Goal: Task Accomplishment & Management: Manage account settings

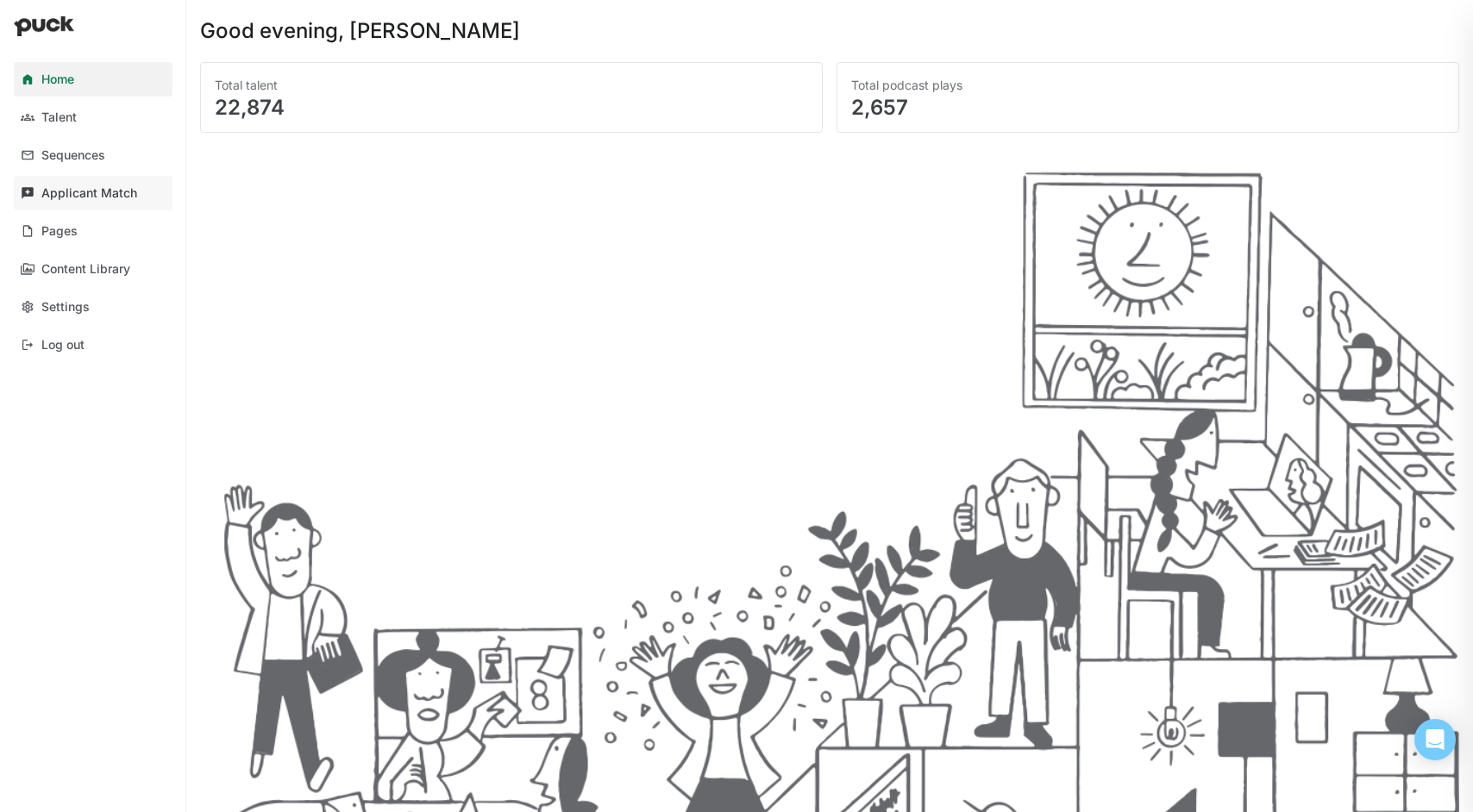
click at [89, 188] on div "Applicant Match" at bounding box center [90, 193] width 96 height 14
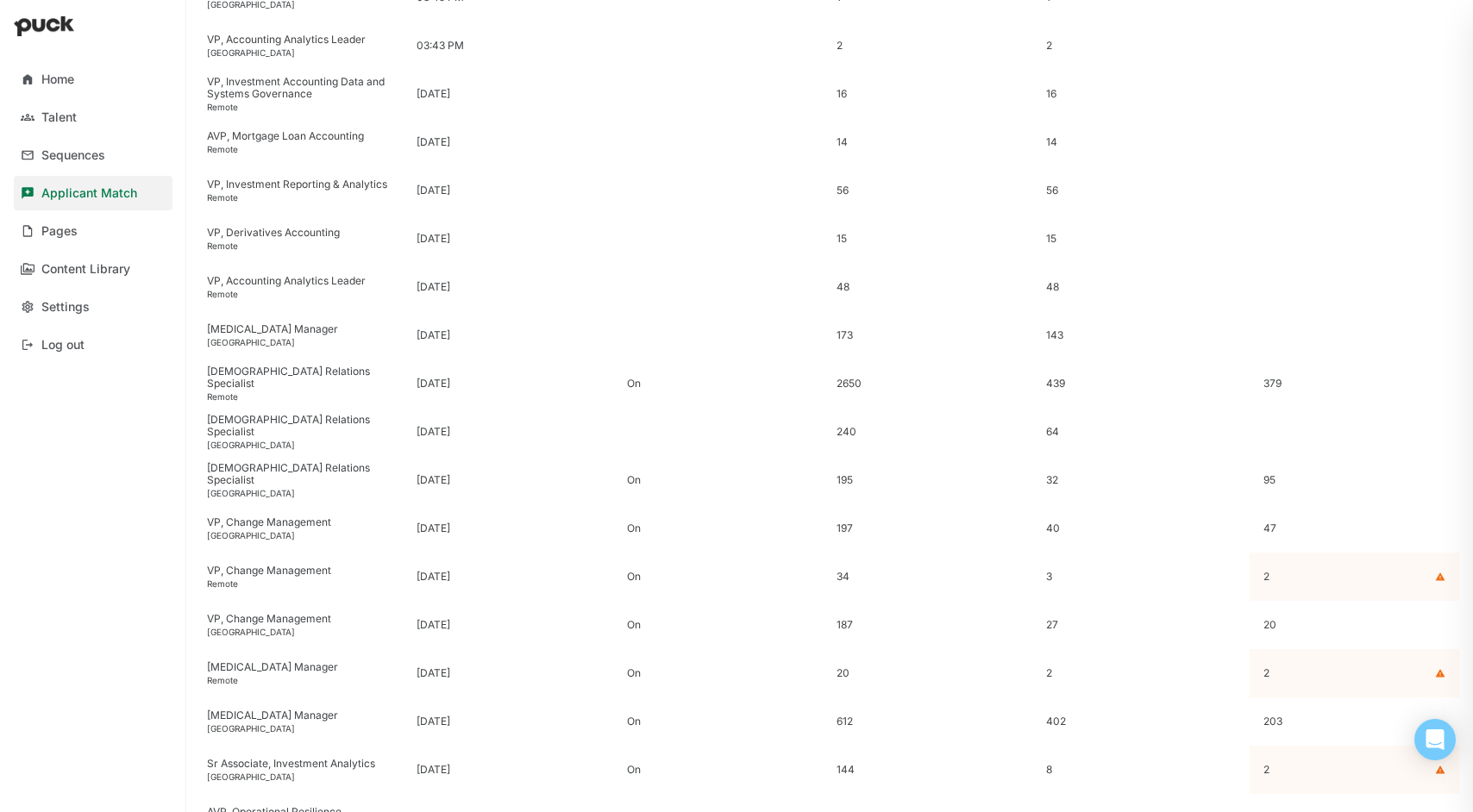
scroll to position [586, 0]
click at [286, 614] on div "VP, Change Management" at bounding box center [305, 617] width 196 height 12
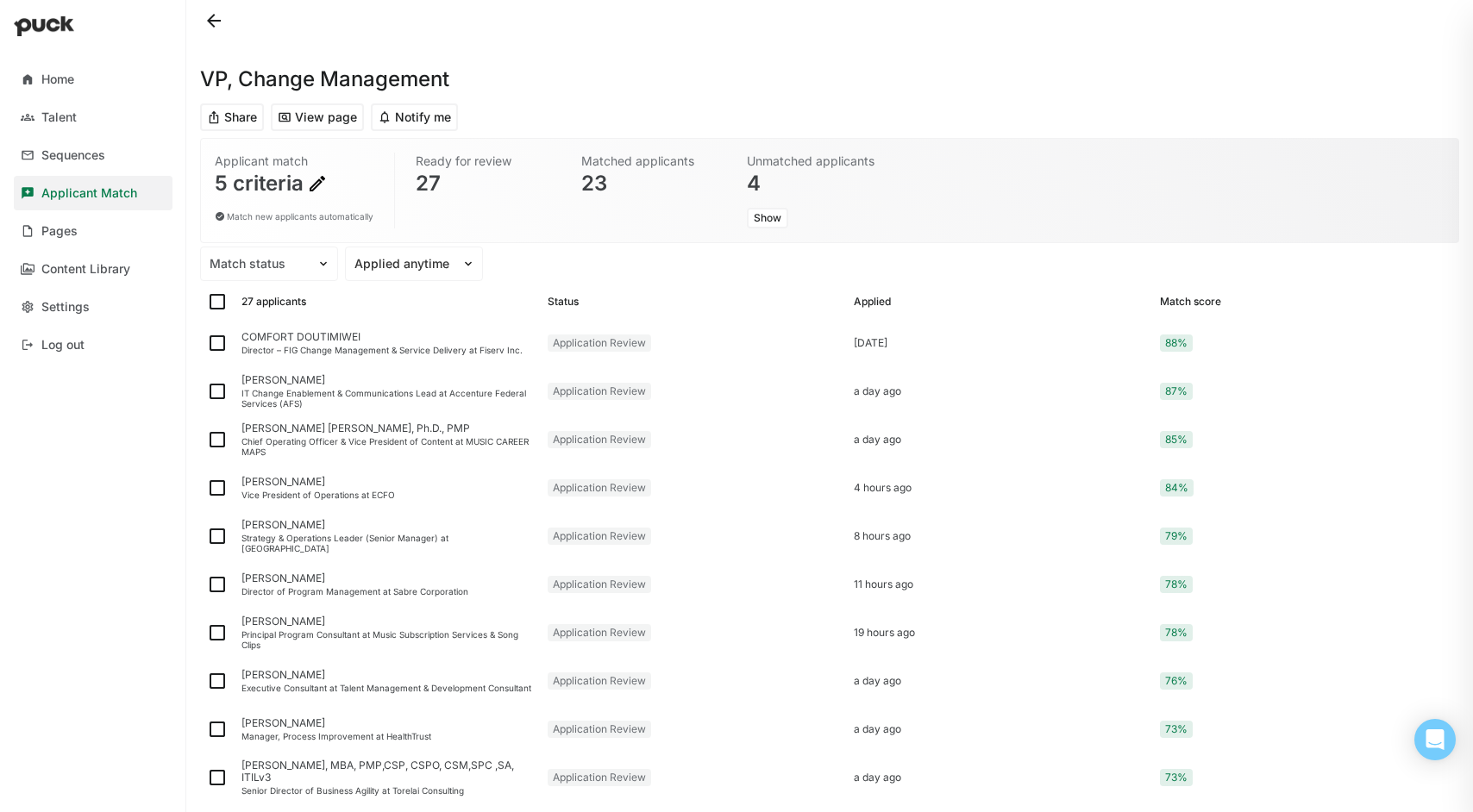
click at [218, 296] on img at bounding box center [217, 302] width 21 height 21
click at [207, 302] on input "checkbox" at bounding box center [206, 302] width 1 height 1
checkbox input "true"
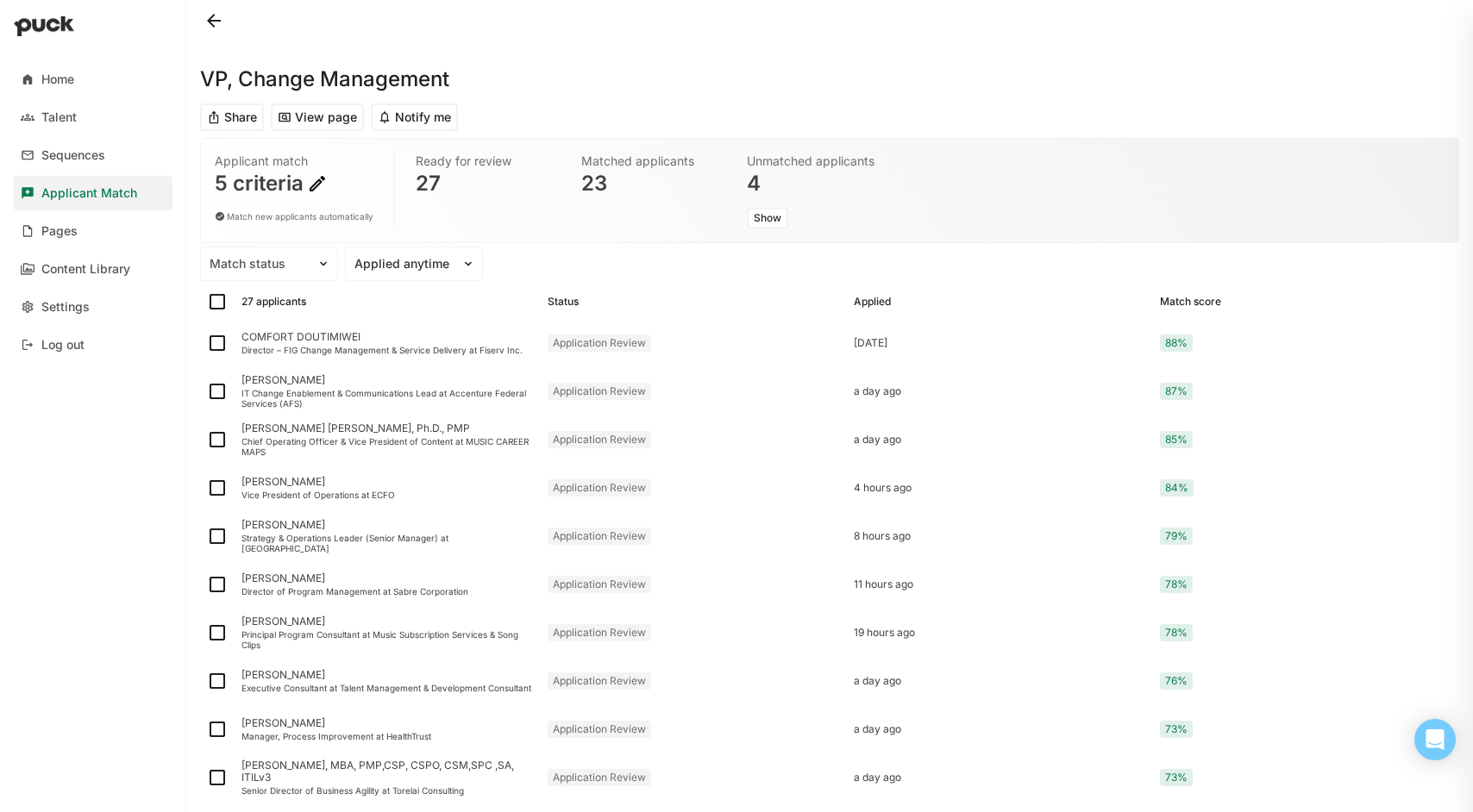
checkbox input "true"
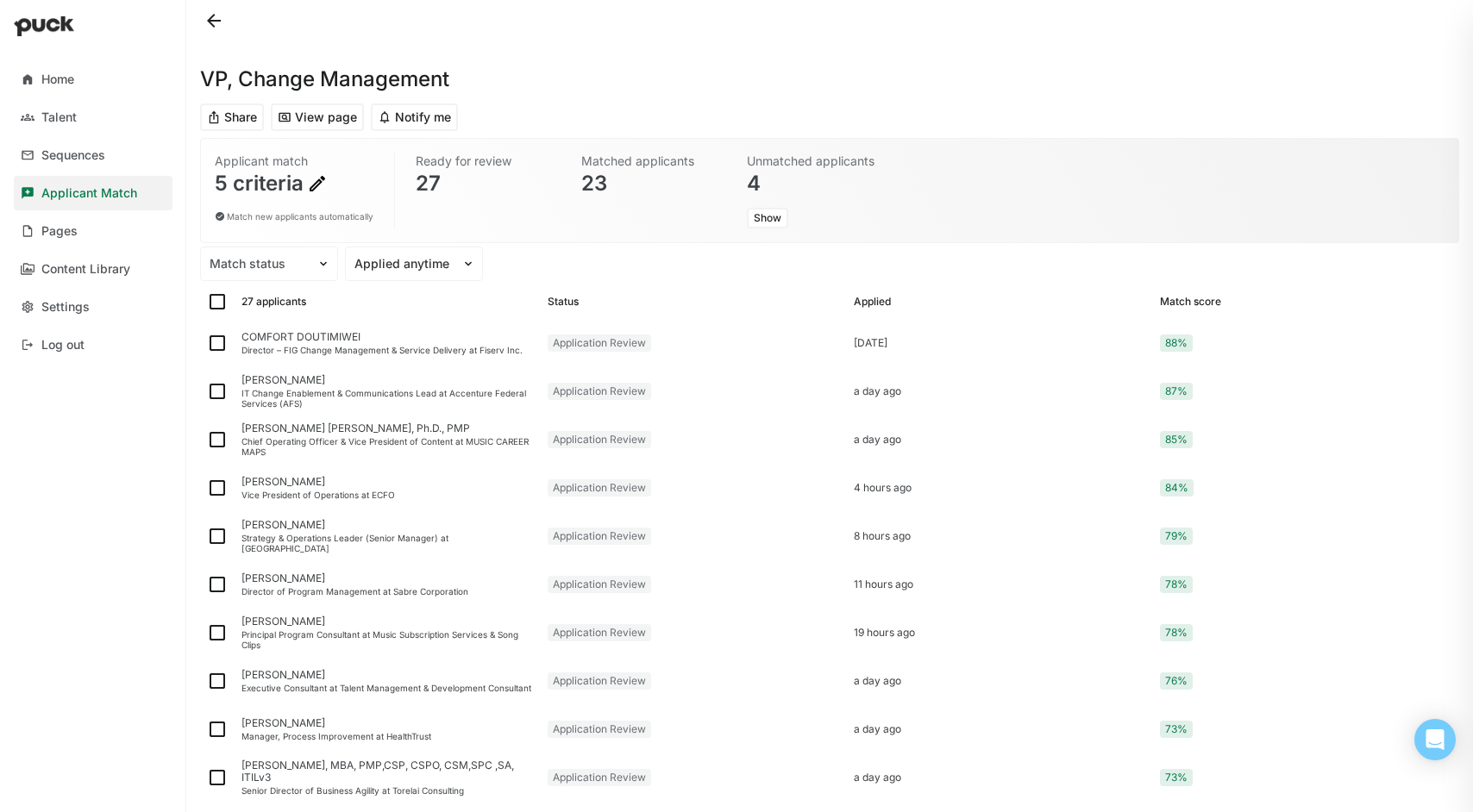
checkbox input "true"
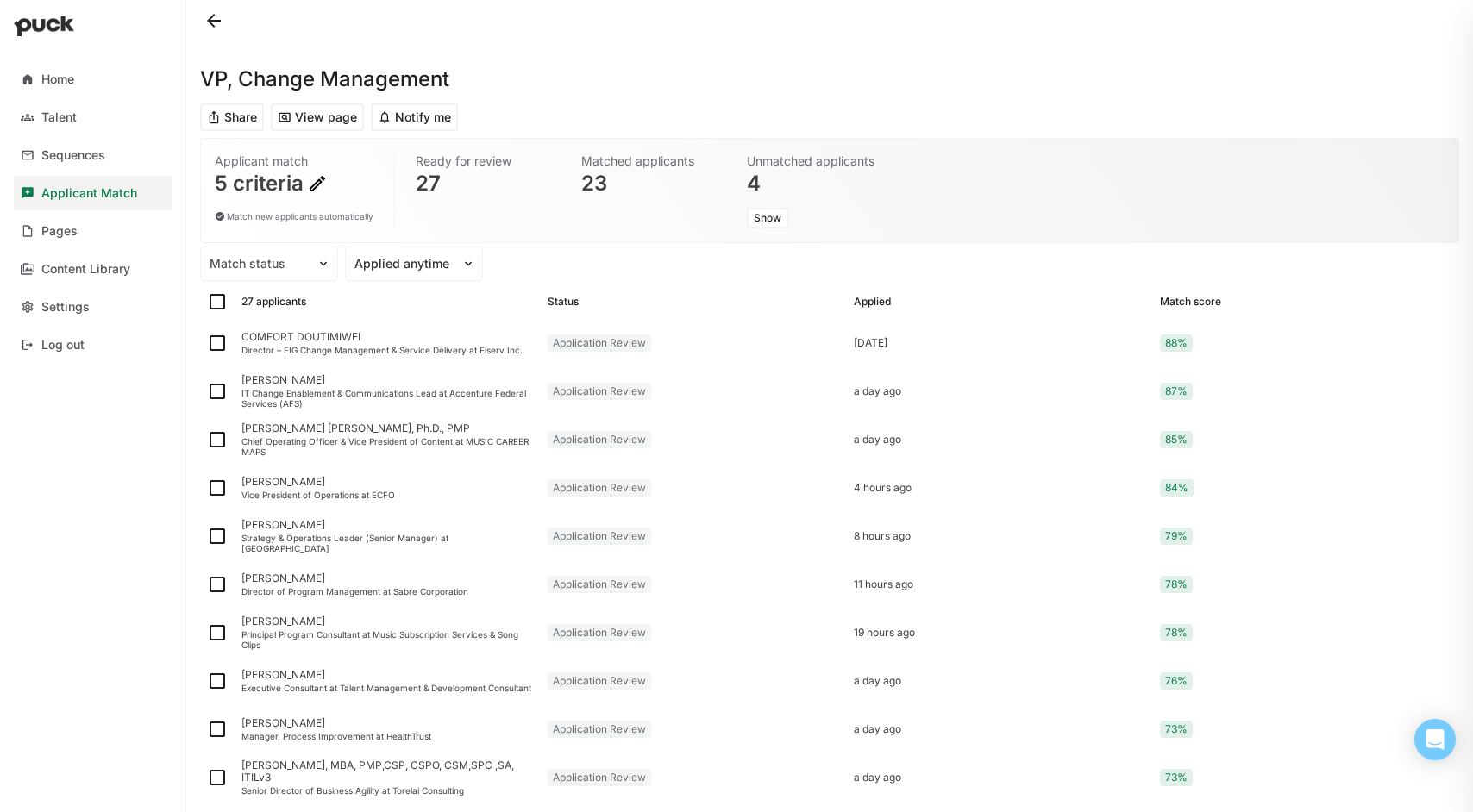
checkbox input "true"
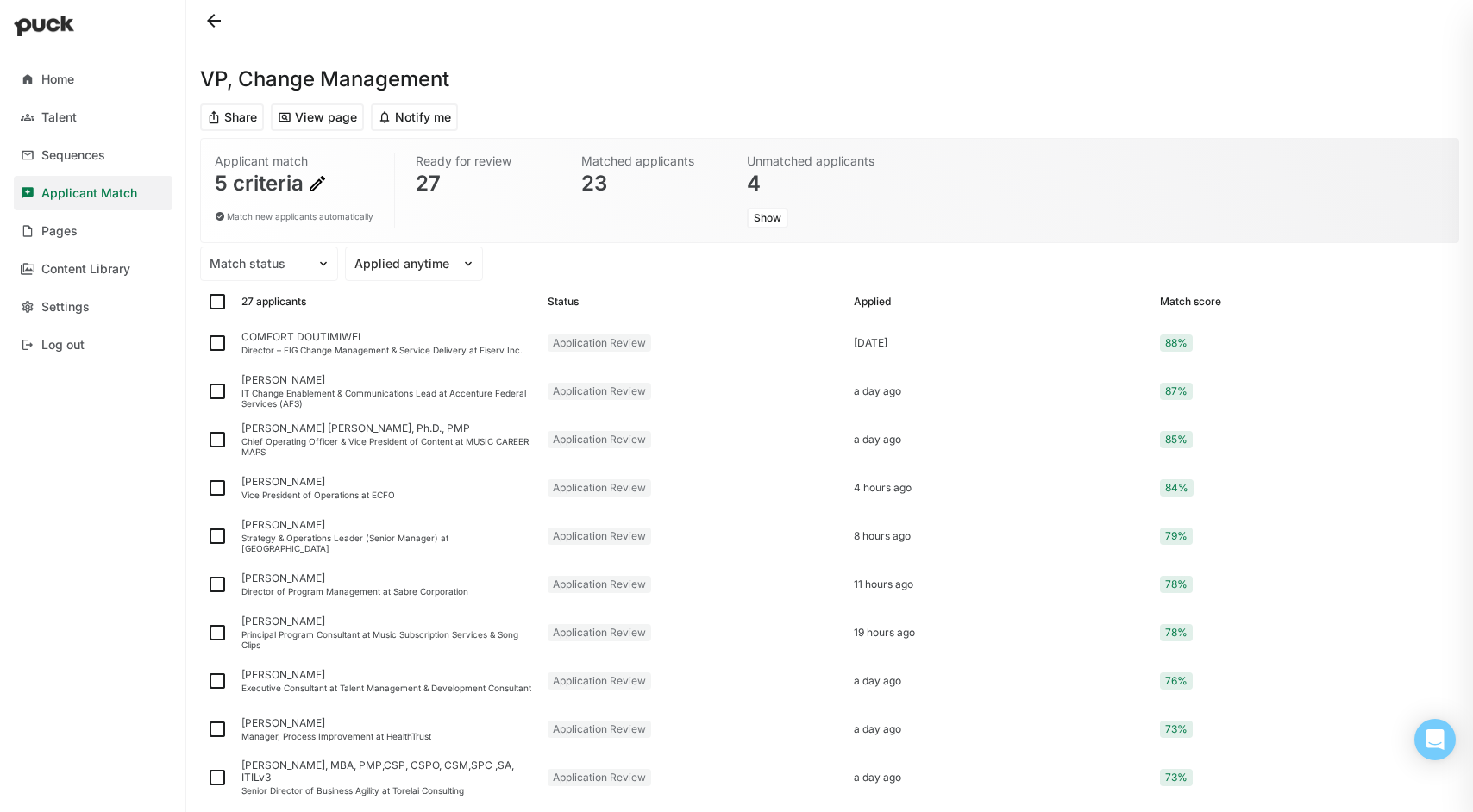
checkbox input "true"
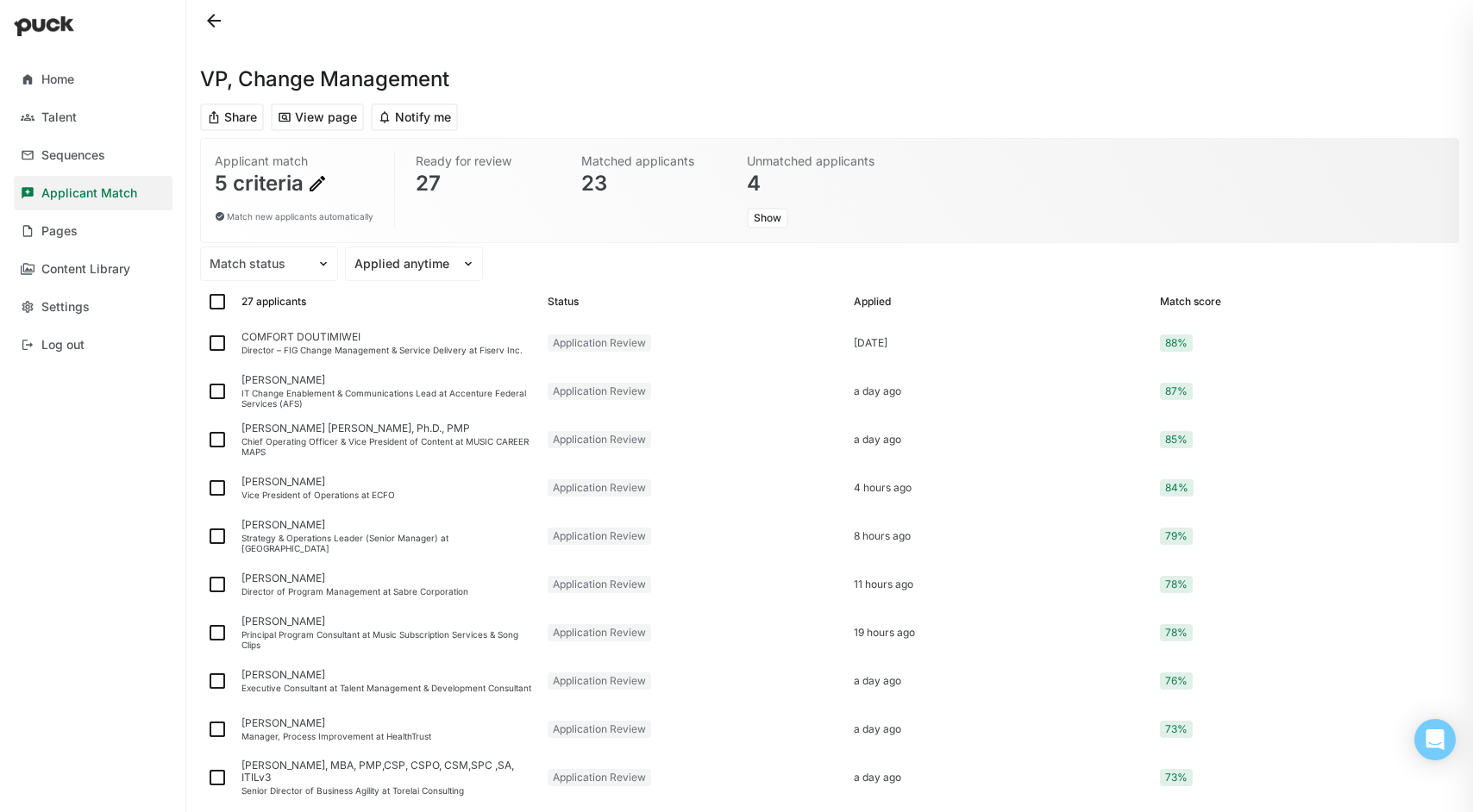
checkbox input "true"
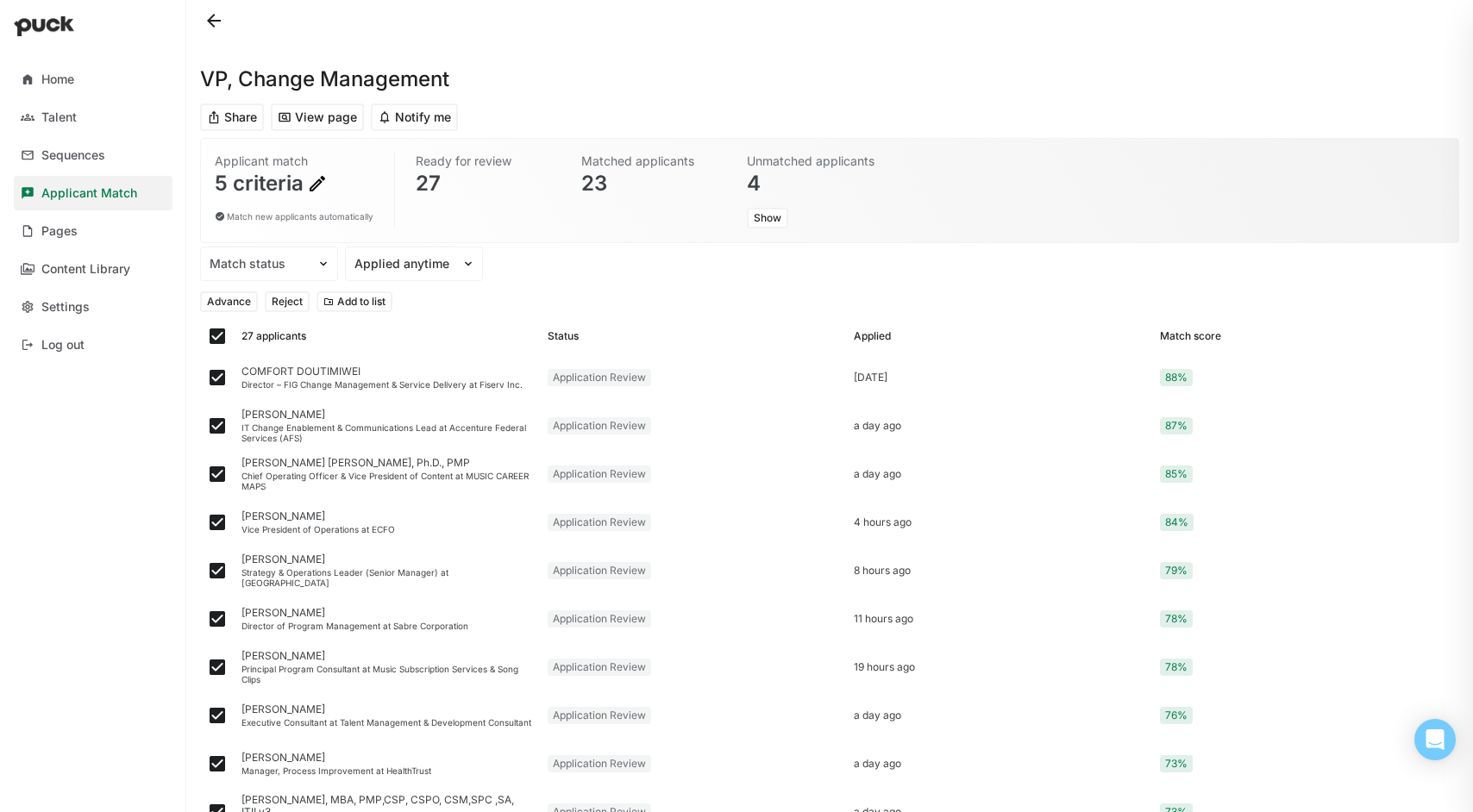
click at [289, 304] on button "Reject" at bounding box center [286, 302] width 44 height 21
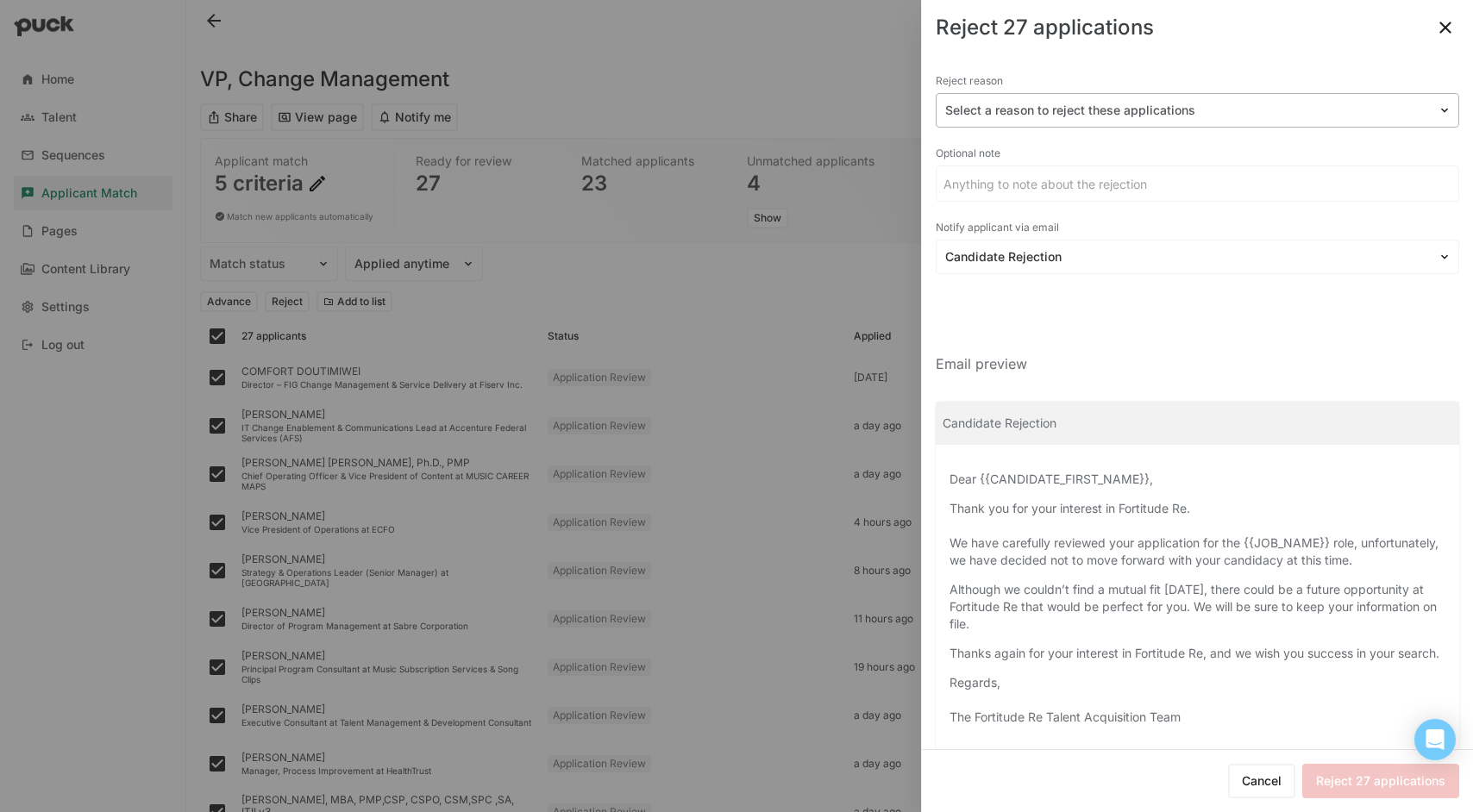
click at [1438, 114] on img at bounding box center [1444, 110] width 14 height 14
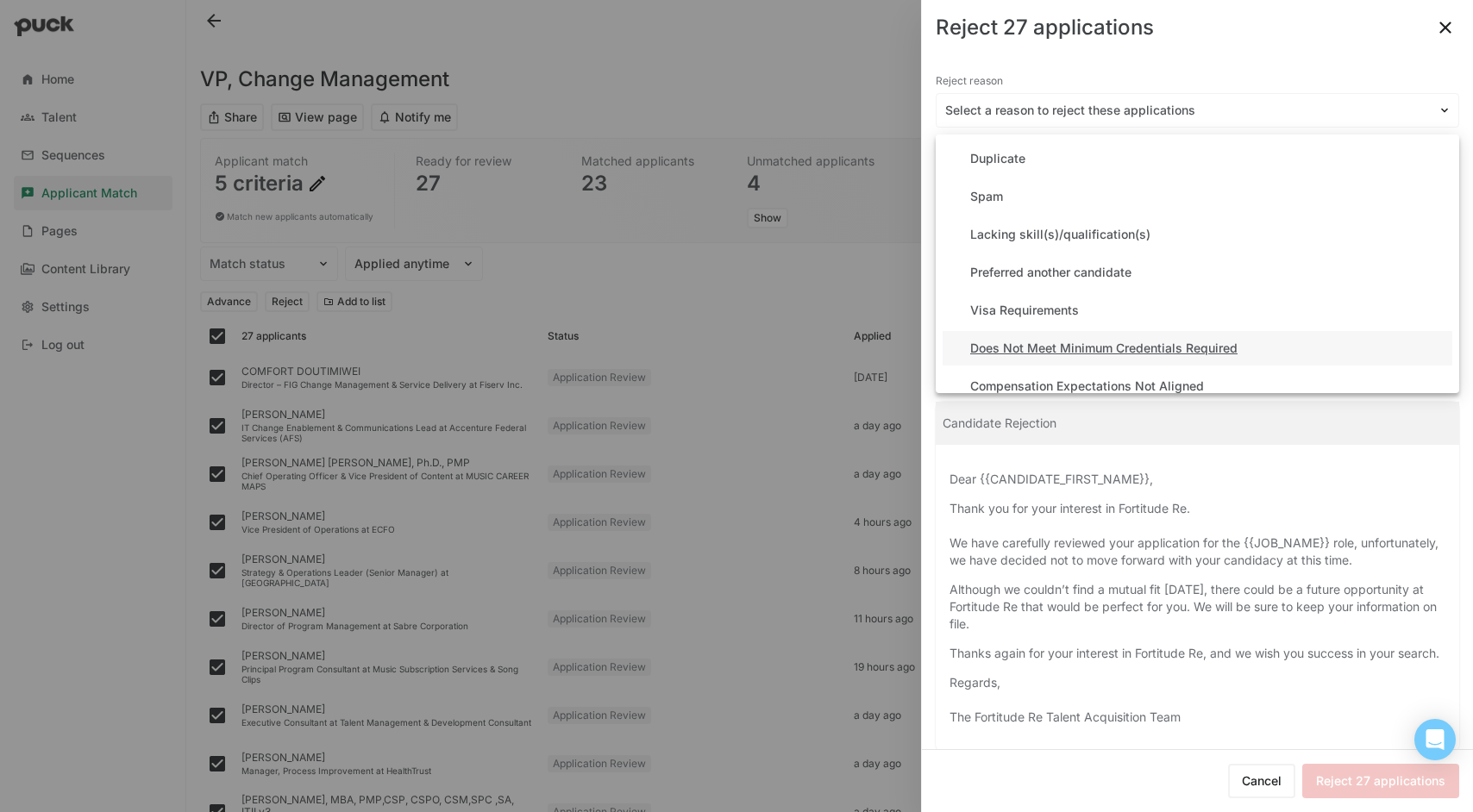
click at [1294, 339] on div "Does Not Meet Minimum Credentials Required" at bounding box center [1197, 348] width 509 height 34
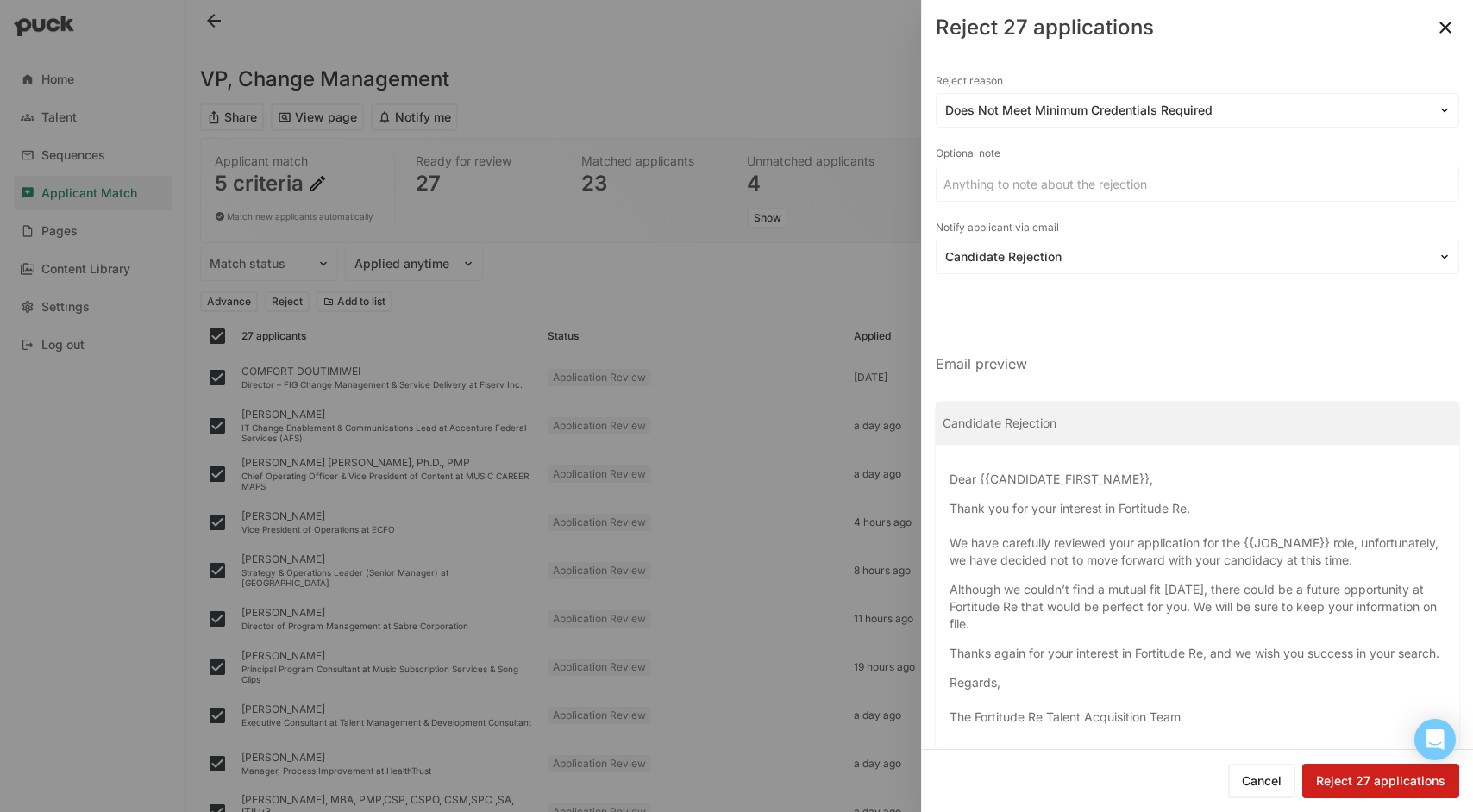
scroll to position [63, 0]
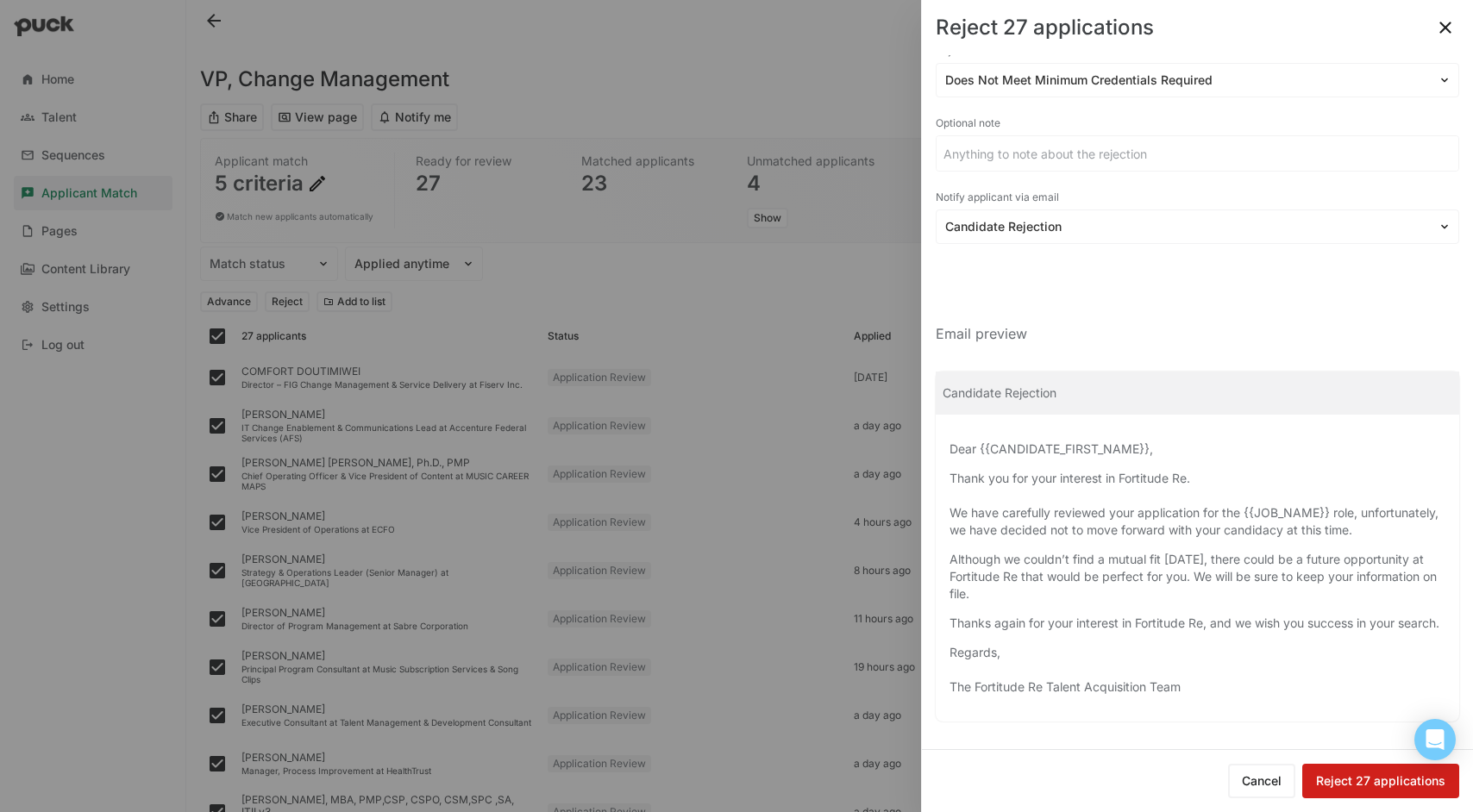
click at [1367, 773] on button "Reject 27 applications" at bounding box center [1380, 781] width 157 height 34
checkbox input "false"
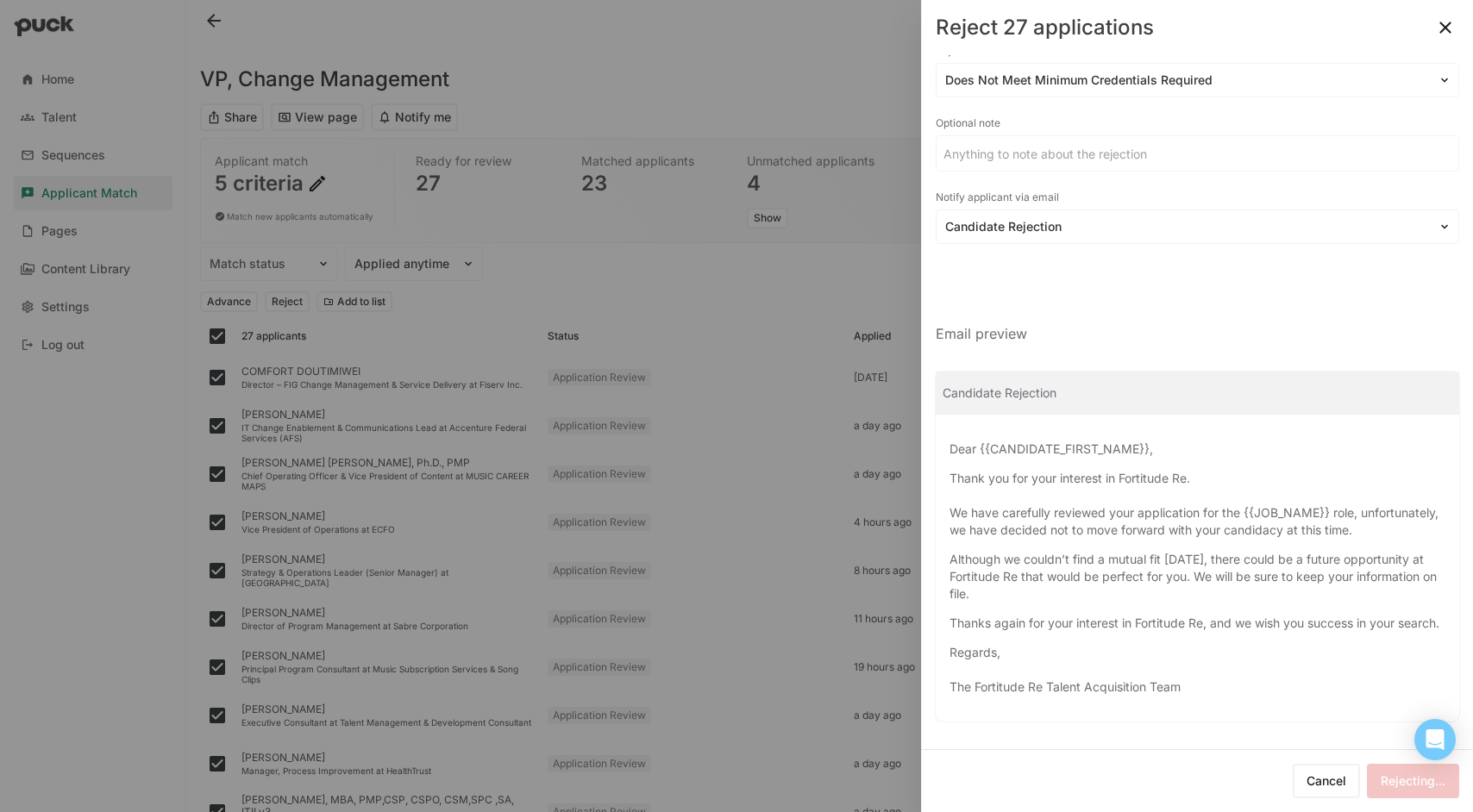
checkbox input "false"
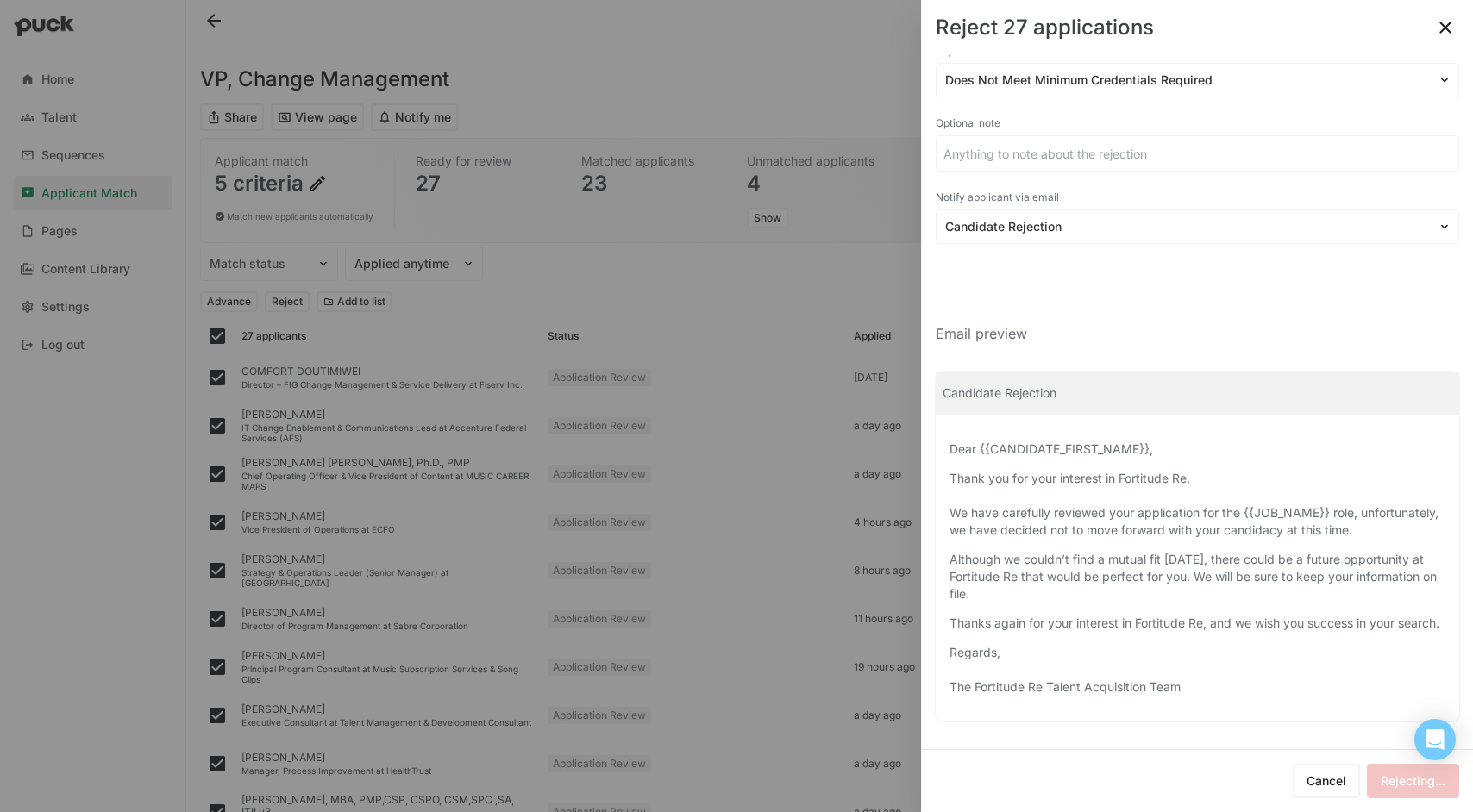
checkbox input "false"
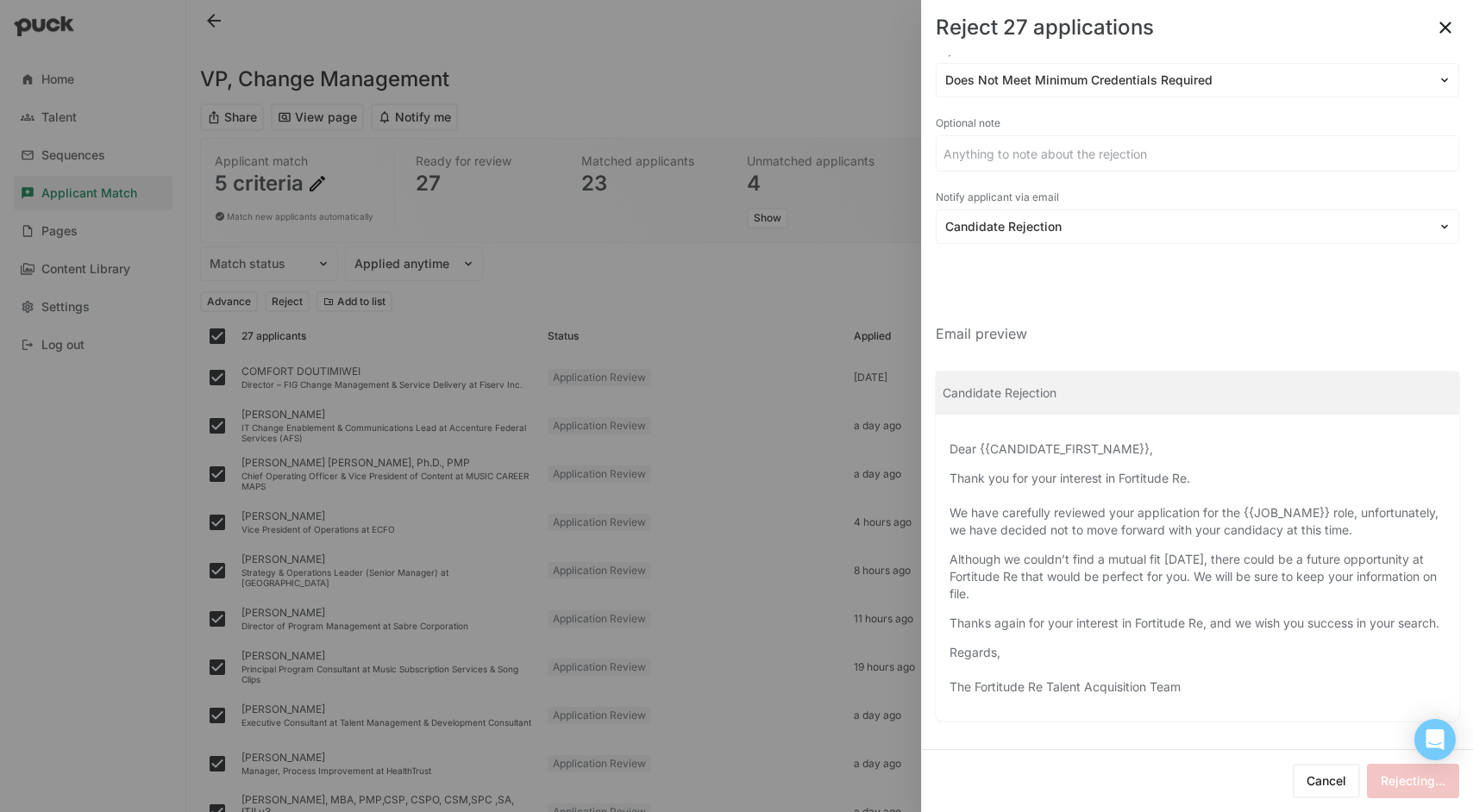
checkbox input "false"
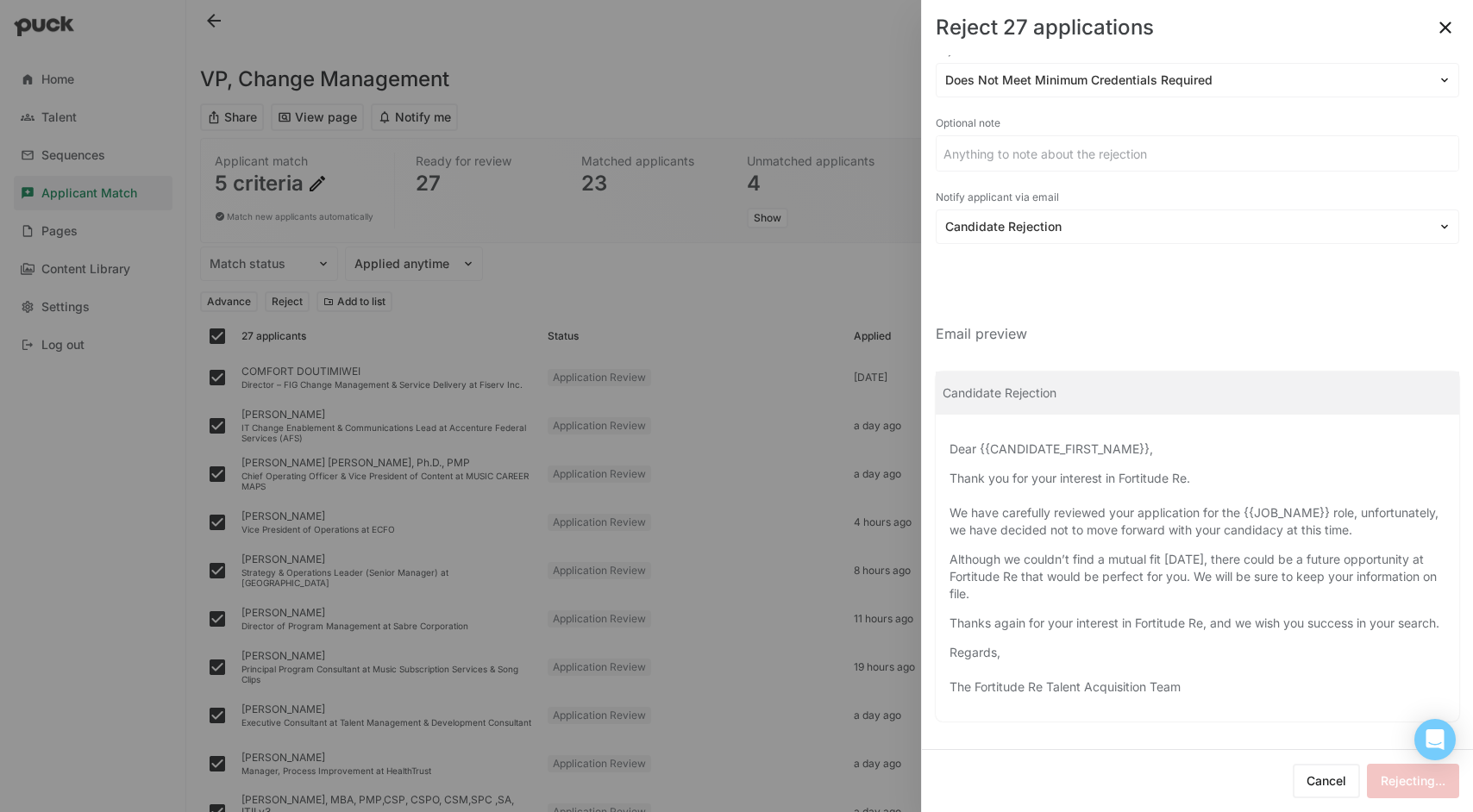
checkbox input "false"
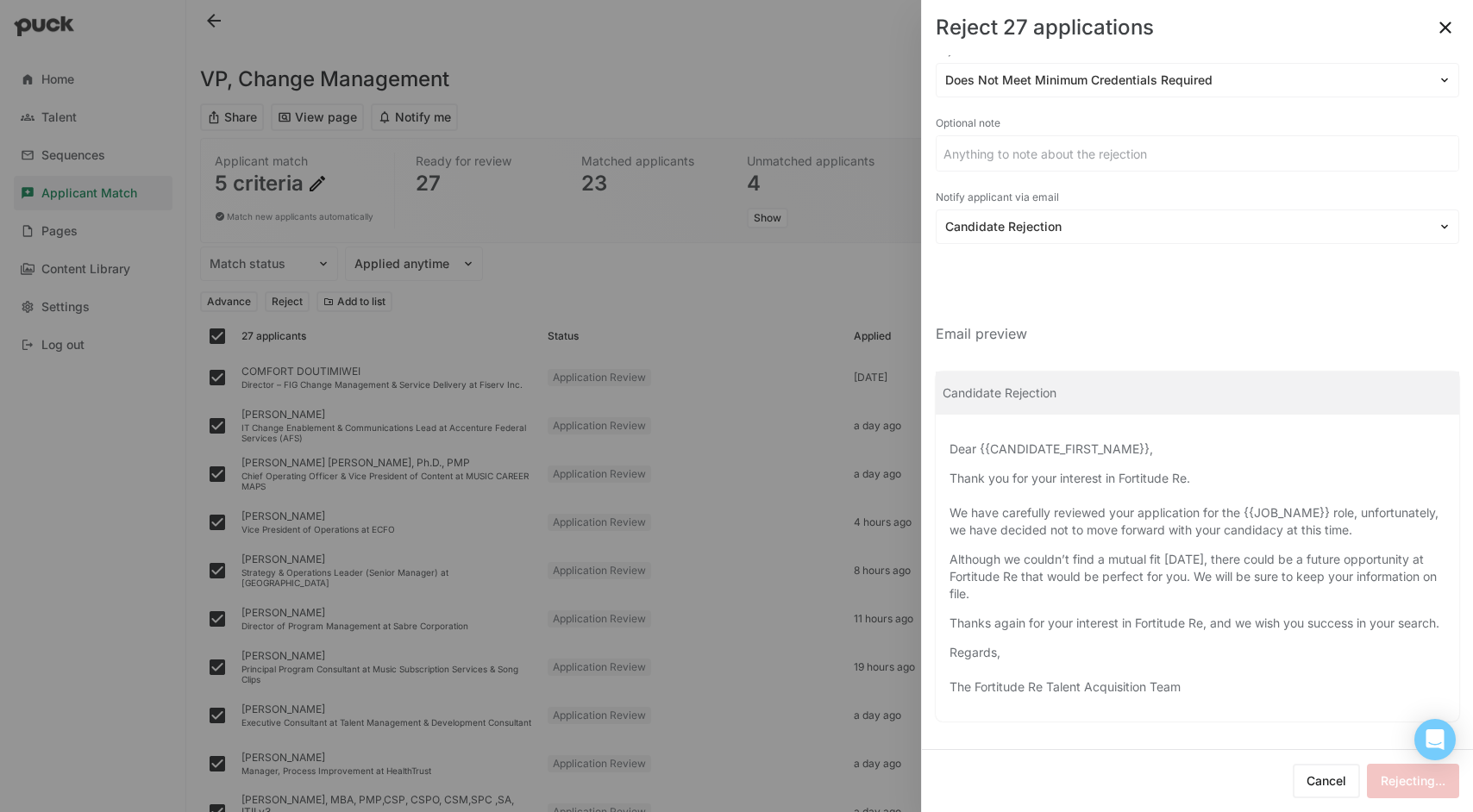
checkbox input "false"
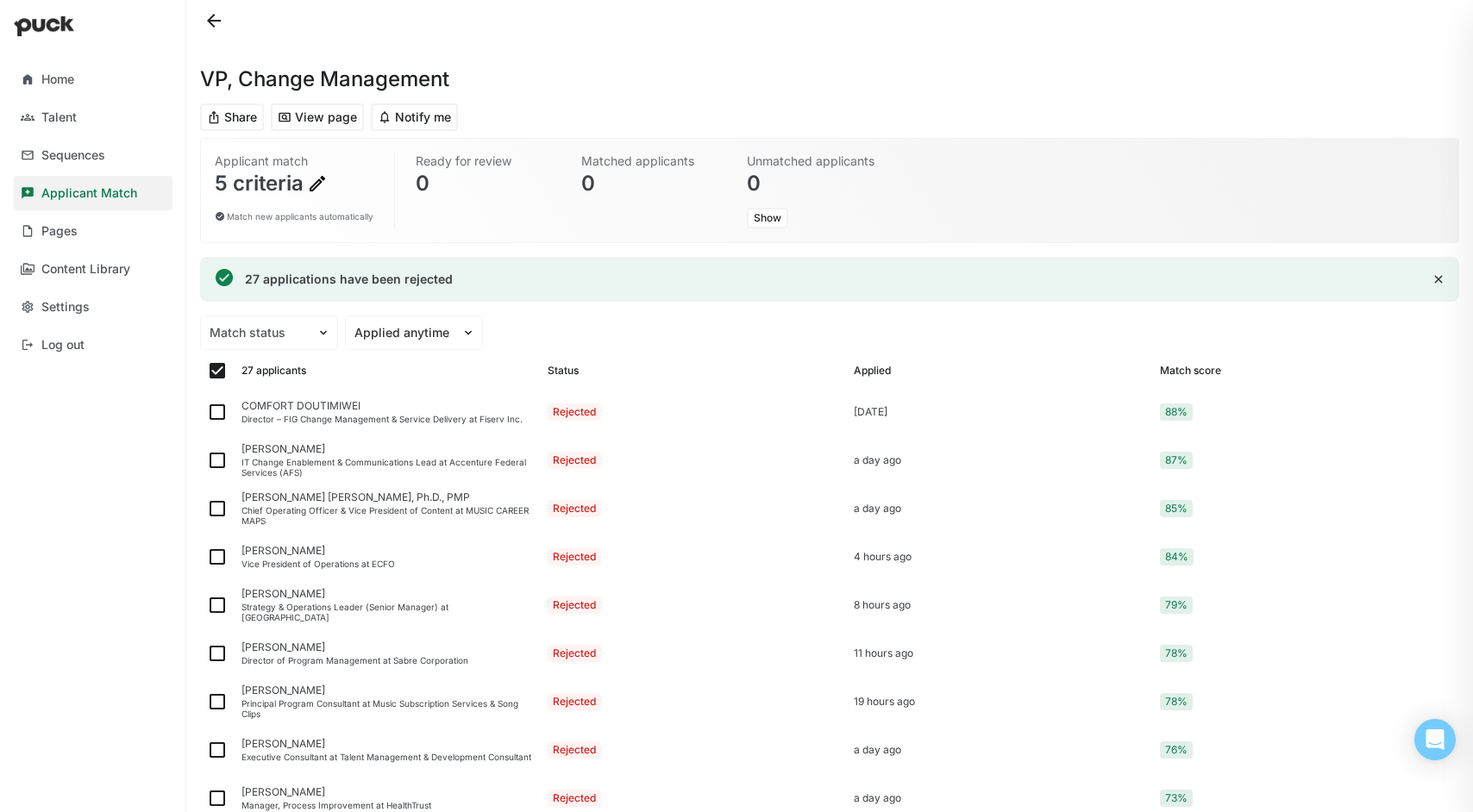
click at [122, 191] on div "Applicant Match" at bounding box center [90, 193] width 96 height 14
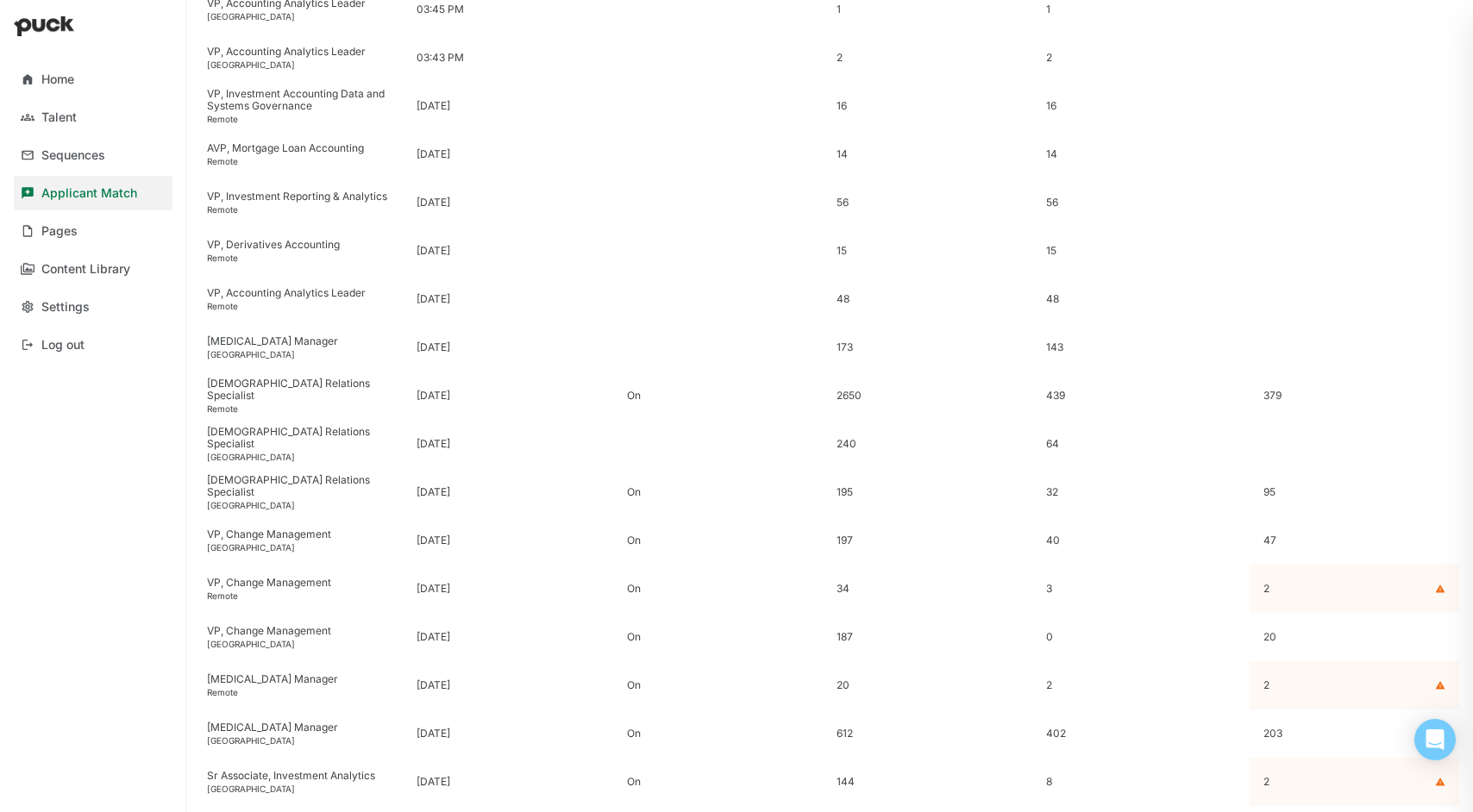
scroll to position [575, 0]
click at [243, 630] on div "VP, Change Management" at bounding box center [305, 628] width 196 height 12
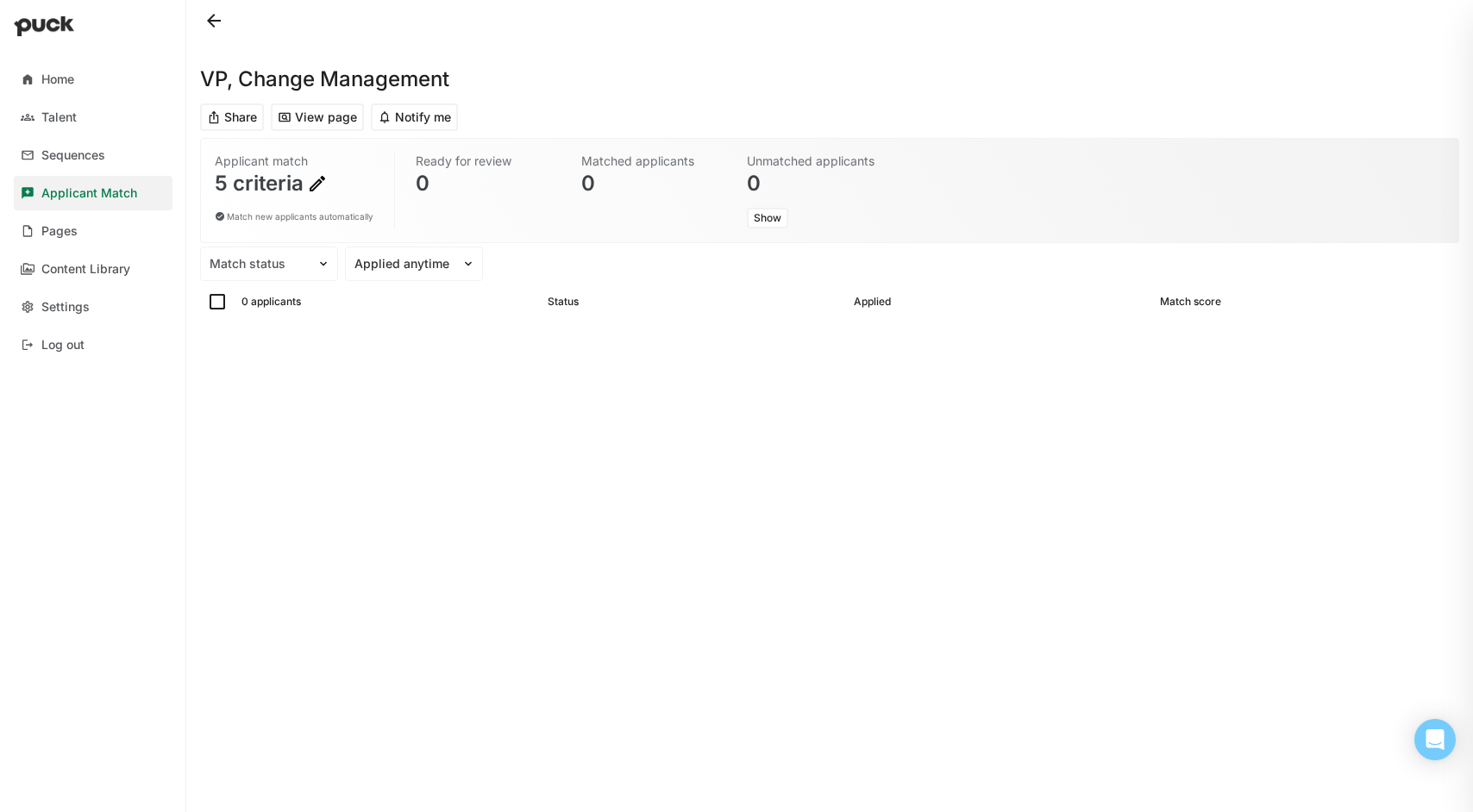
click at [115, 198] on div "Applicant Match" at bounding box center [90, 193] width 96 height 14
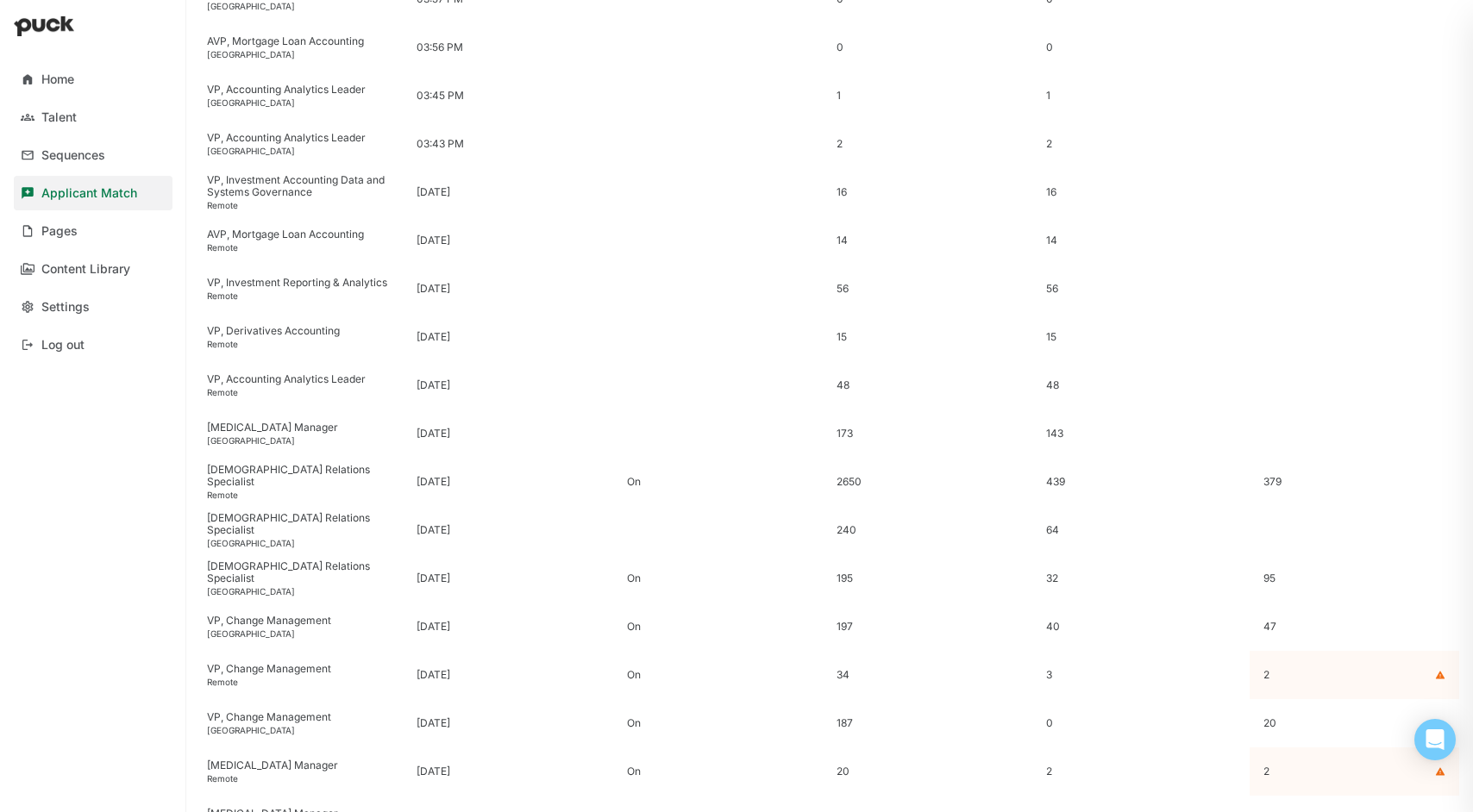
scroll to position [493, 0]
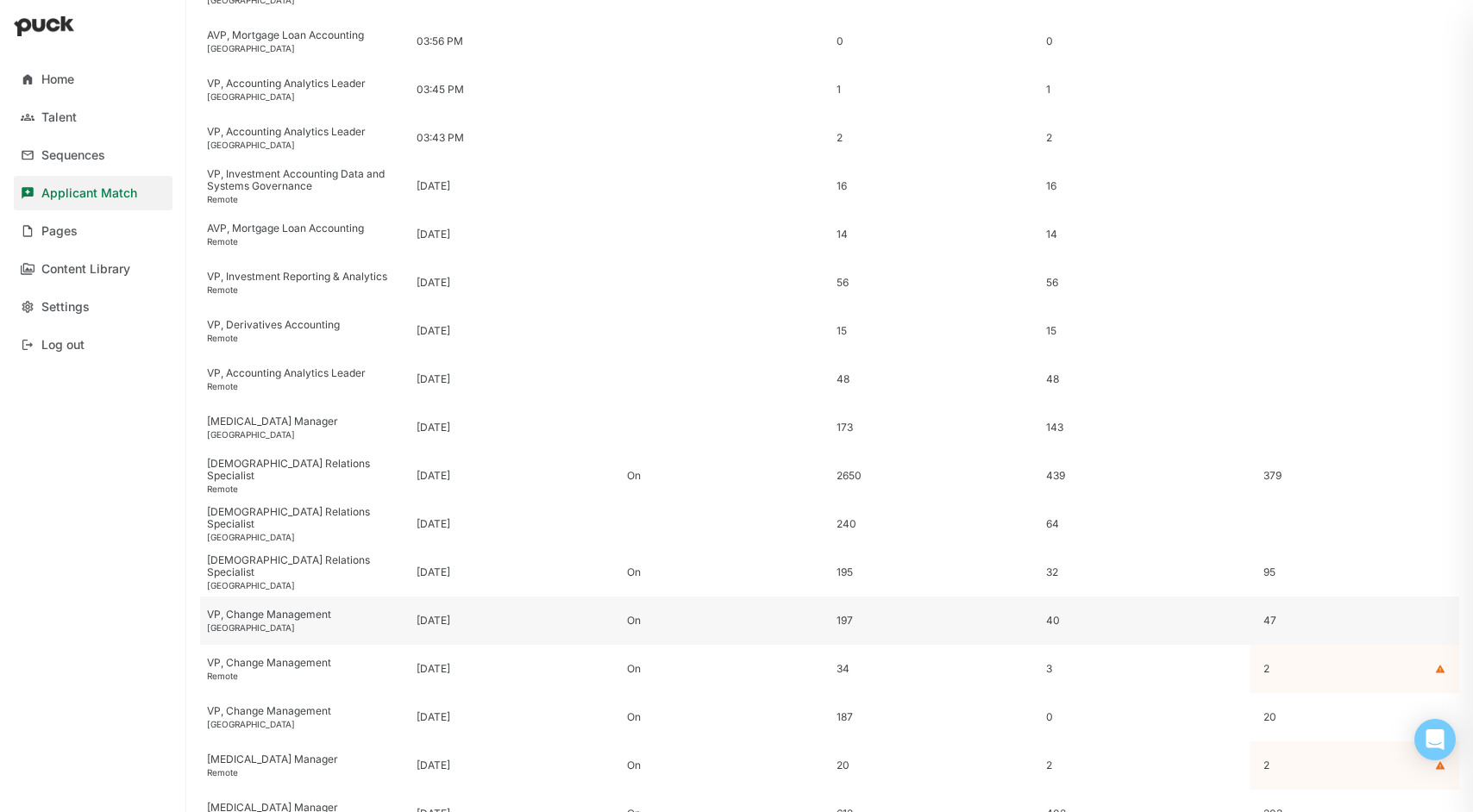
click at [305, 618] on div "VP, Change Management" at bounding box center [305, 614] width 196 height 12
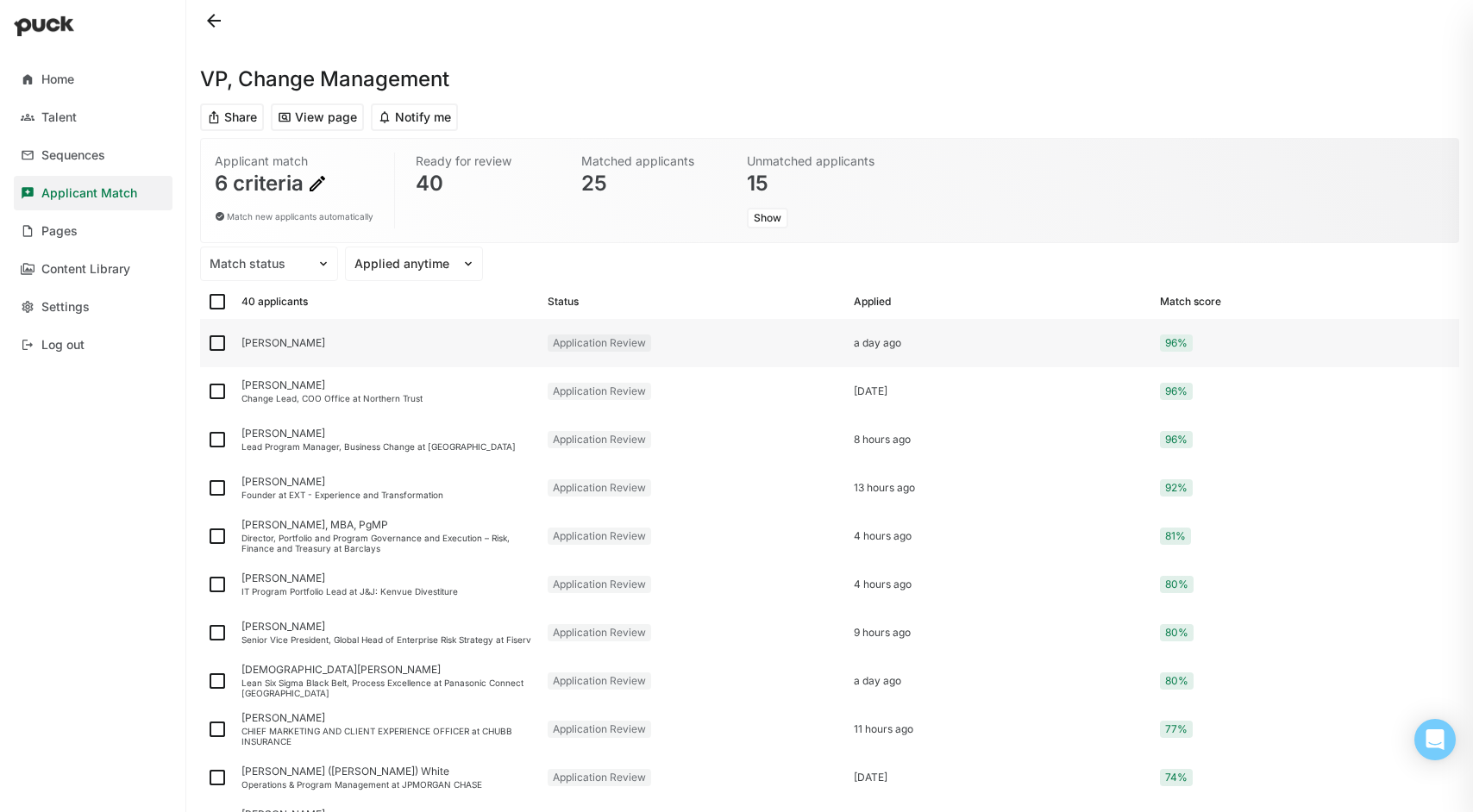
click at [221, 345] on img at bounding box center [217, 343] width 21 height 21
click at [207, 344] on input "checkbox" at bounding box center [206, 343] width 1 height 1
checkbox input "true"
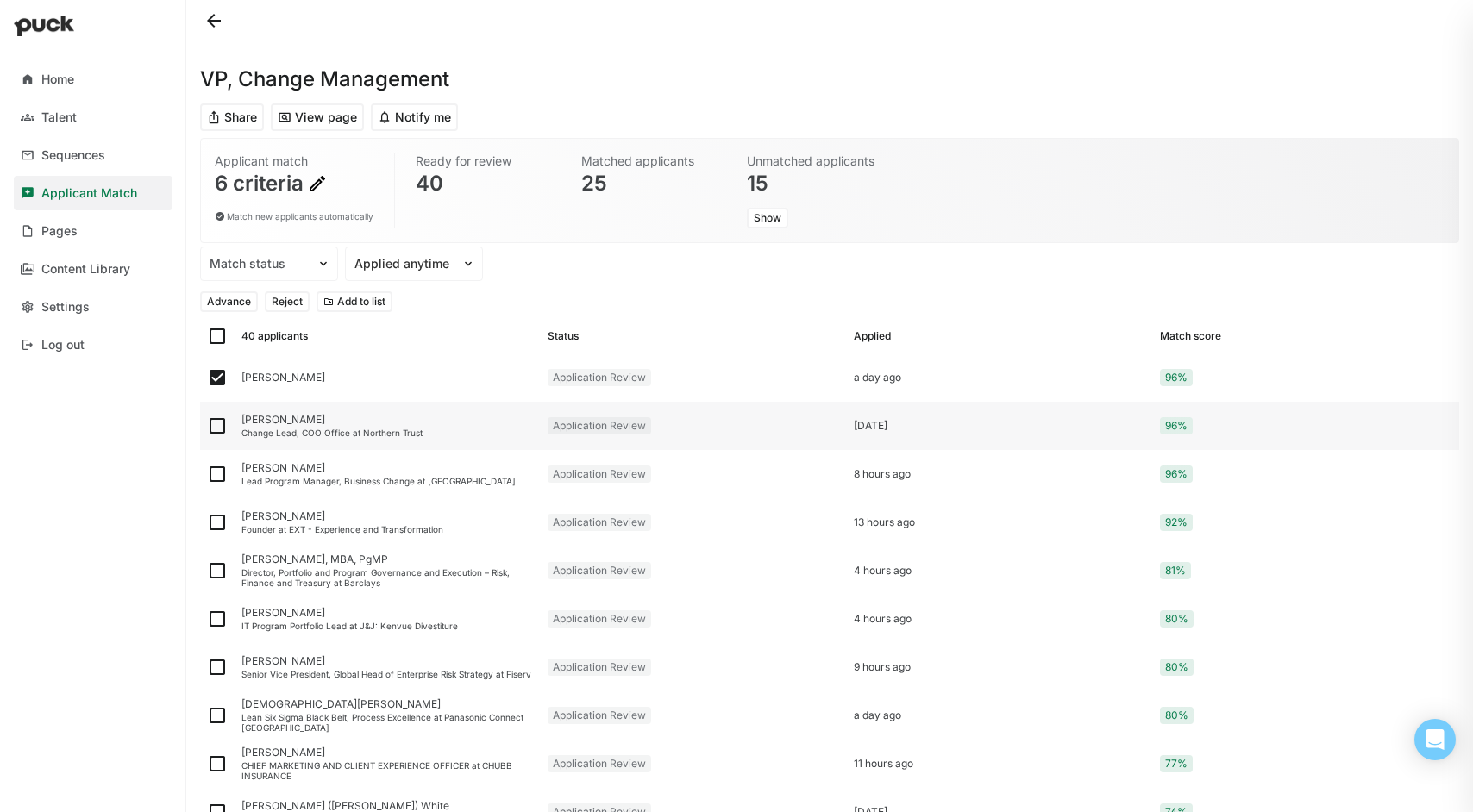
click at [216, 420] on img at bounding box center [217, 425] width 21 height 21
click at [207, 426] on input "checkbox" at bounding box center [206, 426] width 1 height 1
checkbox input "true"
click at [218, 470] on img at bounding box center [217, 474] width 21 height 21
click at [207, 474] on input "checkbox" at bounding box center [206, 474] width 1 height 1
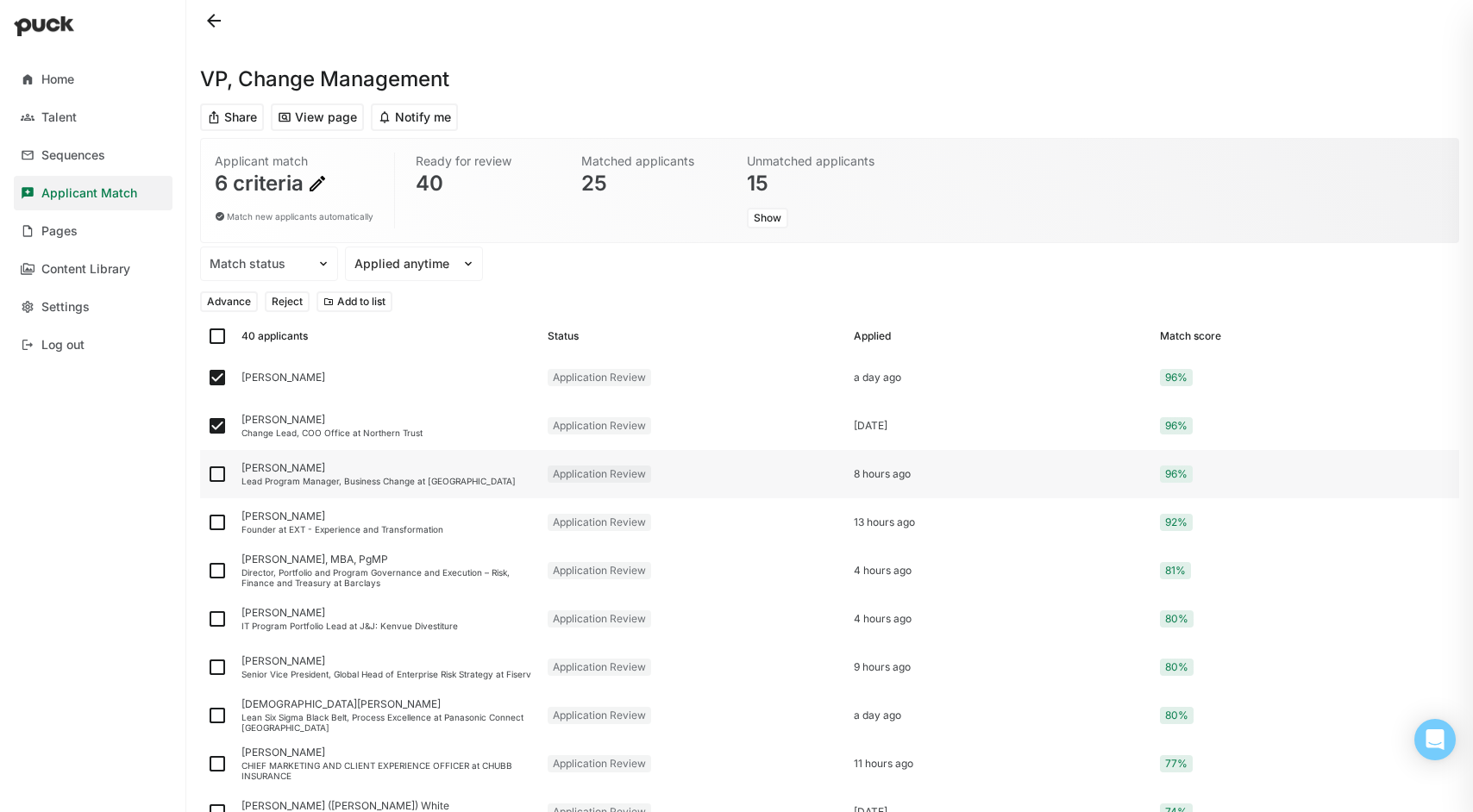
checkbox input "true"
click at [241, 301] on button "Advance" at bounding box center [229, 302] width 58 height 21
checkbox input "false"
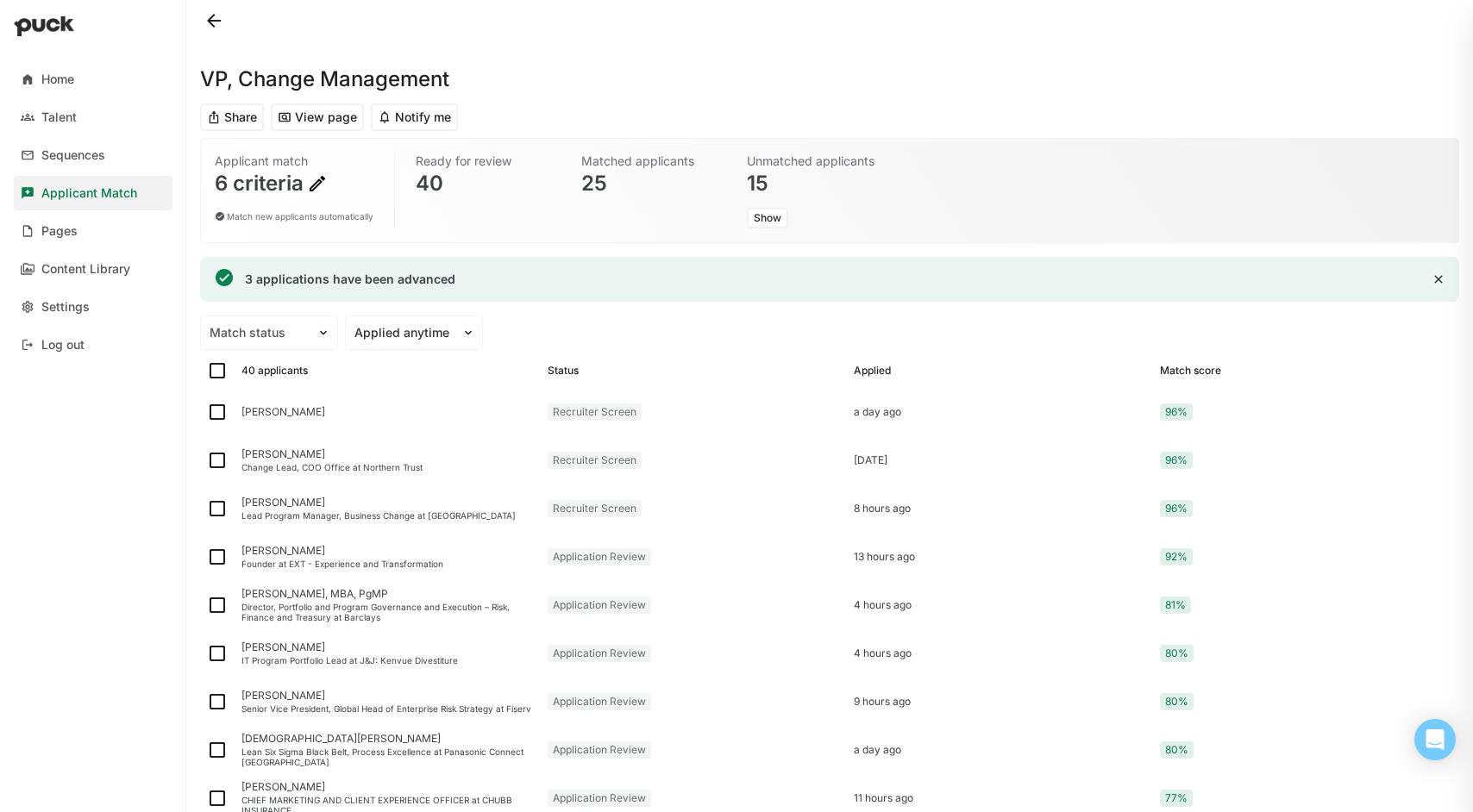
click at [216, 364] on img at bounding box center [217, 371] width 21 height 21
click at [207, 371] on input "checkbox" at bounding box center [206, 371] width 1 height 1
checkbox input "true"
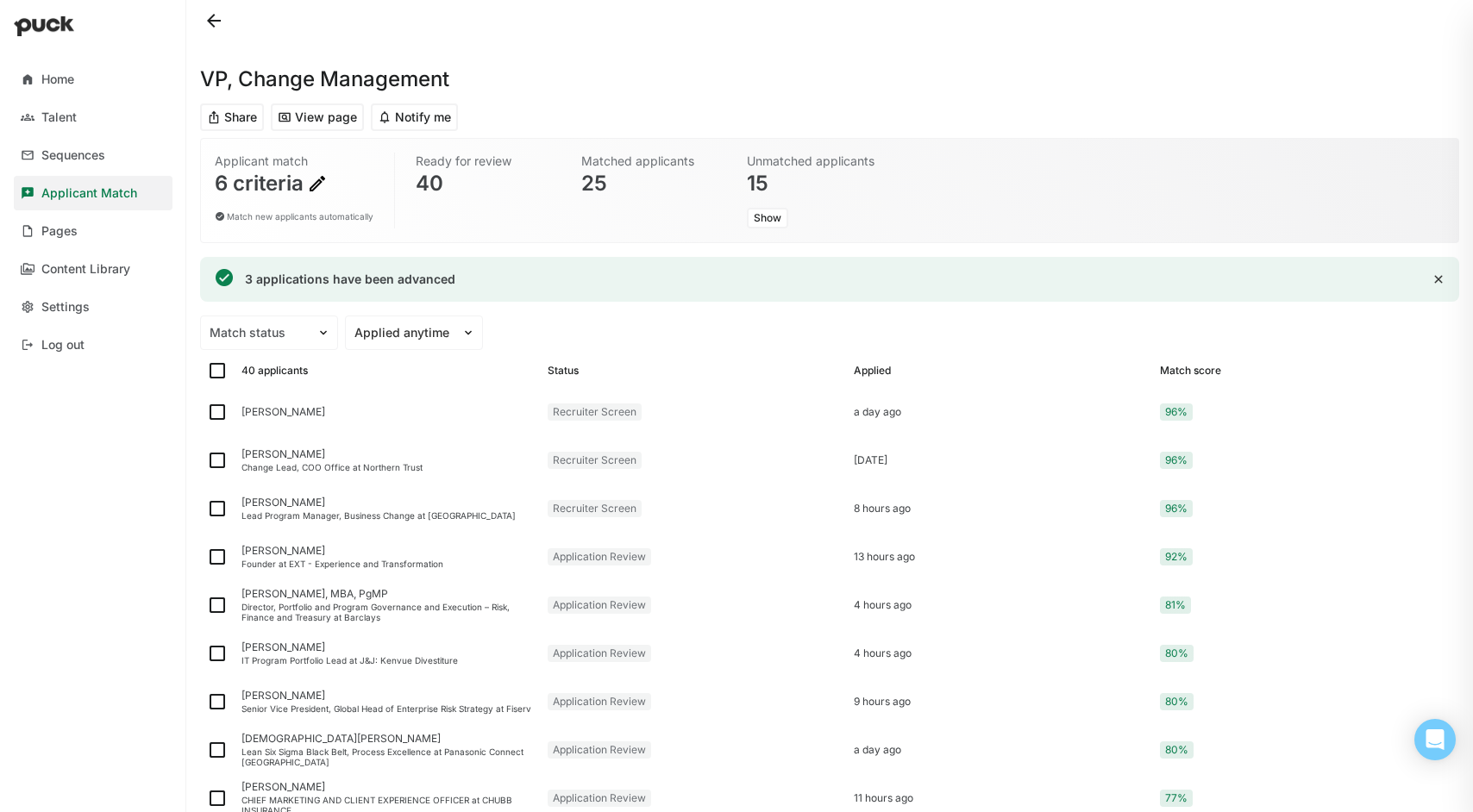
checkbox input "true"
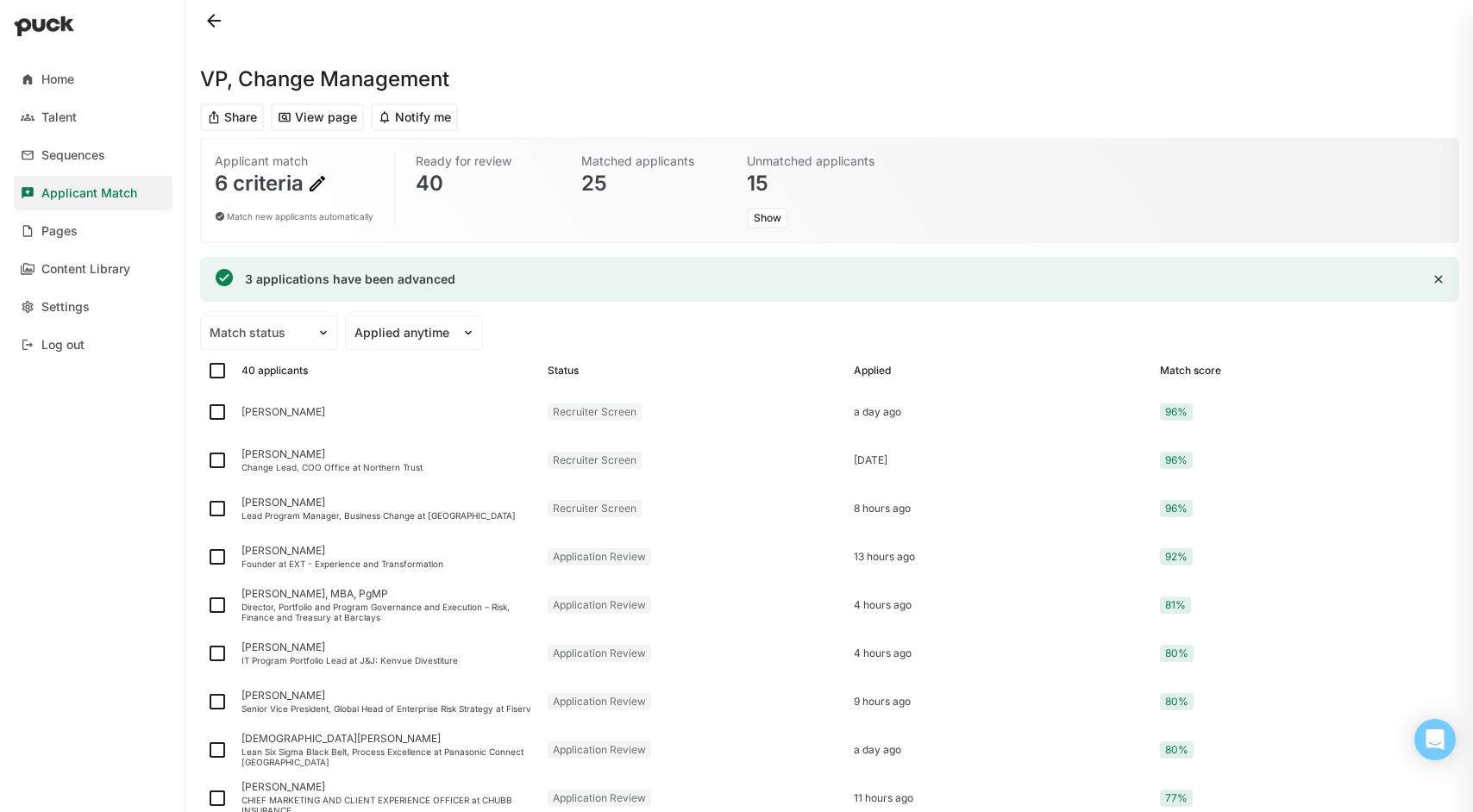
checkbox input "true"
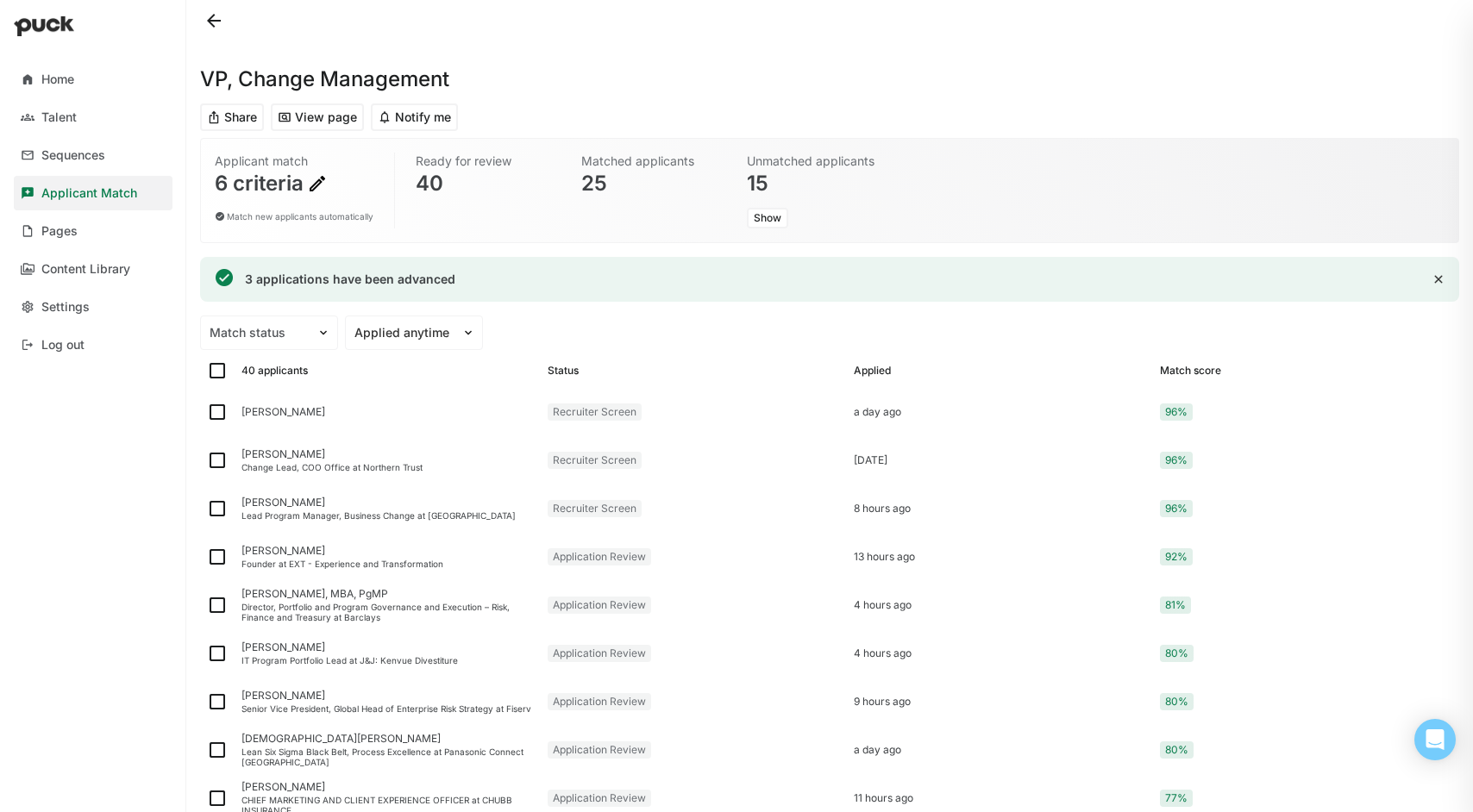
checkbox input "true"
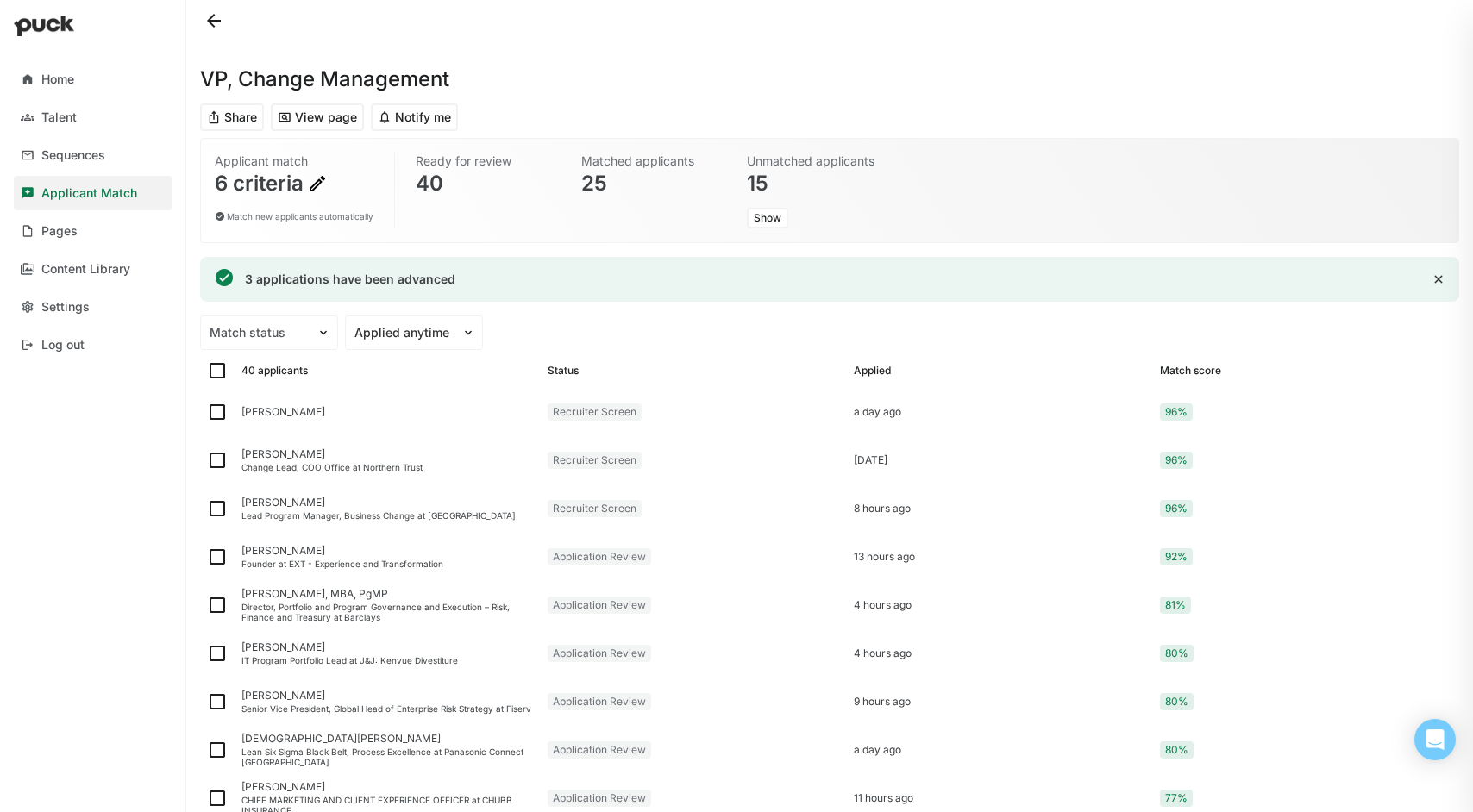
checkbox input "true"
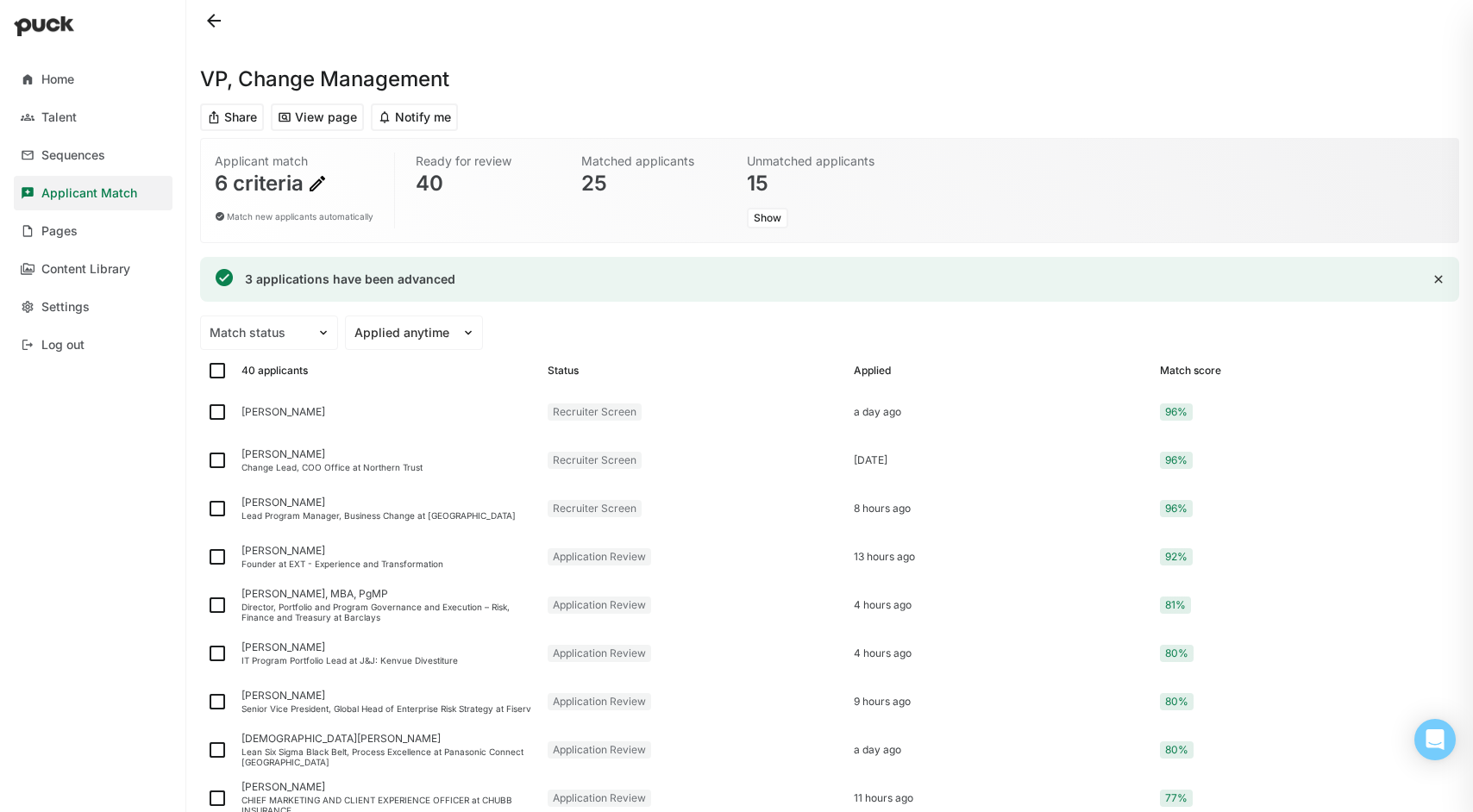
checkbox input "true"
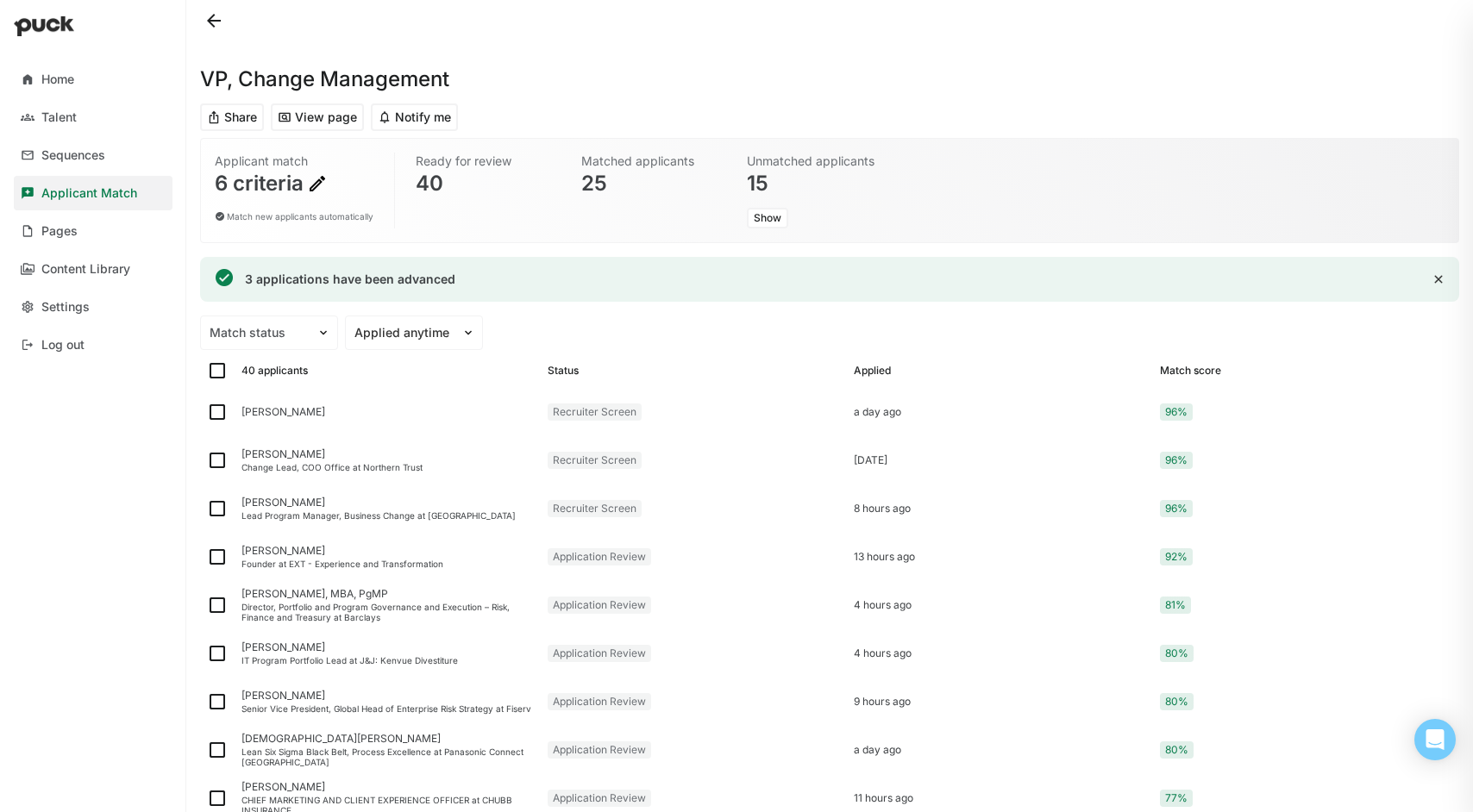
checkbox input "true"
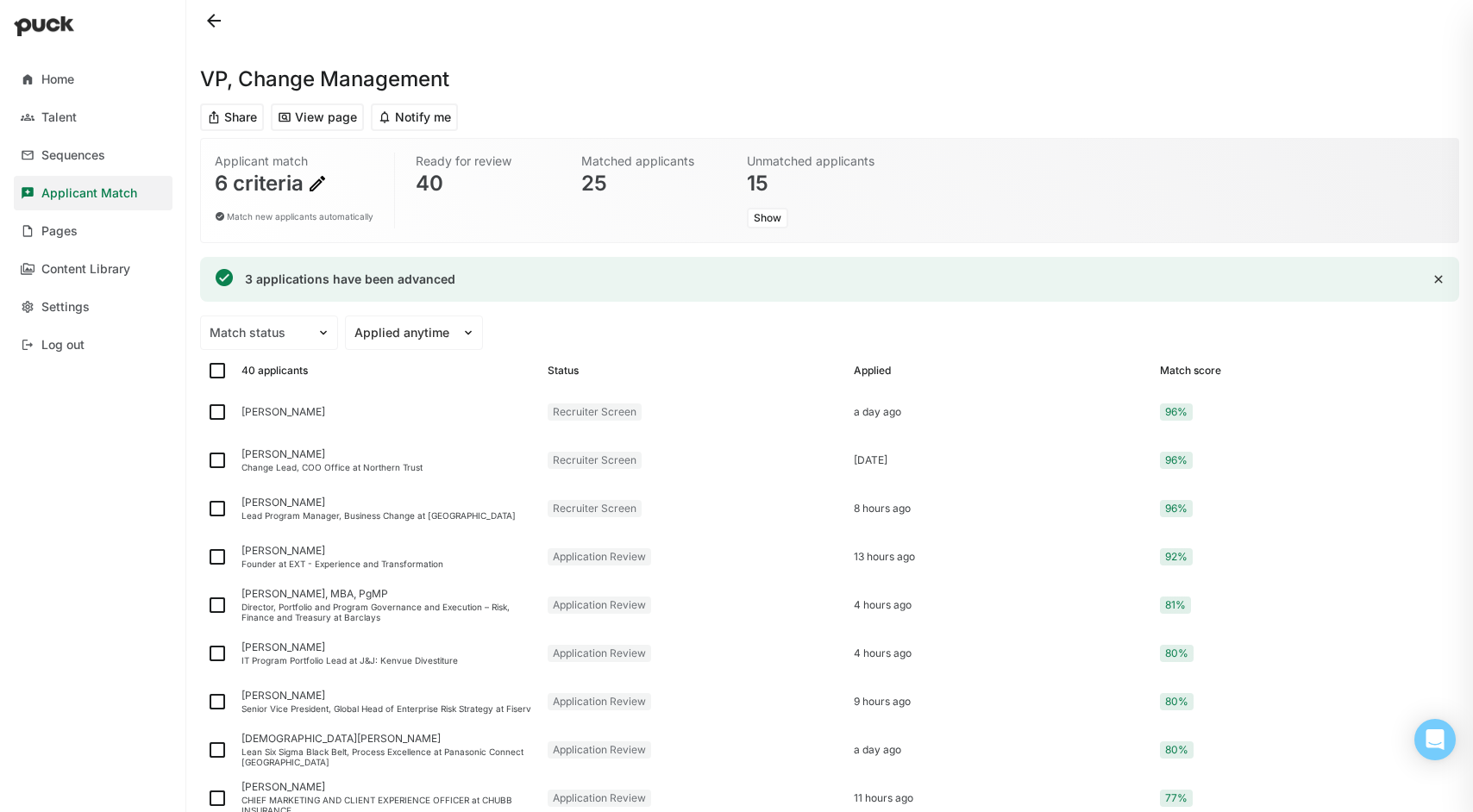
checkbox input "true"
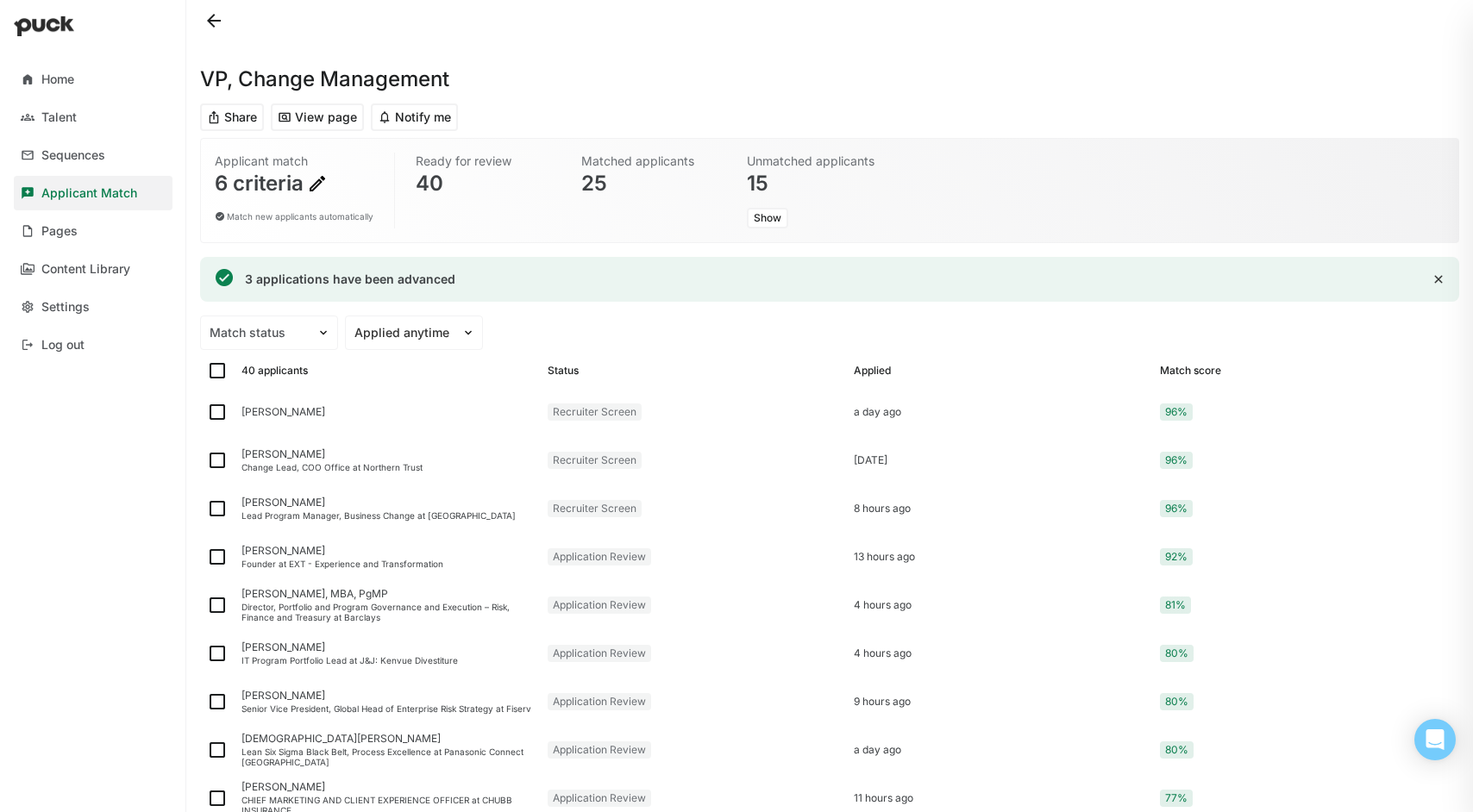
checkbox input "true"
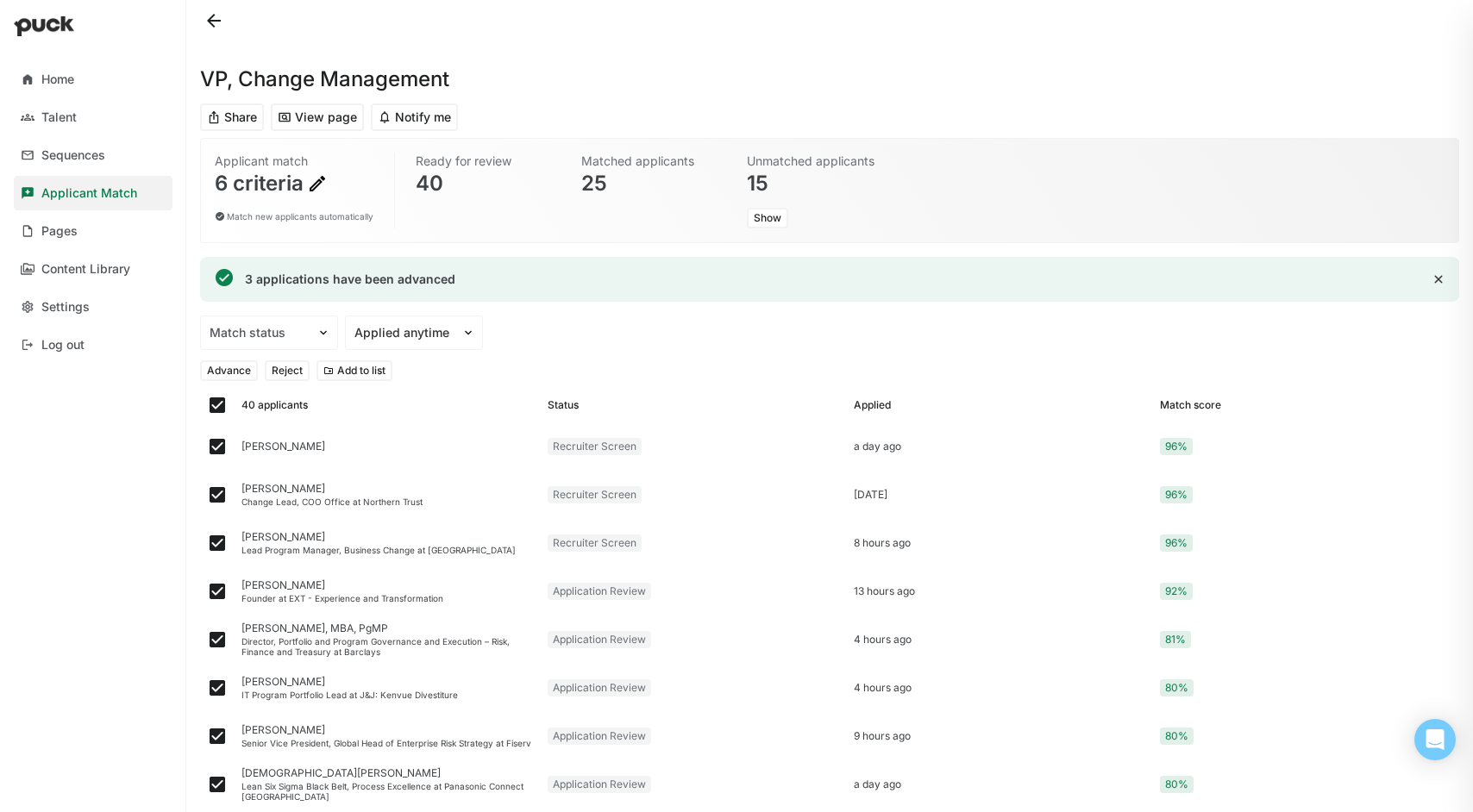
click at [220, 401] on img at bounding box center [217, 405] width 21 height 21
click at [207, 405] on input "checkbox" at bounding box center [206, 405] width 1 height 1
checkbox input "false"
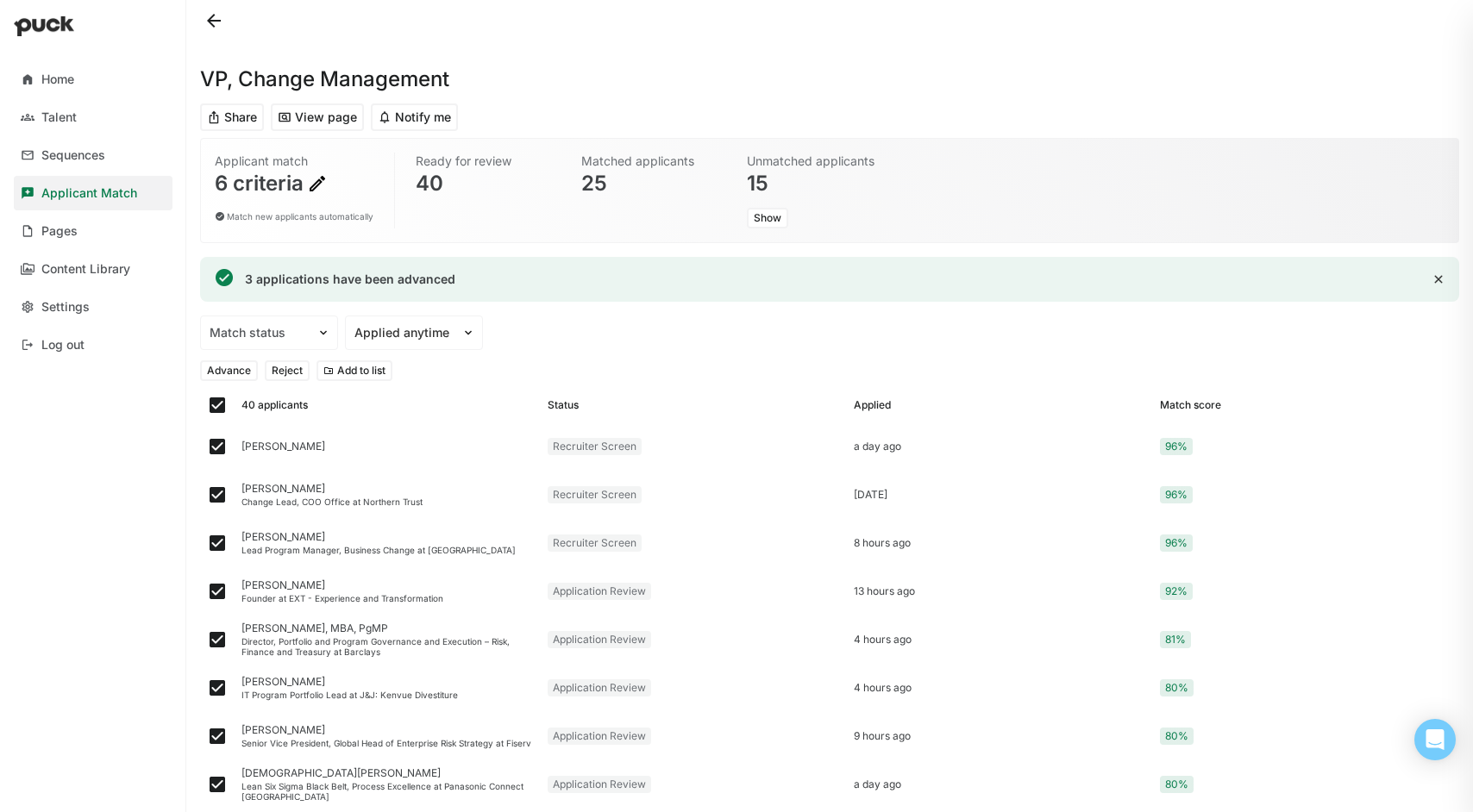
checkbox input "false"
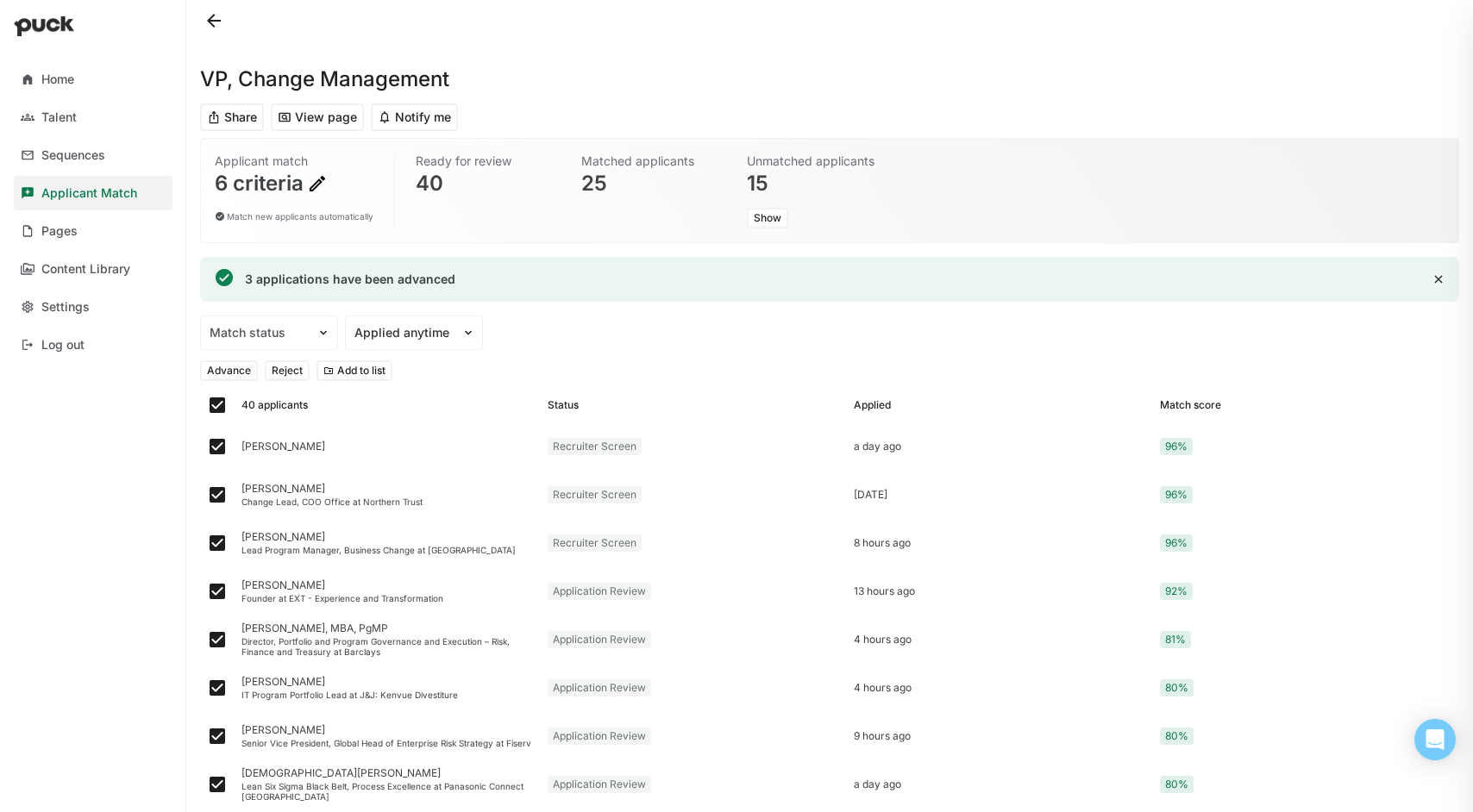
checkbox input "false"
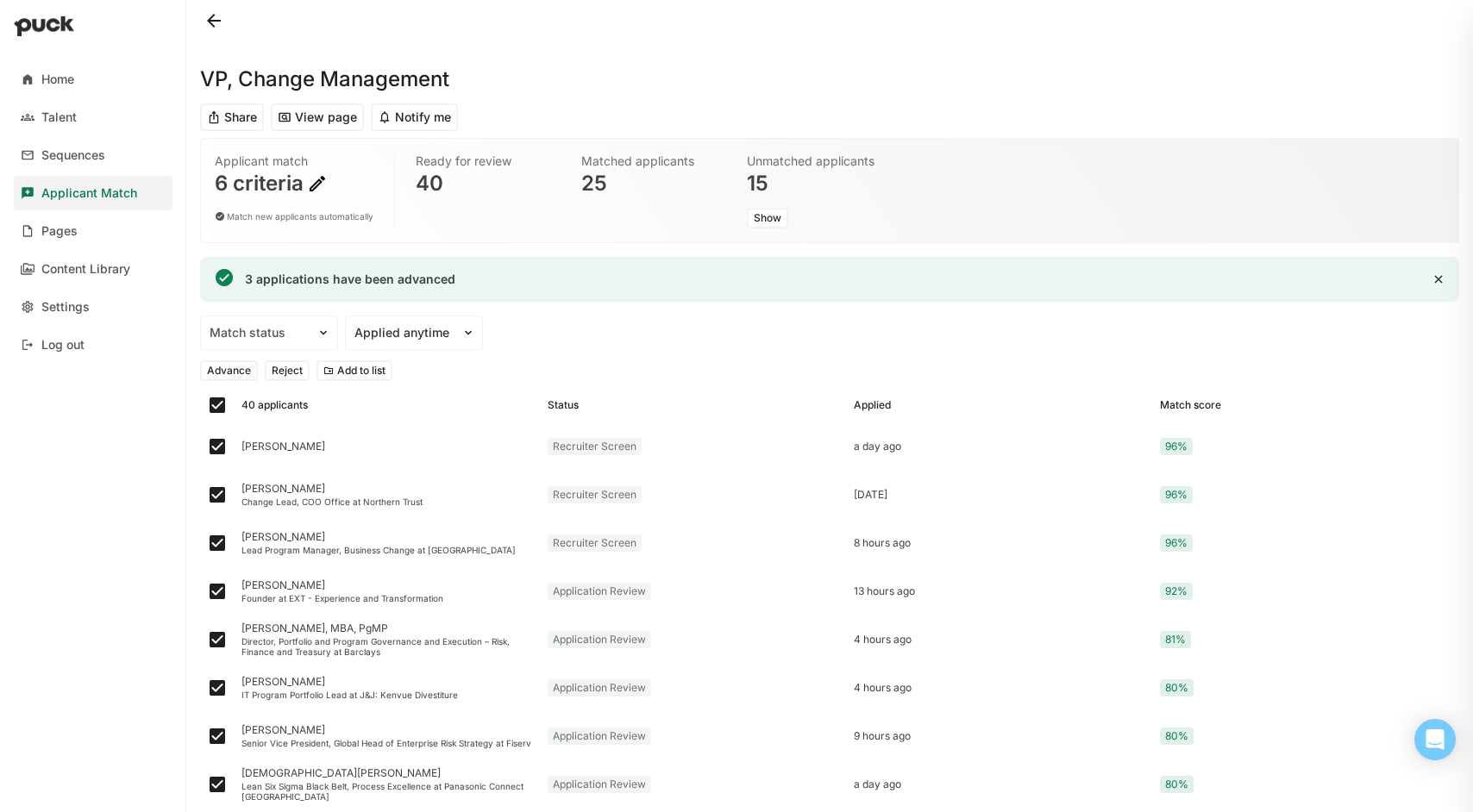
checkbox input "false"
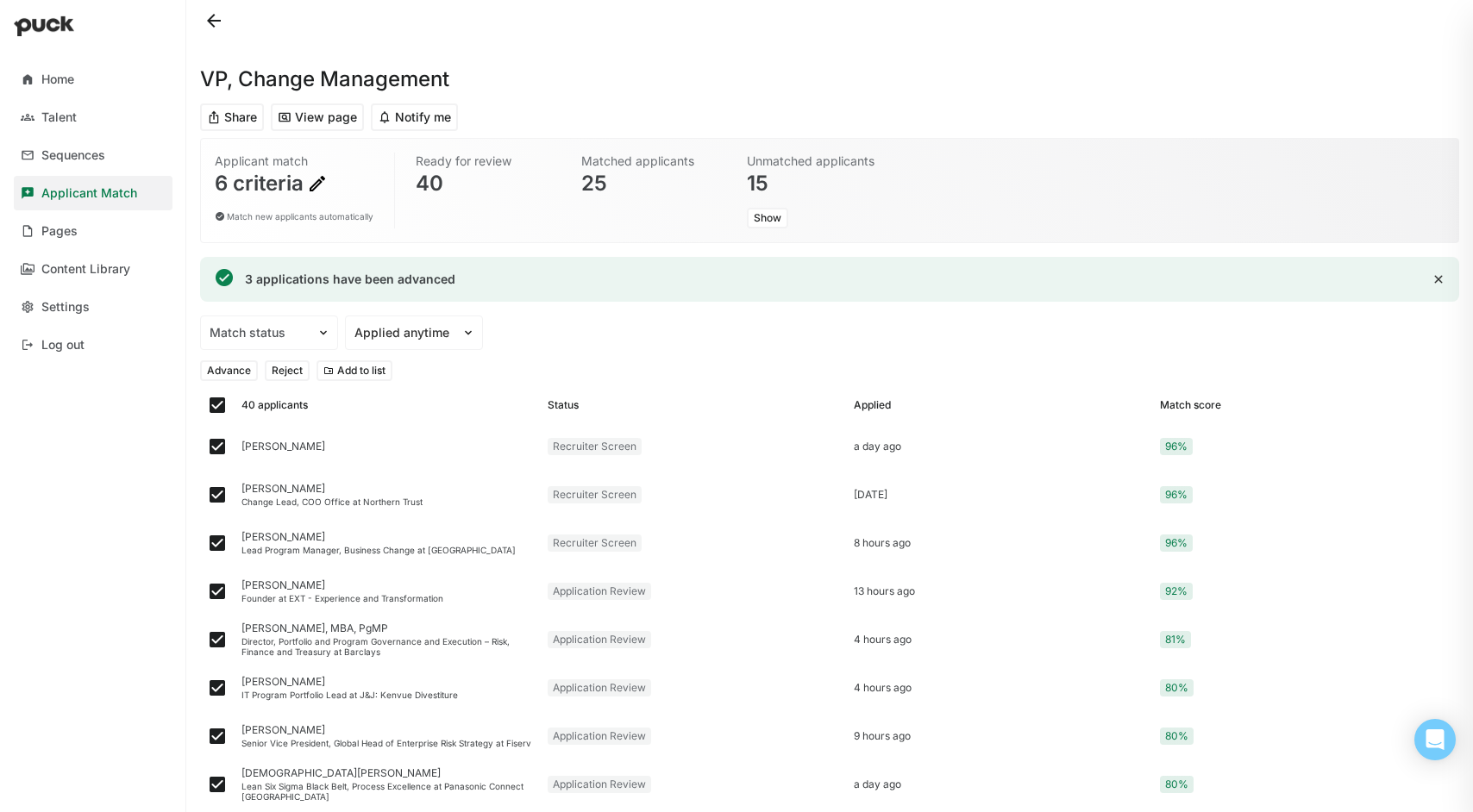
checkbox input "false"
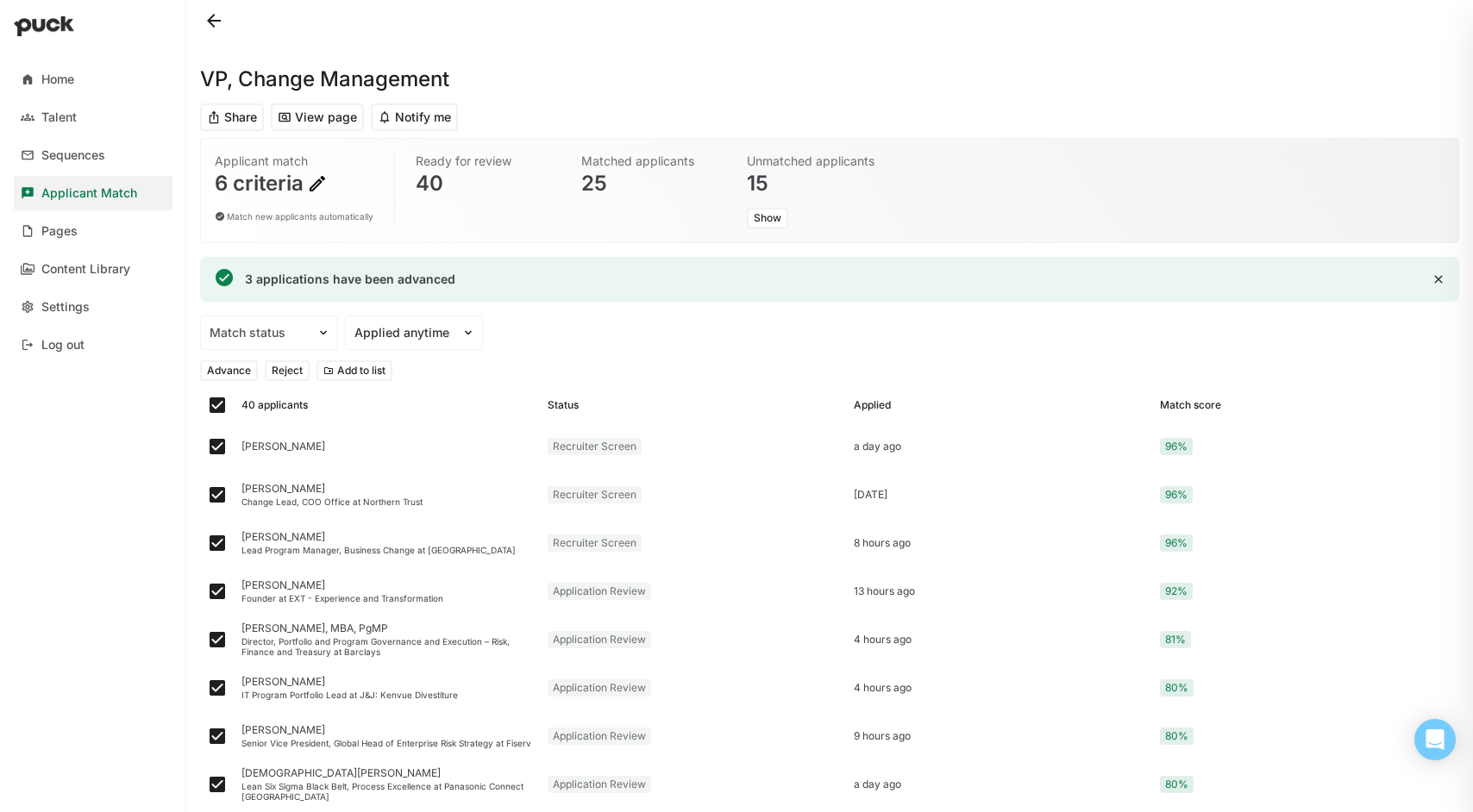
checkbox input "false"
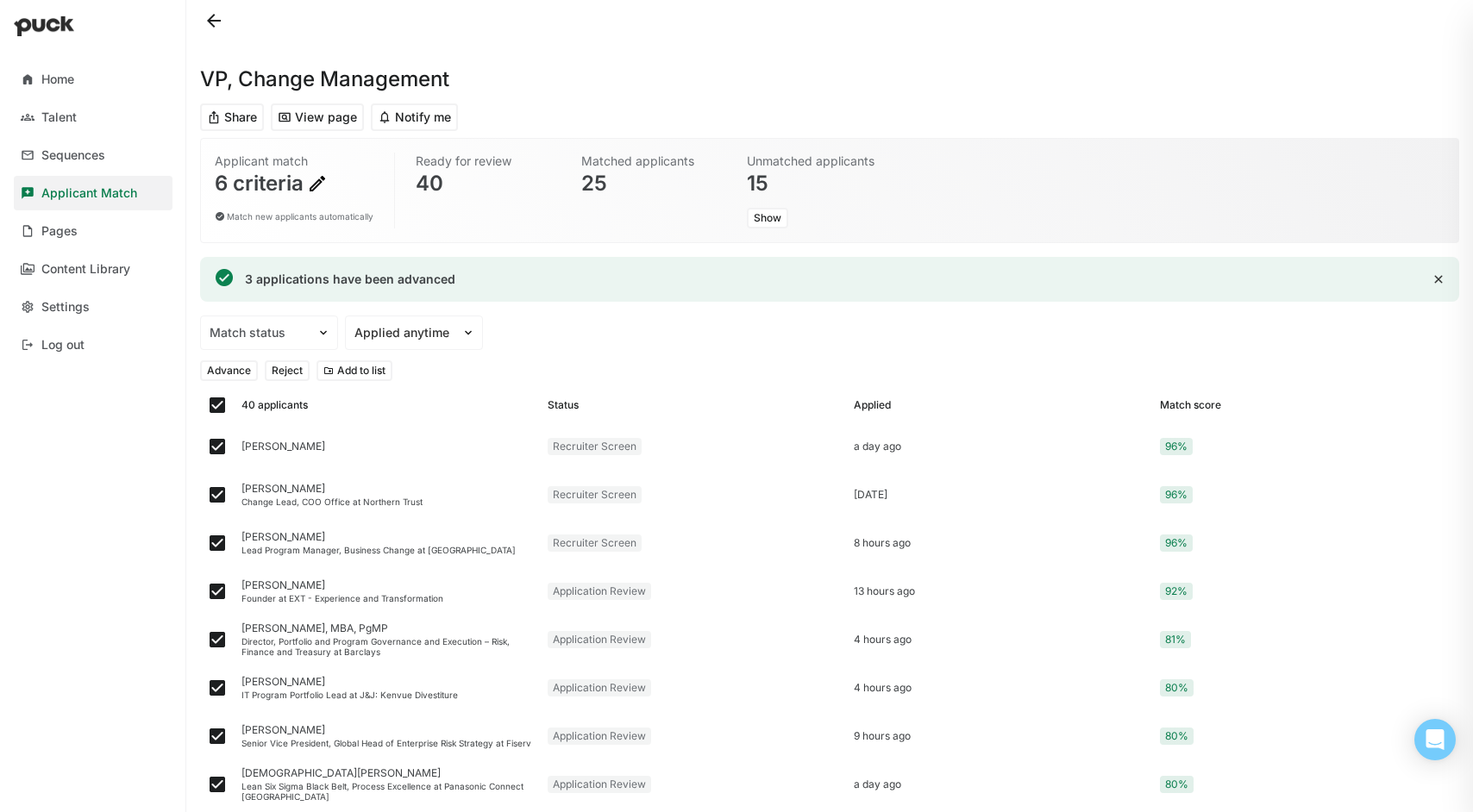
checkbox input "false"
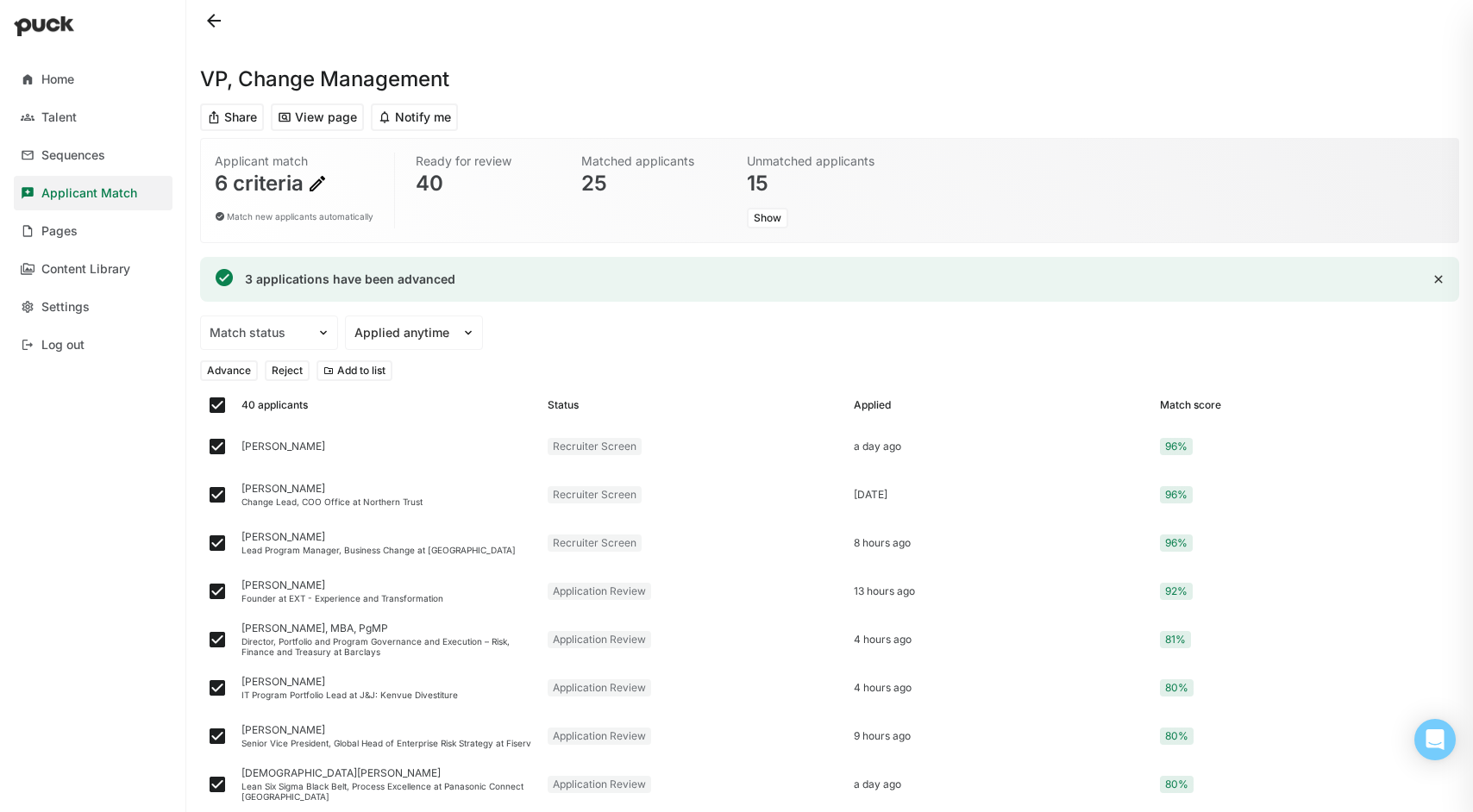
checkbox input "false"
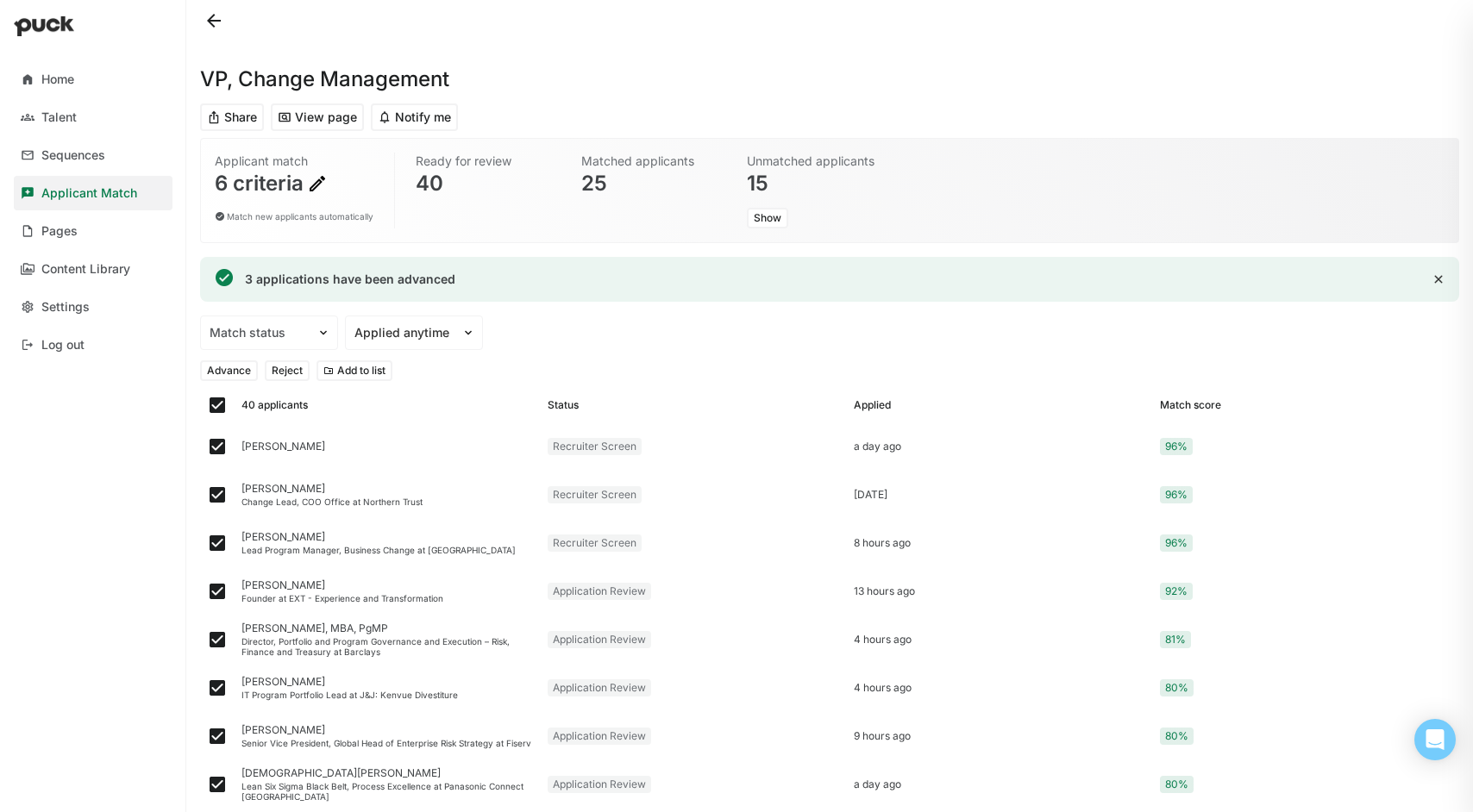
checkbox input "false"
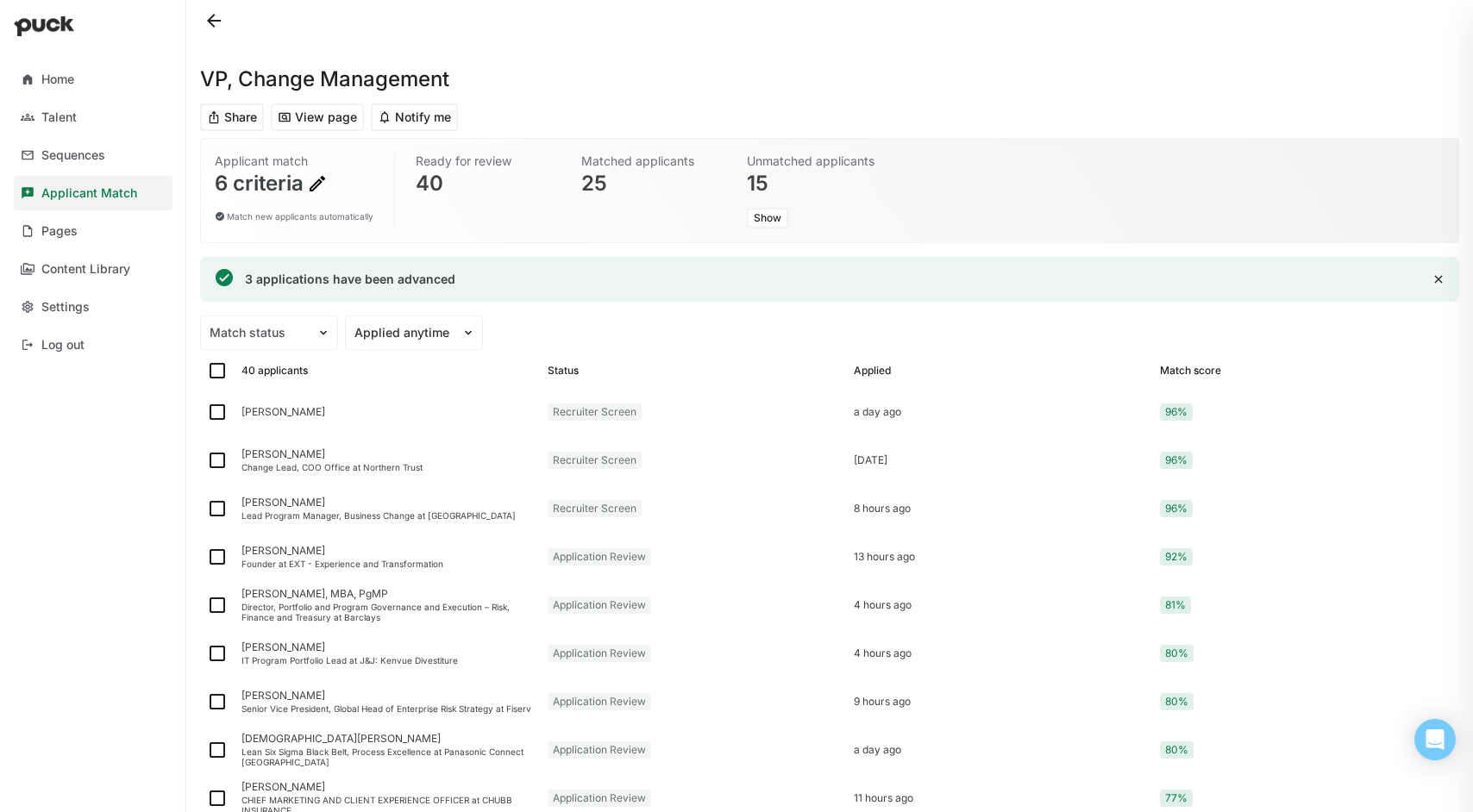
click at [214, 364] on img at bounding box center [217, 371] width 21 height 21
click at [207, 371] on input "checkbox" at bounding box center [206, 371] width 1 height 1
checkbox input "true"
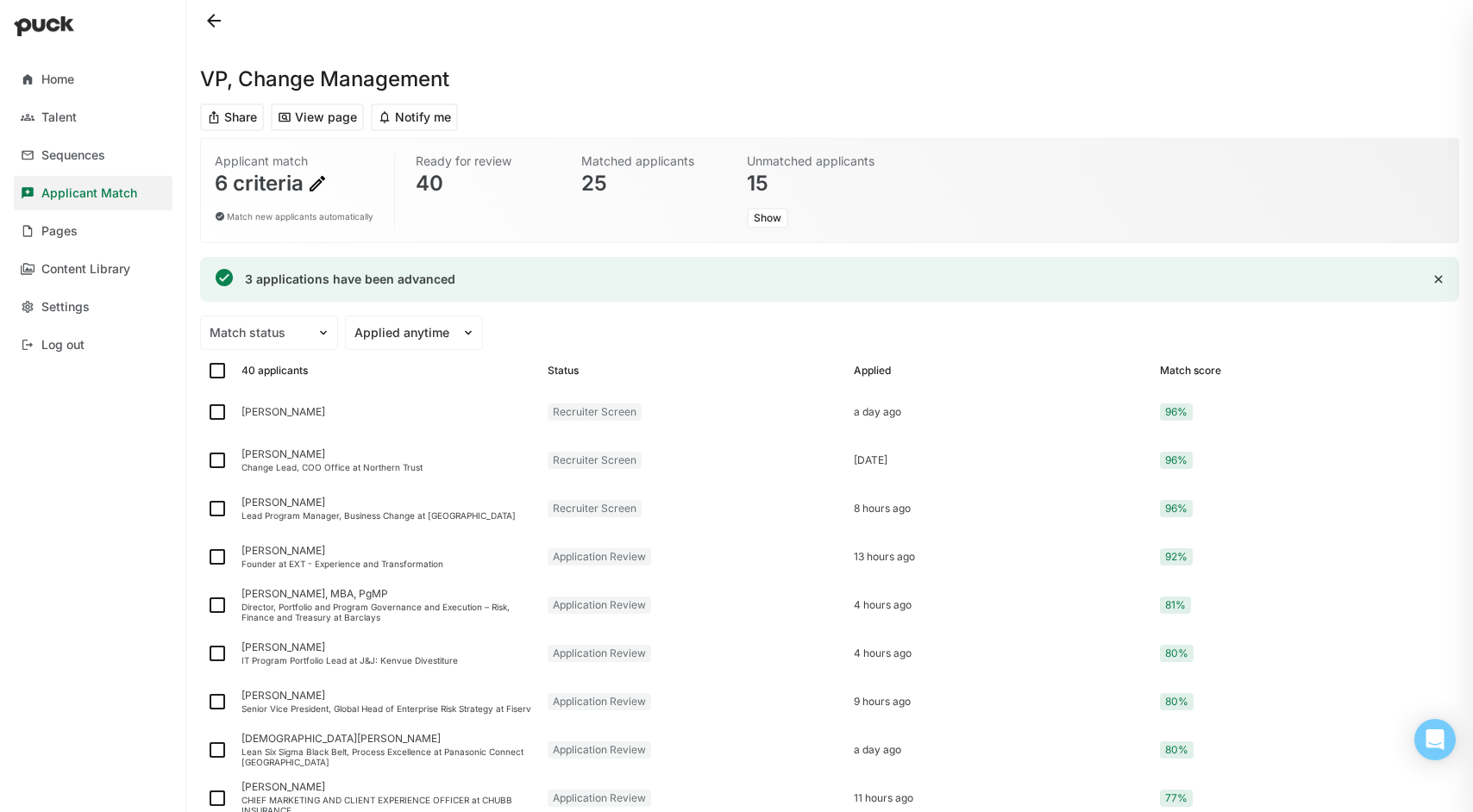
checkbox input "true"
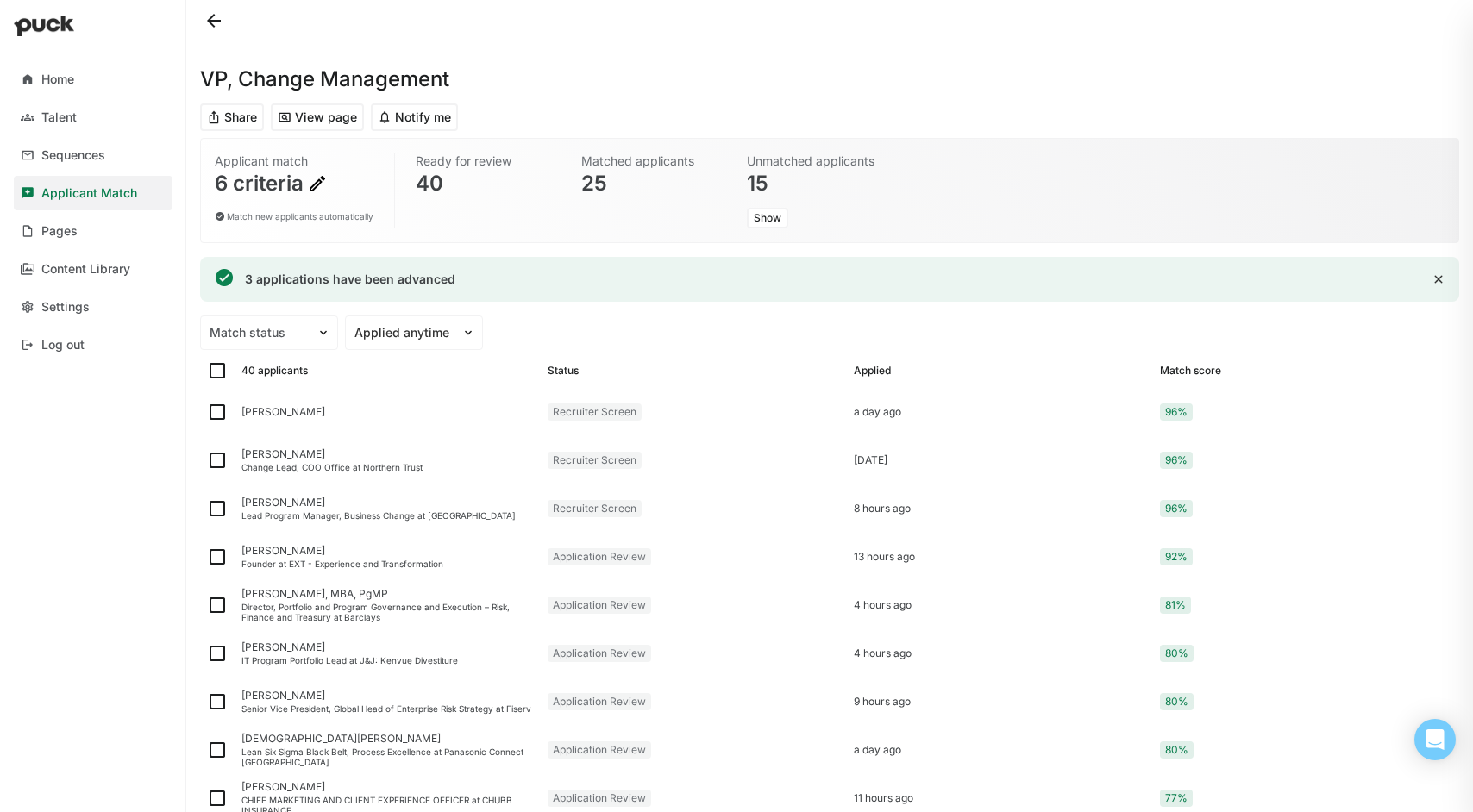
checkbox input "true"
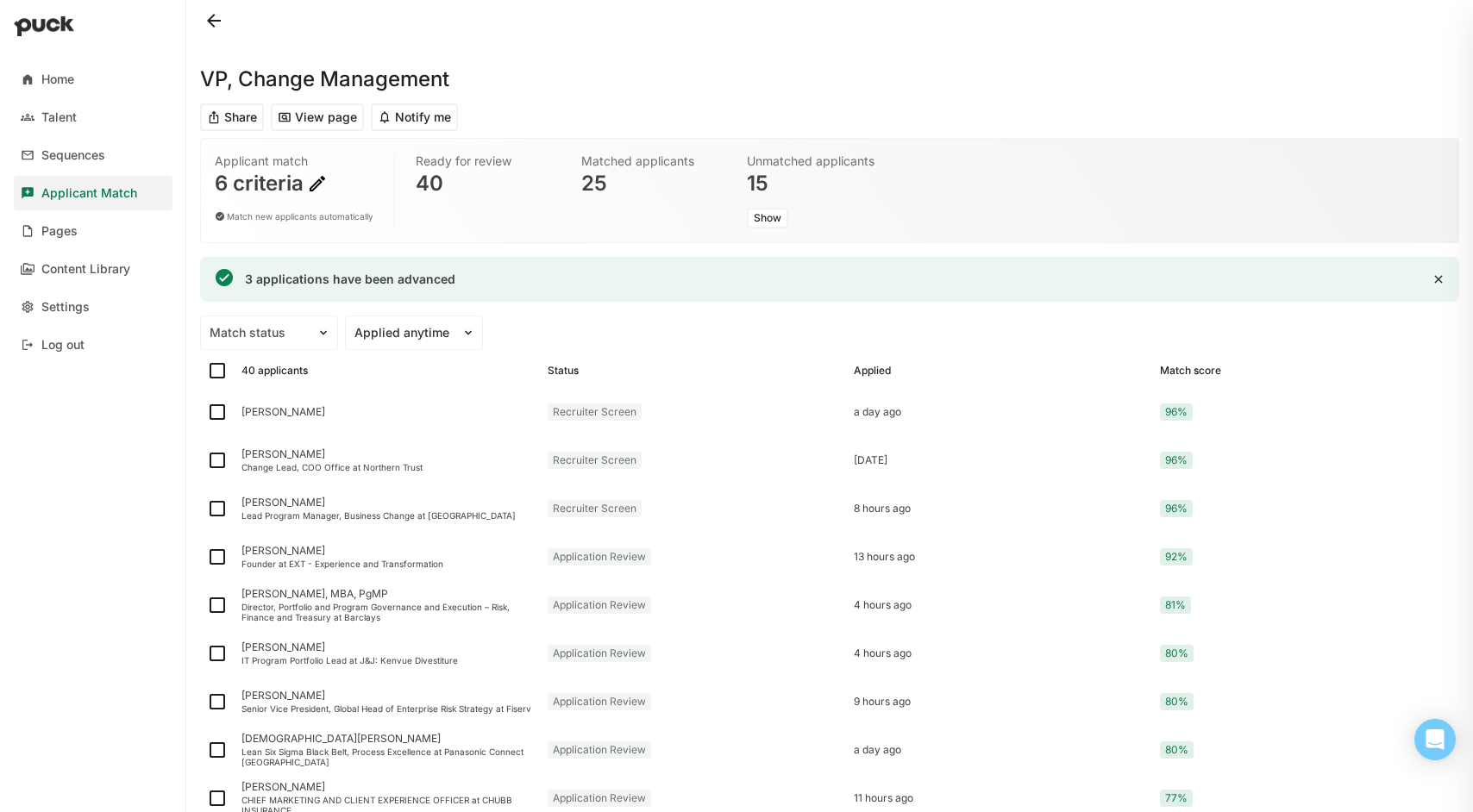
checkbox input "true"
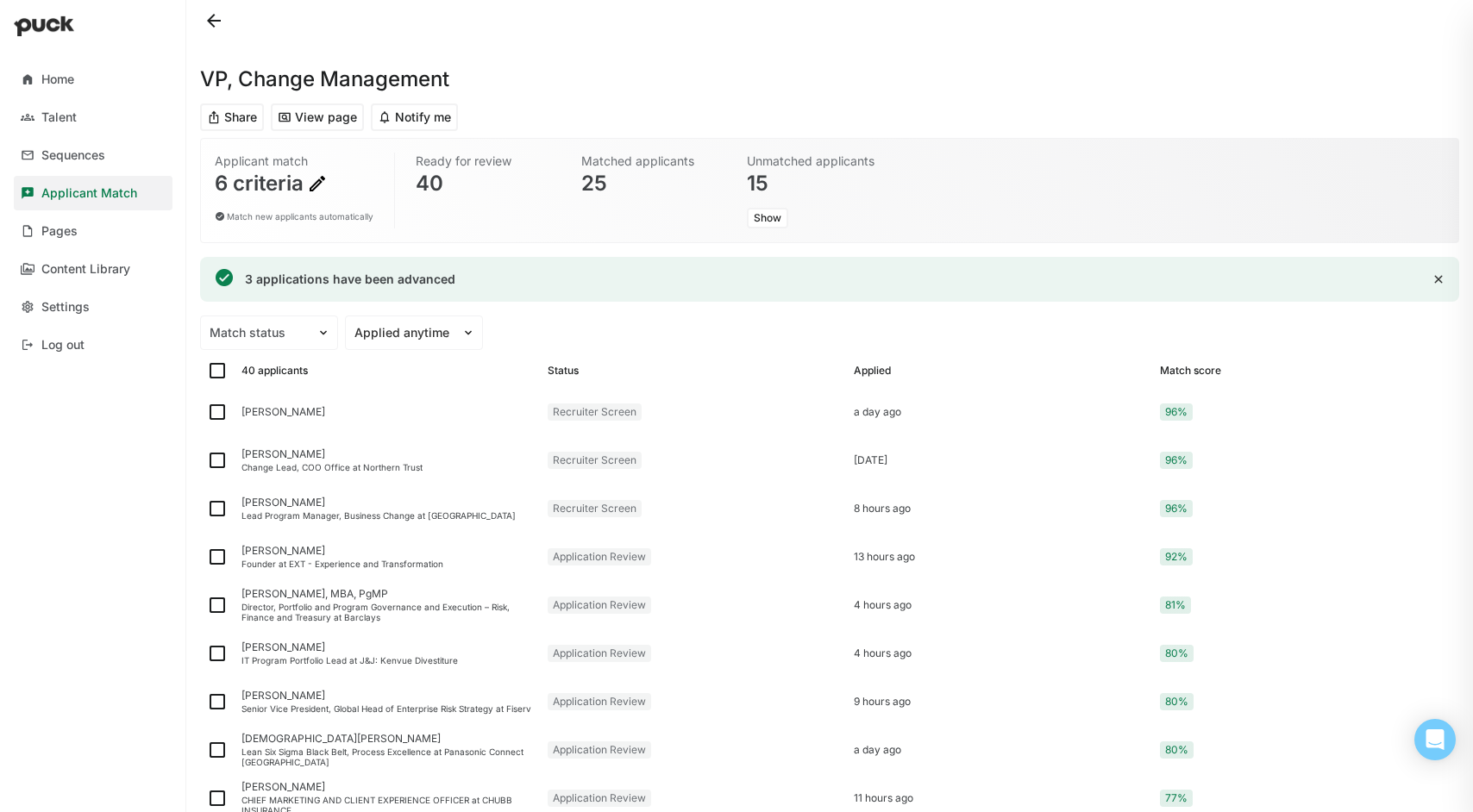
checkbox input "true"
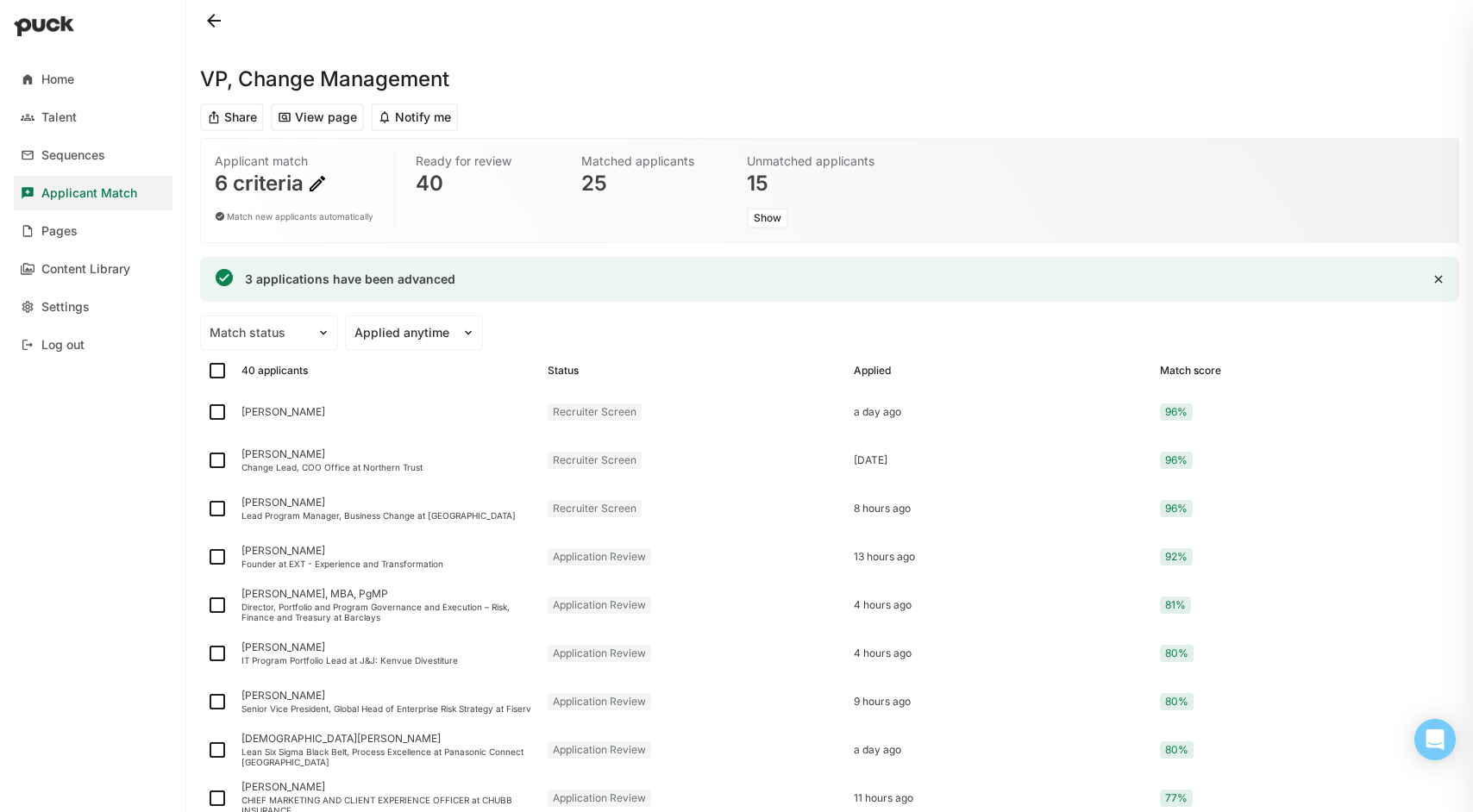
checkbox input "true"
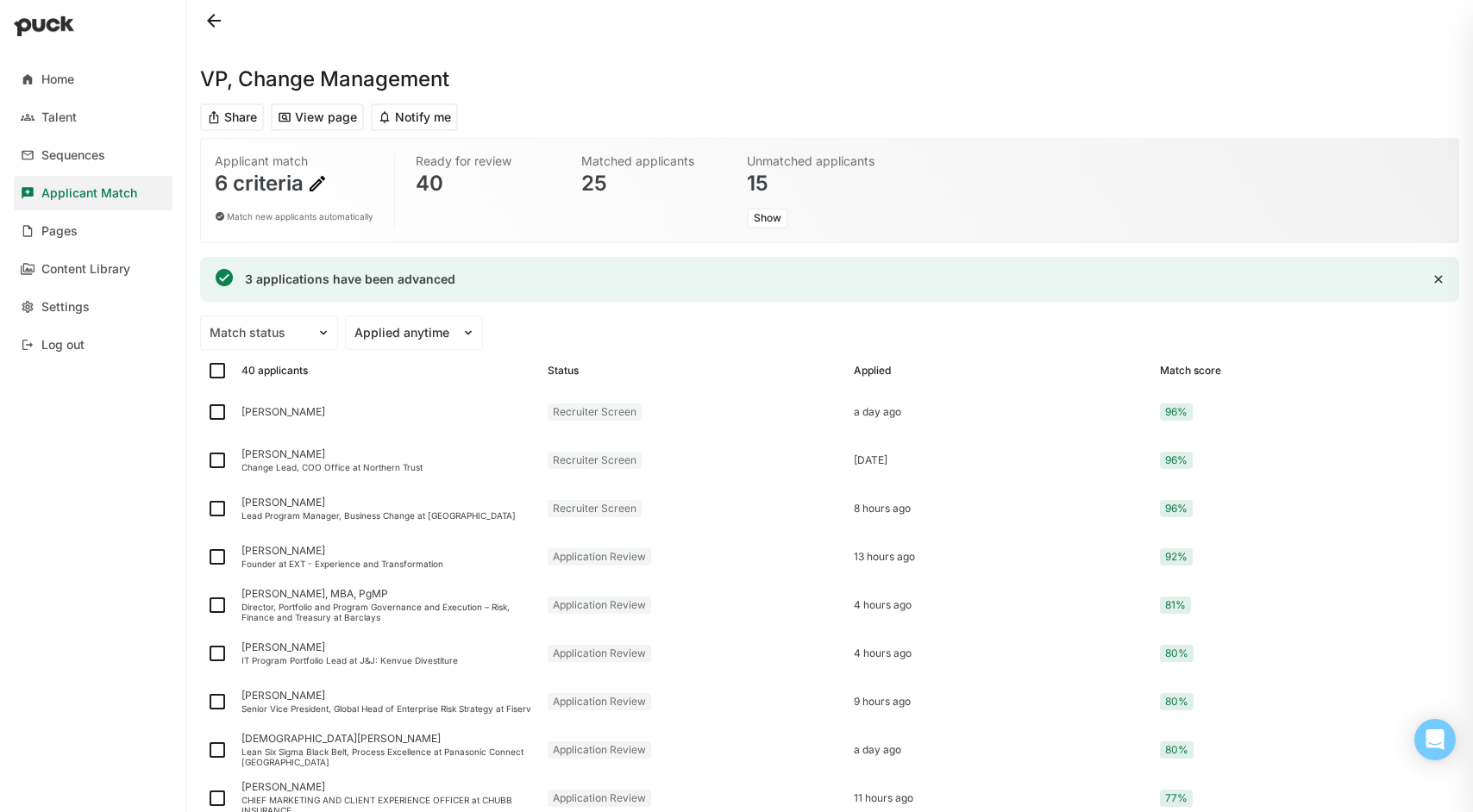
checkbox input "true"
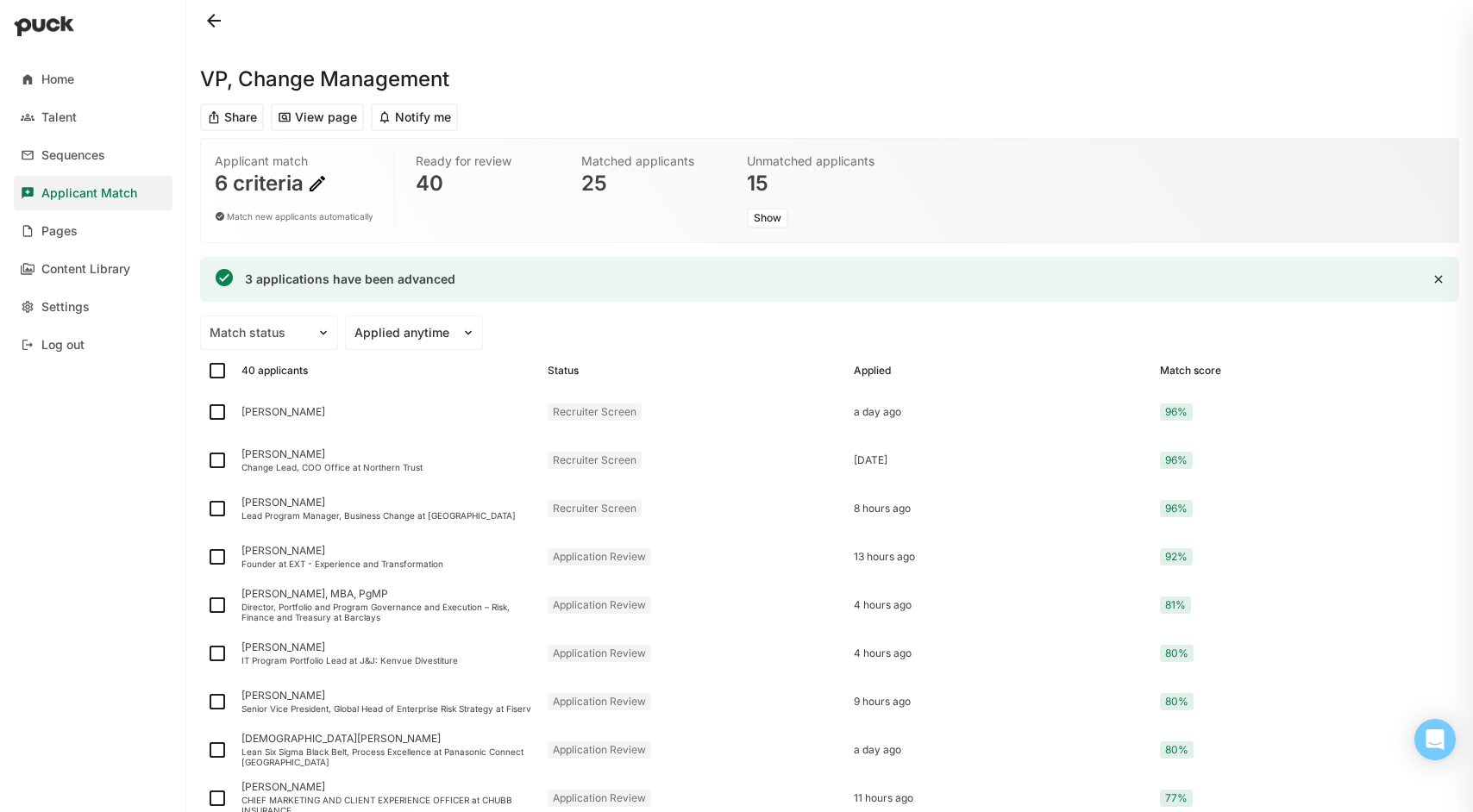
checkbox input "true"
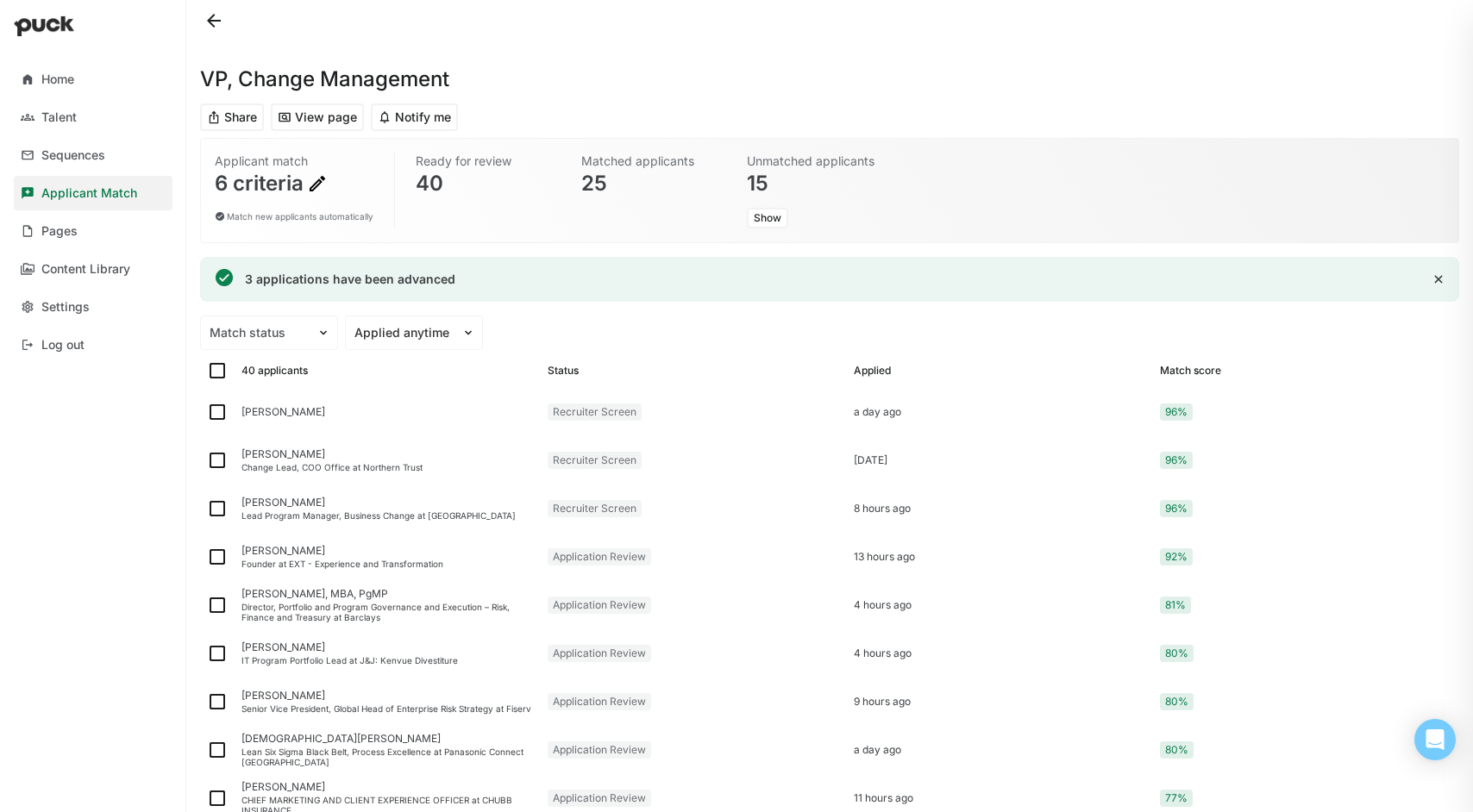
checkbox input "true"
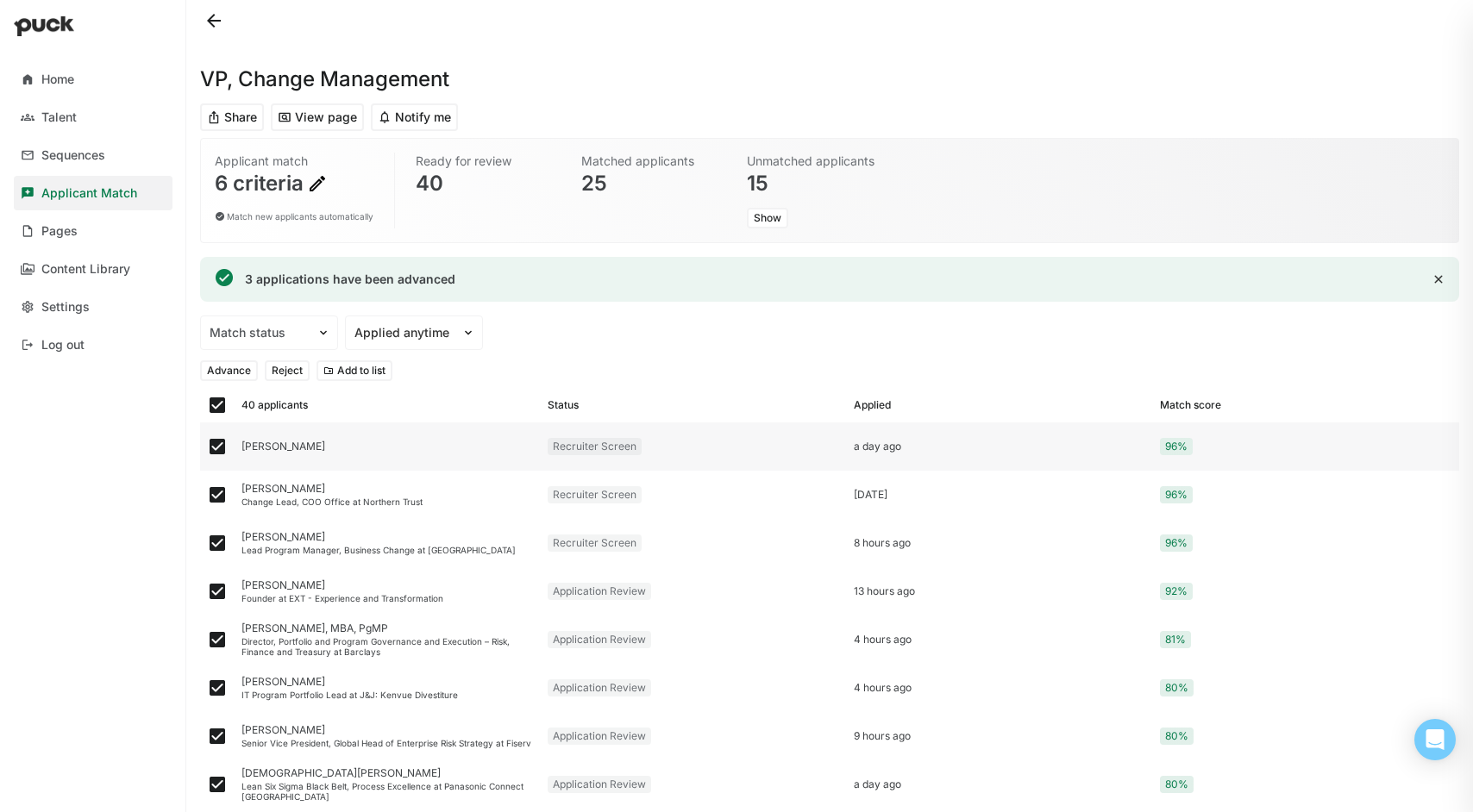
click at [218, 442] on img at bounding box center [217, 446] width 21 height 21
click at [207, 447] on input "checkbox" at bounding box center [206, 447] width 1 height 1
checkbox input "false"
click at [218, 491] on img at bounding box center [217, 495] width 21 height 21
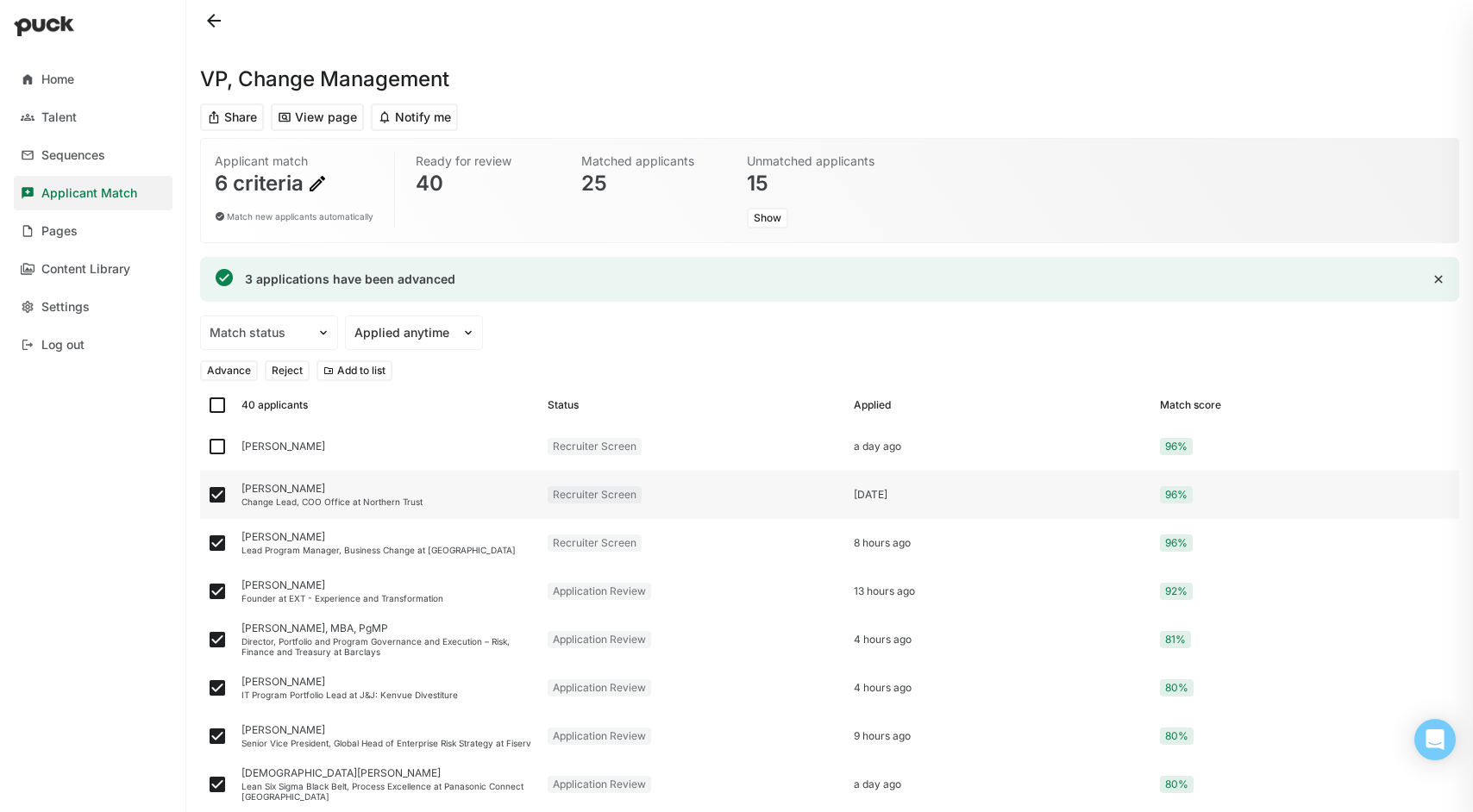
click at [207, 495] on input "checkbox" at bounding box center [206, 495] width 1 height 1
checkbox input "false"
click at [220, 539] on img at bounding box center [217, 543] width 21 height 21
click at [207, 543] on input "checkbox" at bounding box center [206, 543] width 1 height 1
checkbox input "false"
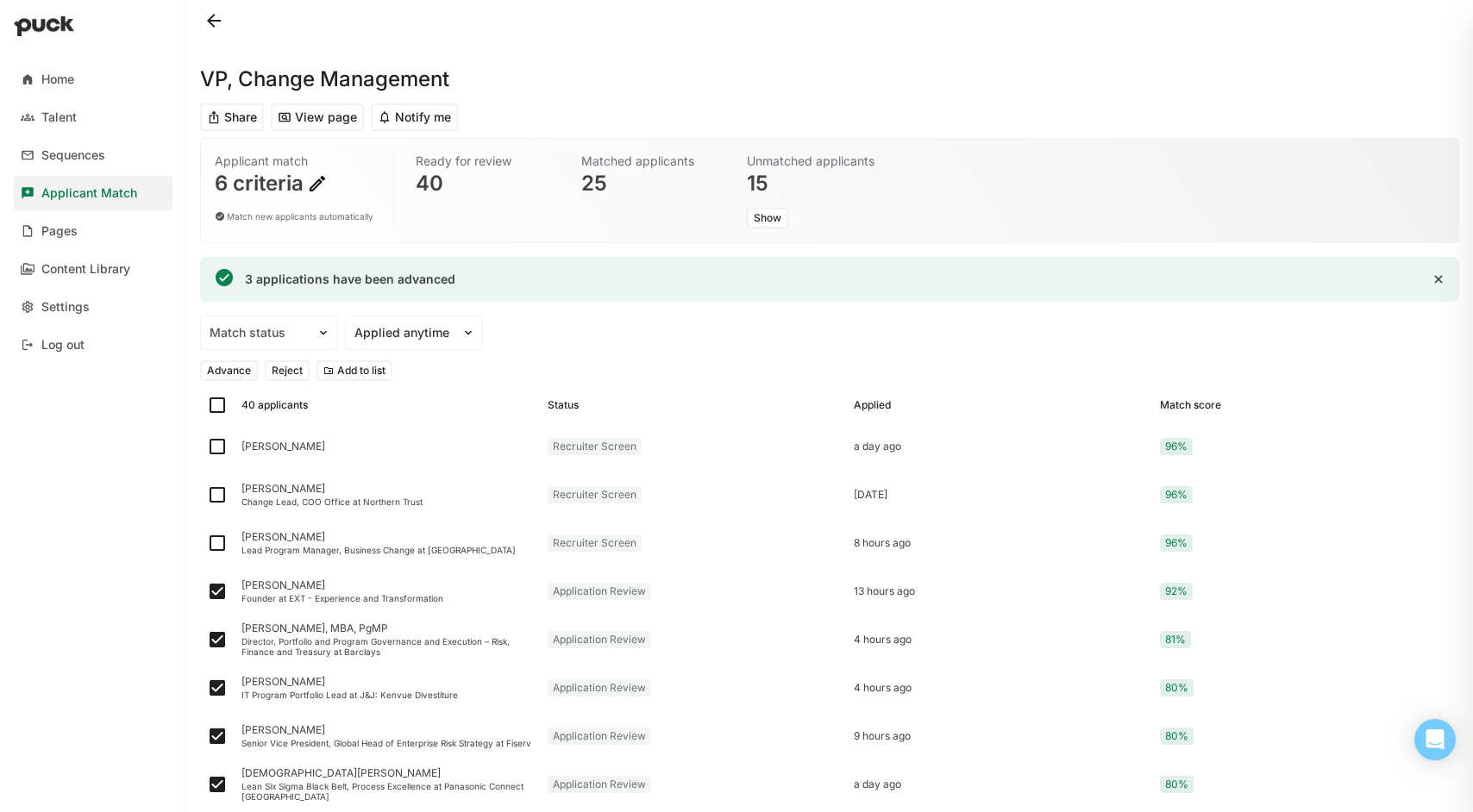
click at [287, 367] on button "Reject" at bounding box center [286, 371] width 44 height 21
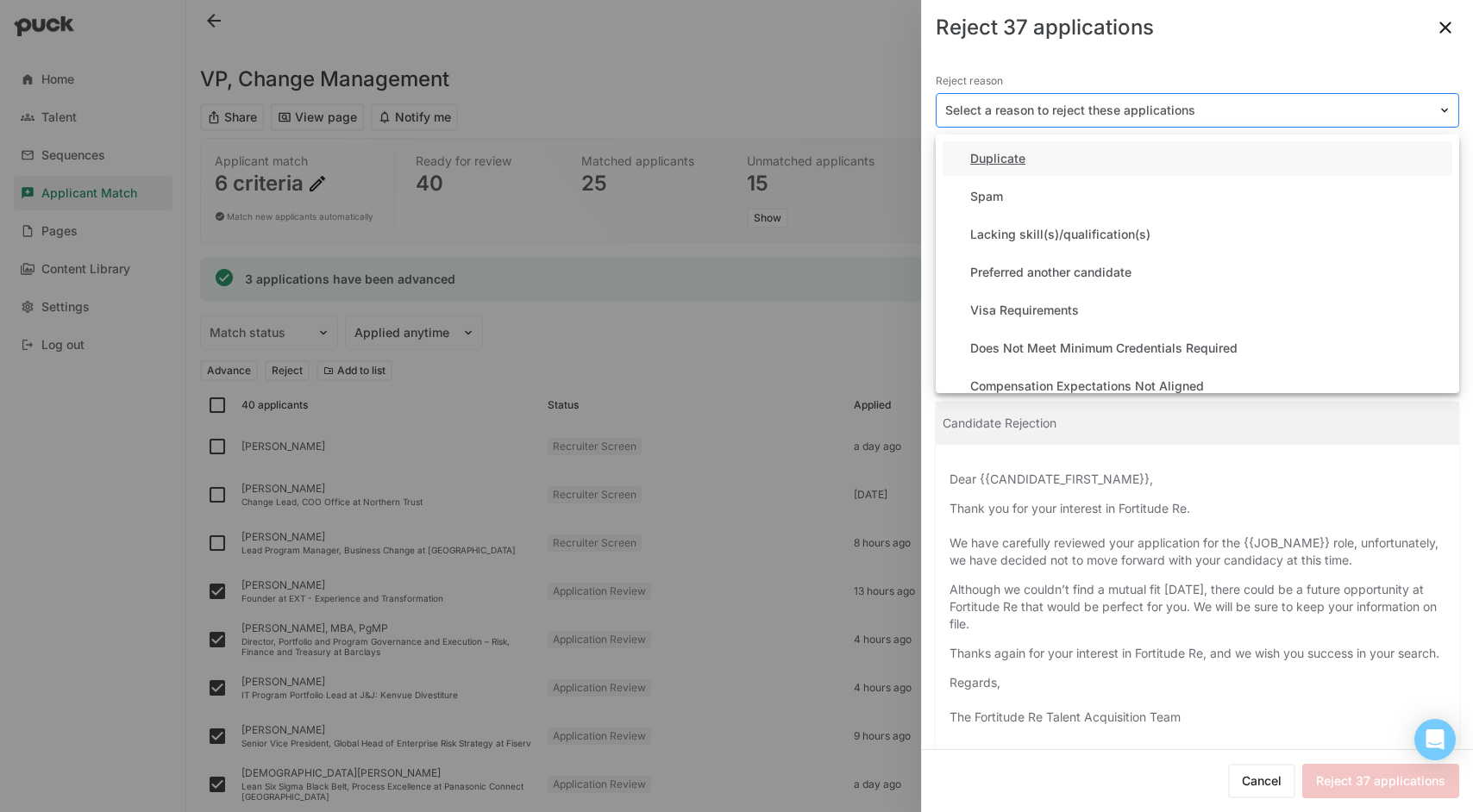
click at [1438, 108] on img at bounding box center [1444, 110] width 14 height 14
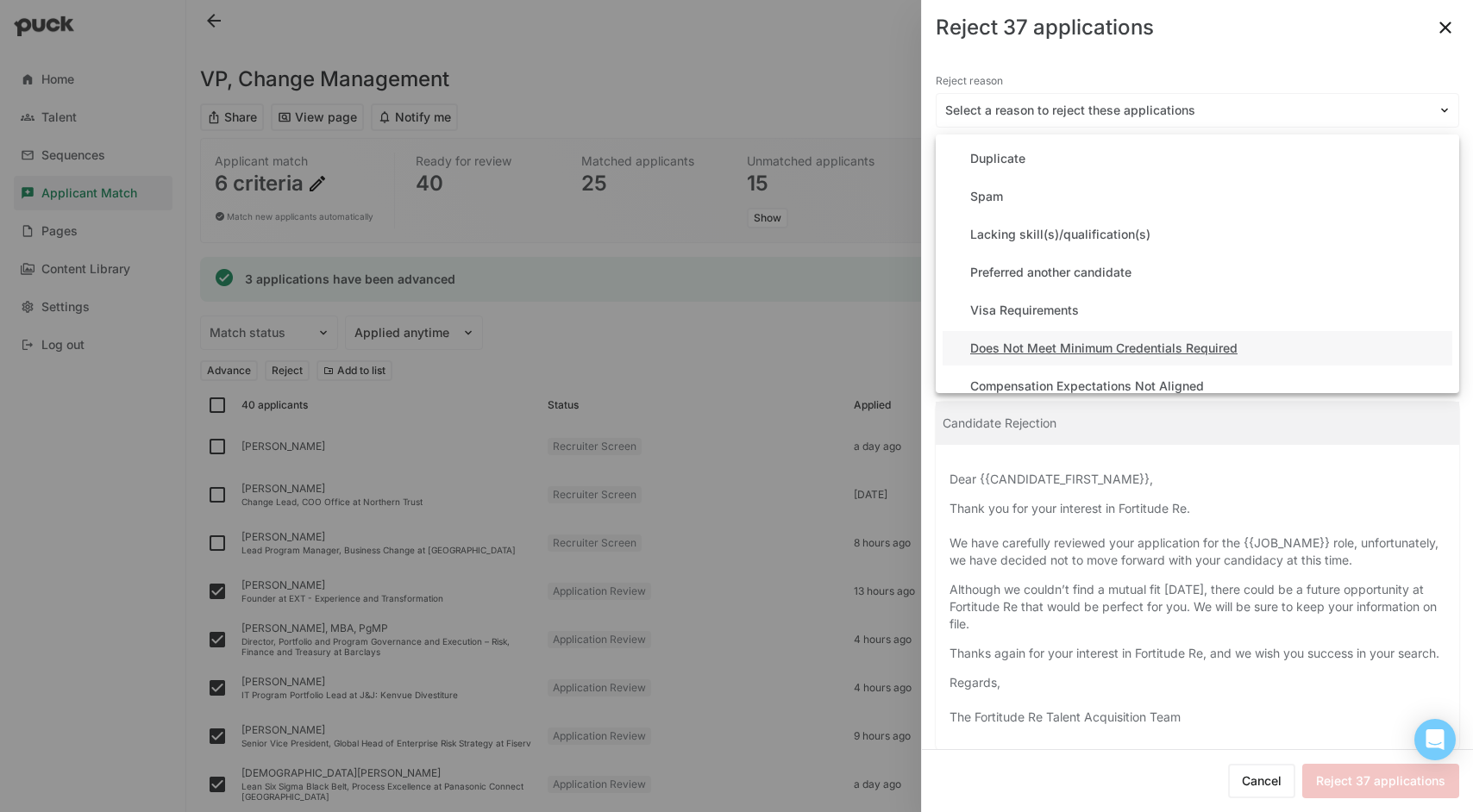
click at [1344, 334] on div "Does Not Meet Minimum Credentials Required" at bounding box center [1197, 348] width 509 height 34
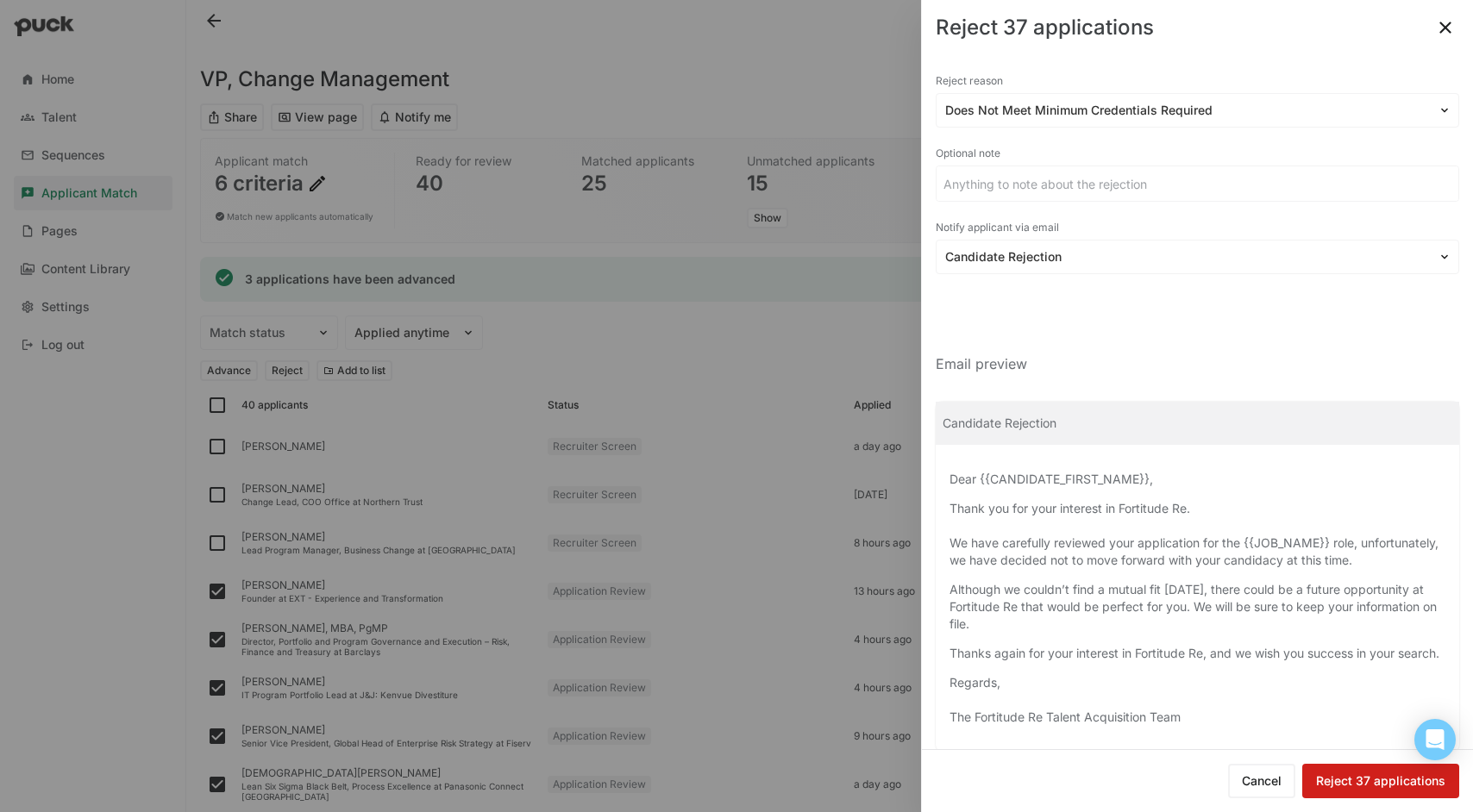
click at [1383, 777] on button "Reject 37 applications" at bounding box center [1380, 781] width 157 height 34
checkbox input "false"
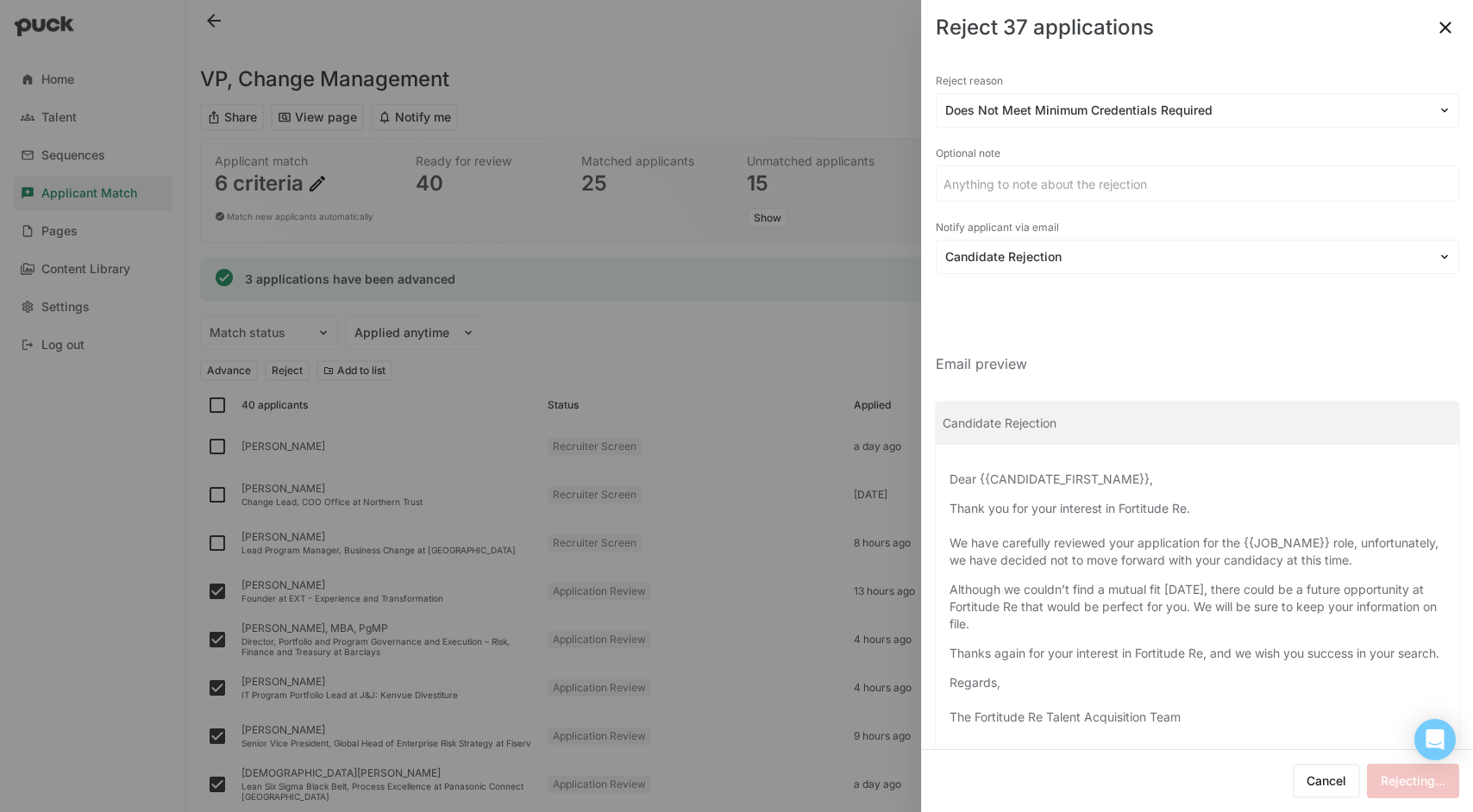
checkbox input "false"
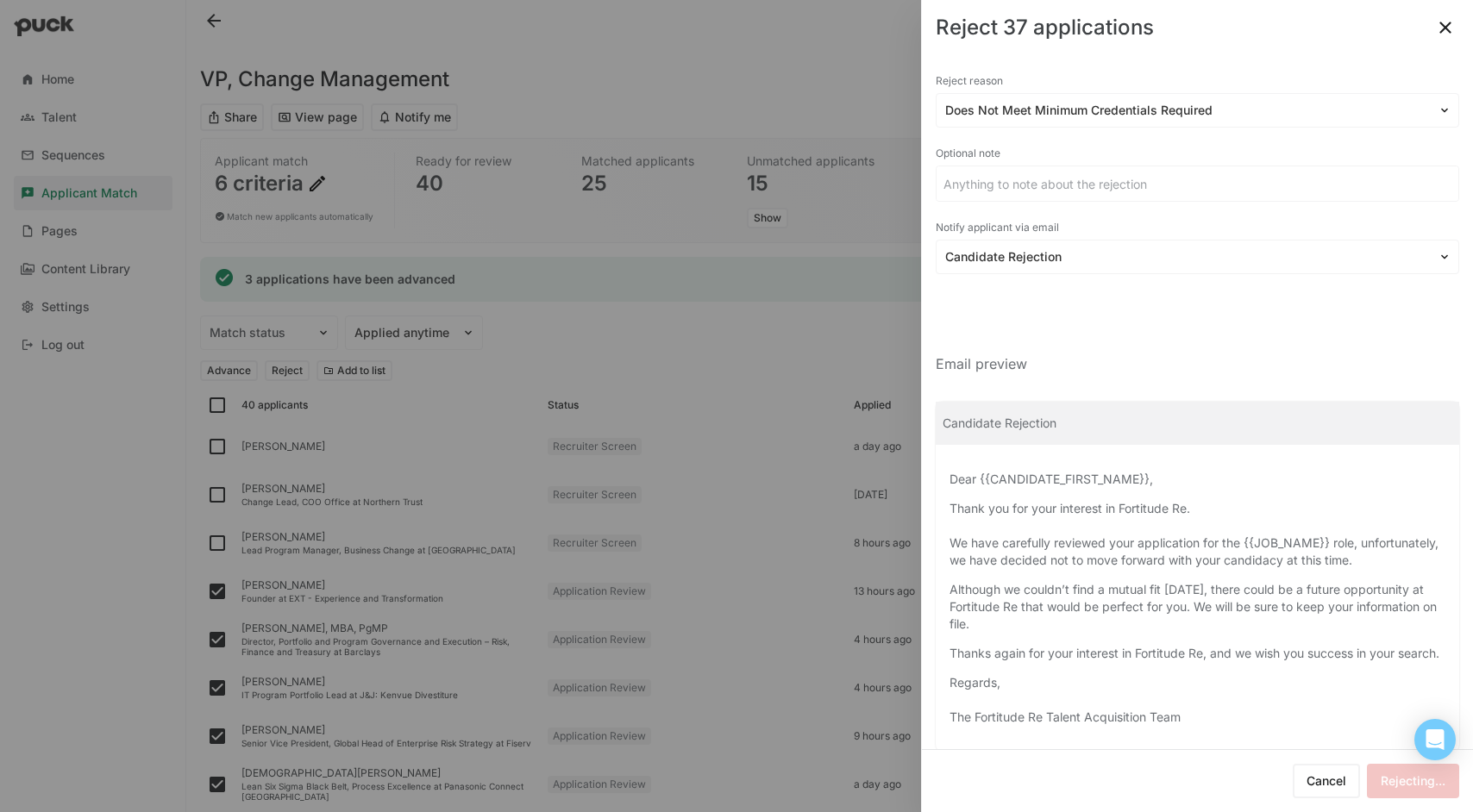
checkbox input "false"
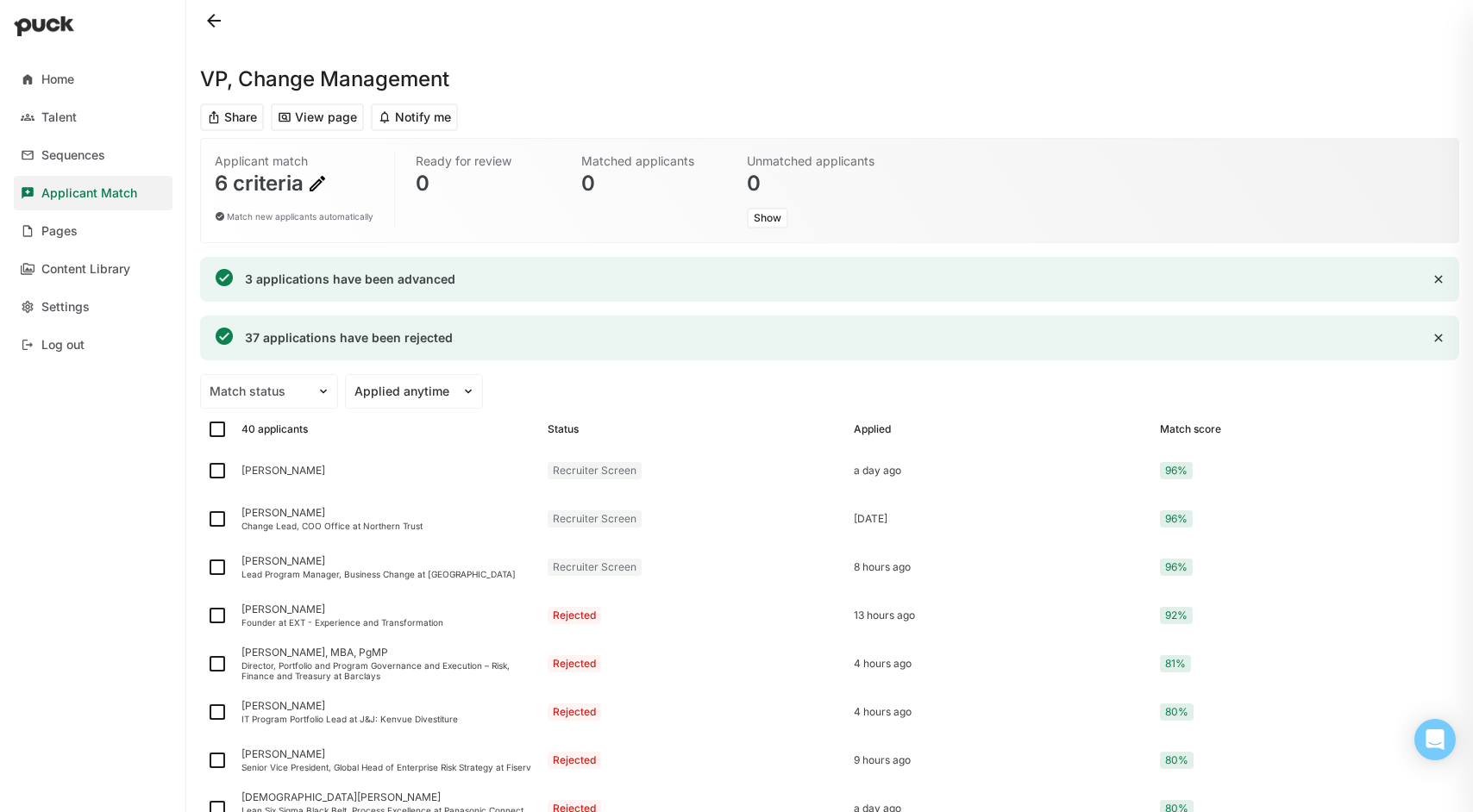
click at [53, 190] on div "Applicant Match" at bounding box center [90, 193] width 96 height 14
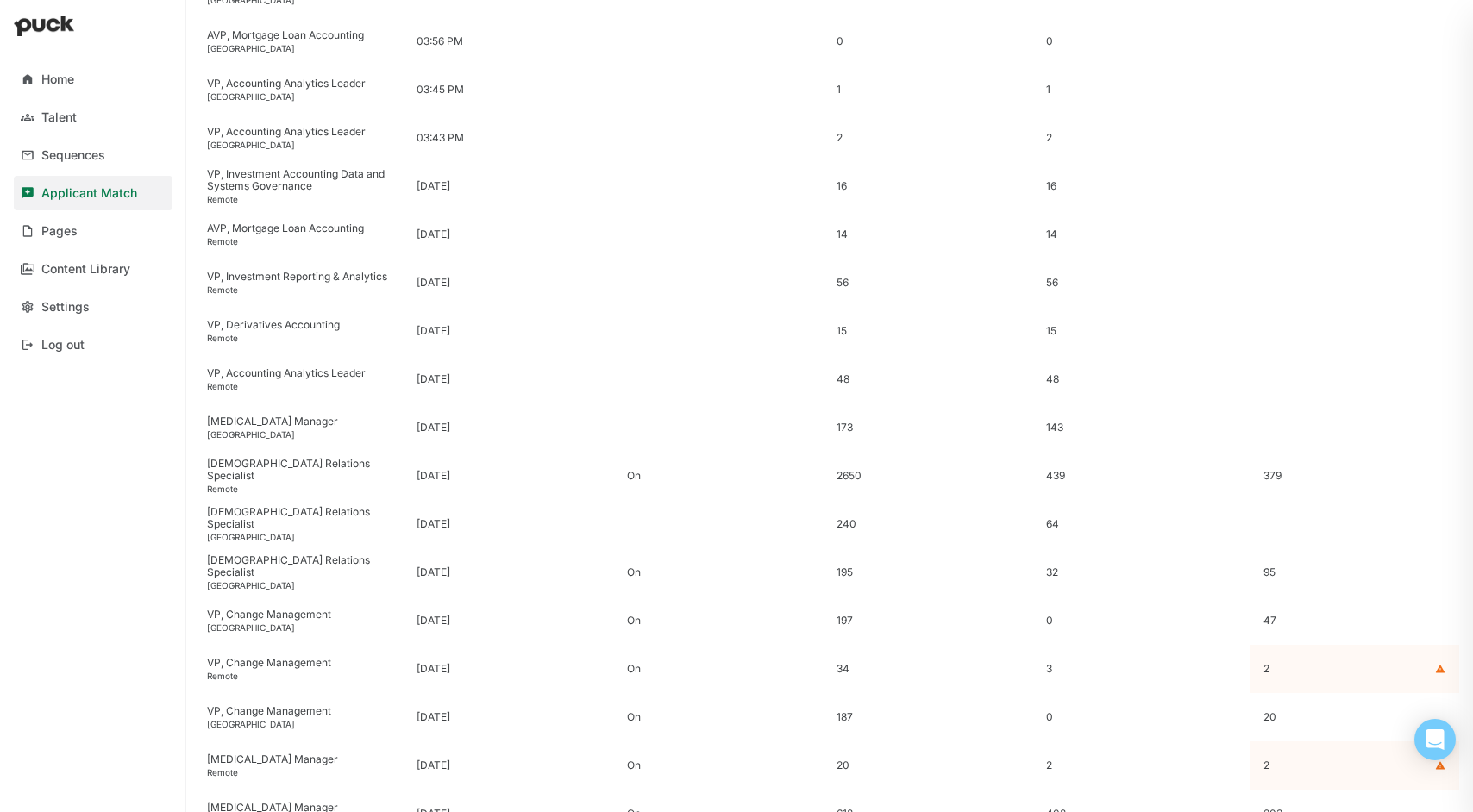
scroll to position [495, 0]
click at [241, 661] on div "VP, Change Management" at bounding box center [305, 661] width 196 height 12
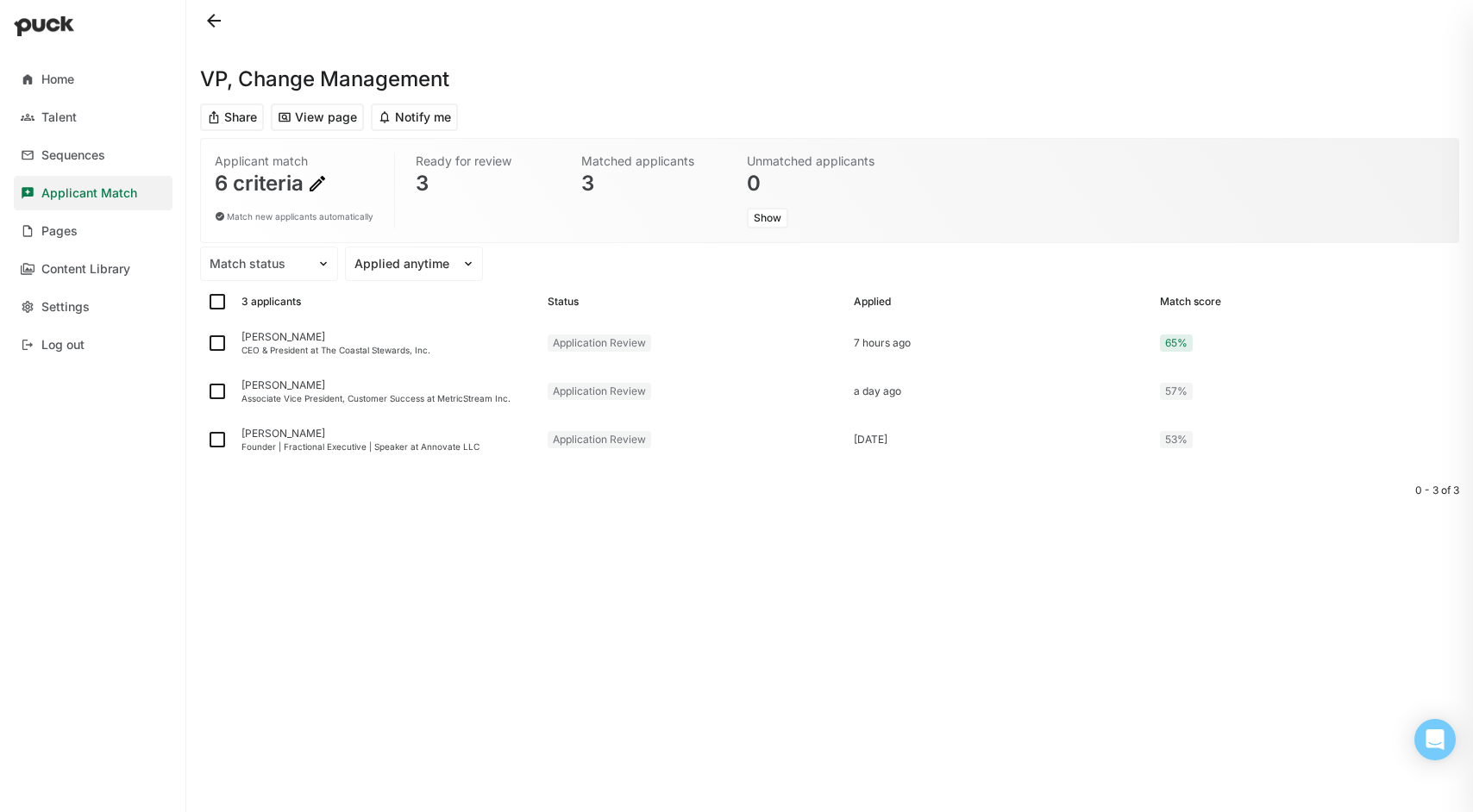
click at [217, 294] on img at bounding box center [217, 302] width 21 height 21
click at [207, 302] on input "checkbox" at bounding box center [206, 302] width 1 height 1
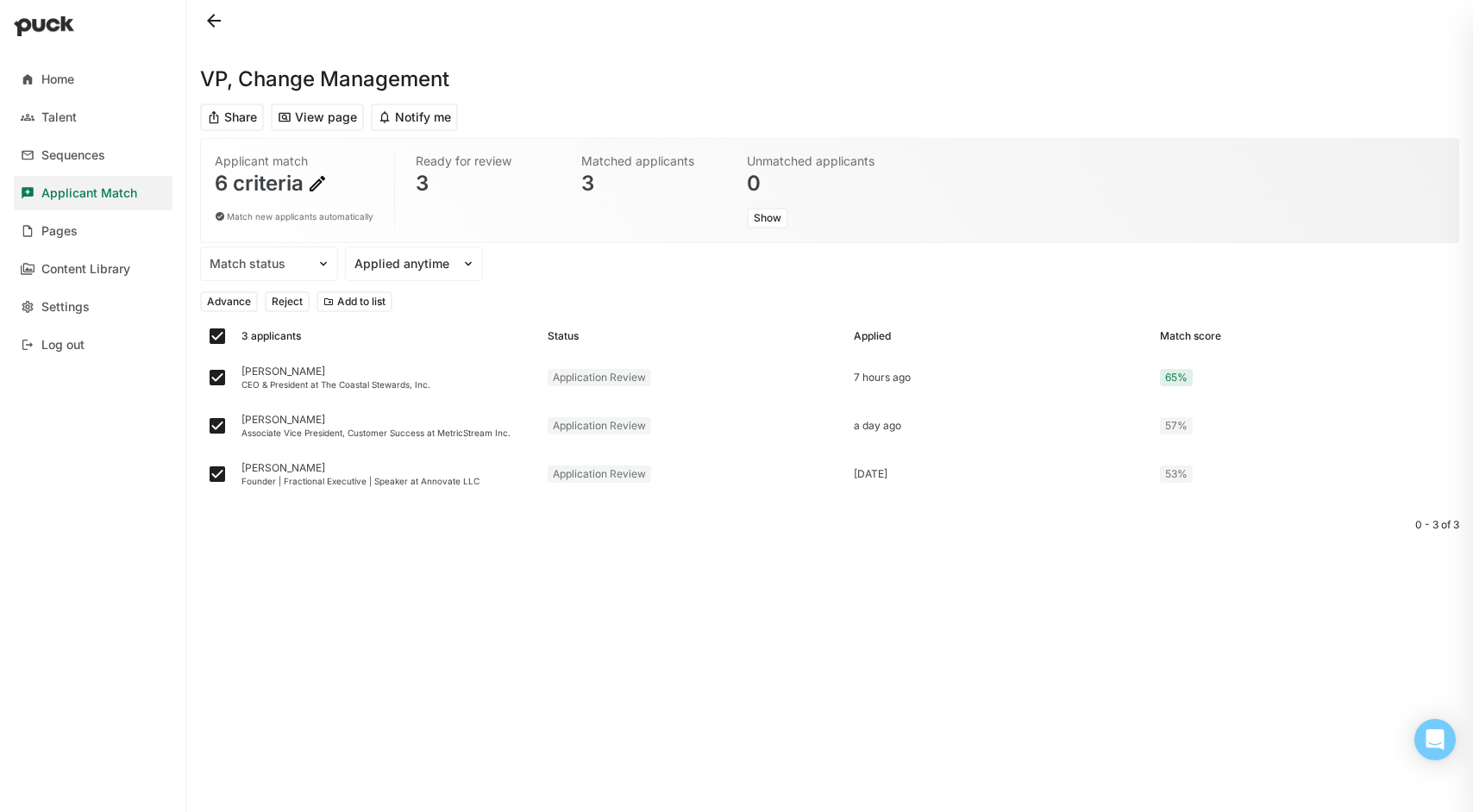
click at [293, 295] on button "Reject" at bounding box center [286, 302] width 44 height 21
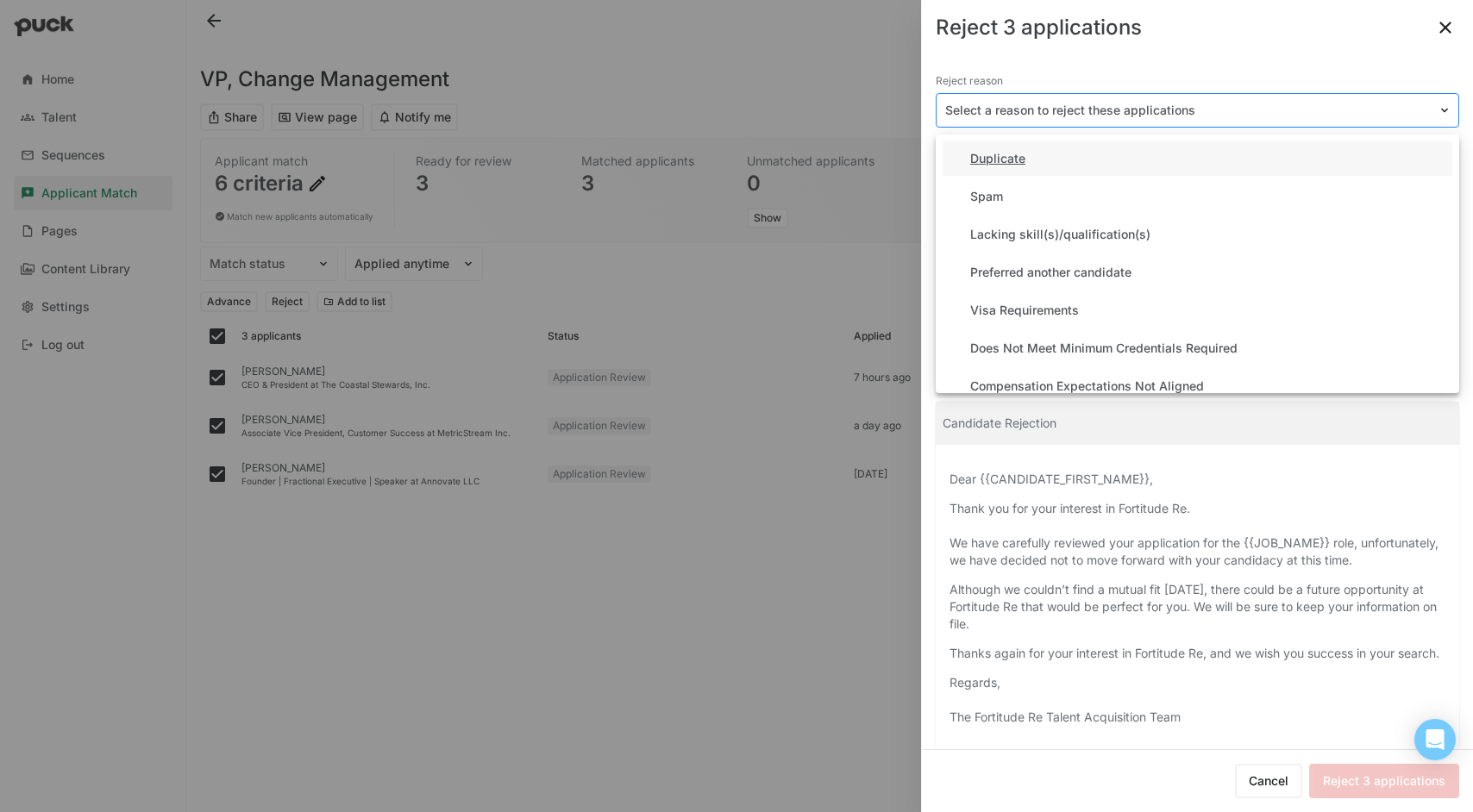
click at [1438, 108] on img at bounding box center [1444, 110] width 14 height 14
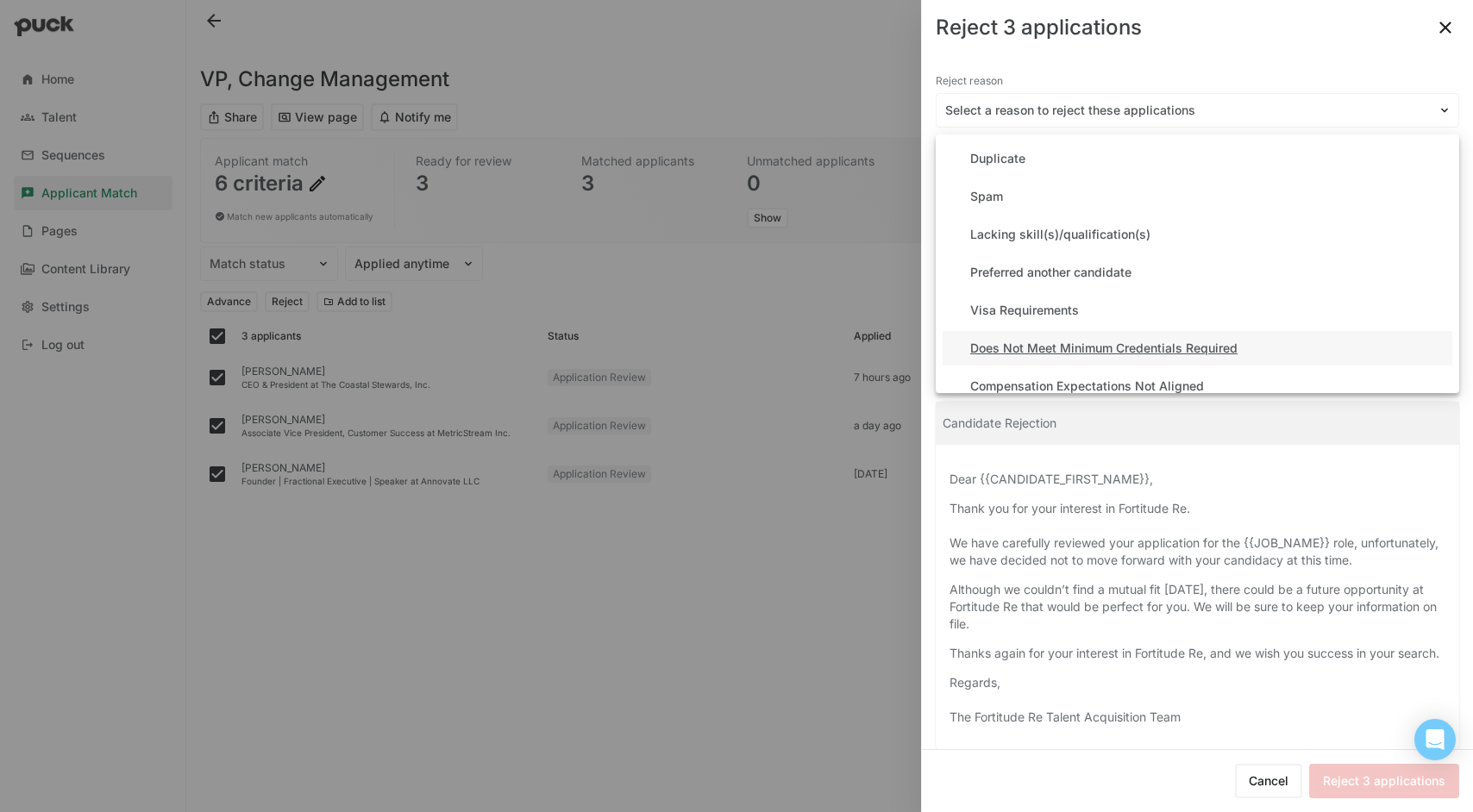
click at [1340, 339] on div "Does Not Meet Minimum Credentials Required" at bounding box center [1197, 348] width 509 height 34
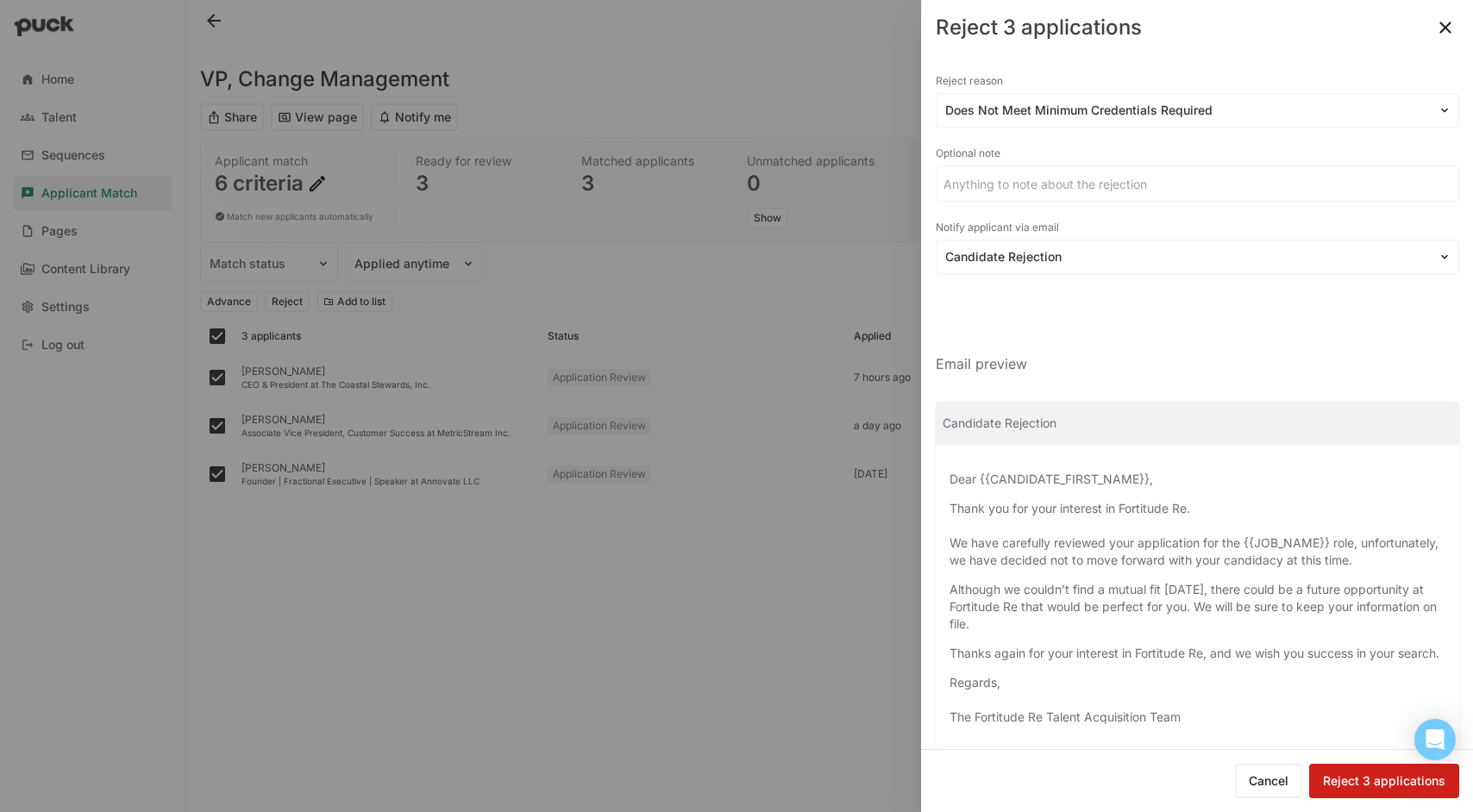
click at [1394, 775] on button "Reject 3 applications" at bounding box center [1384, 781] width 150 height 34
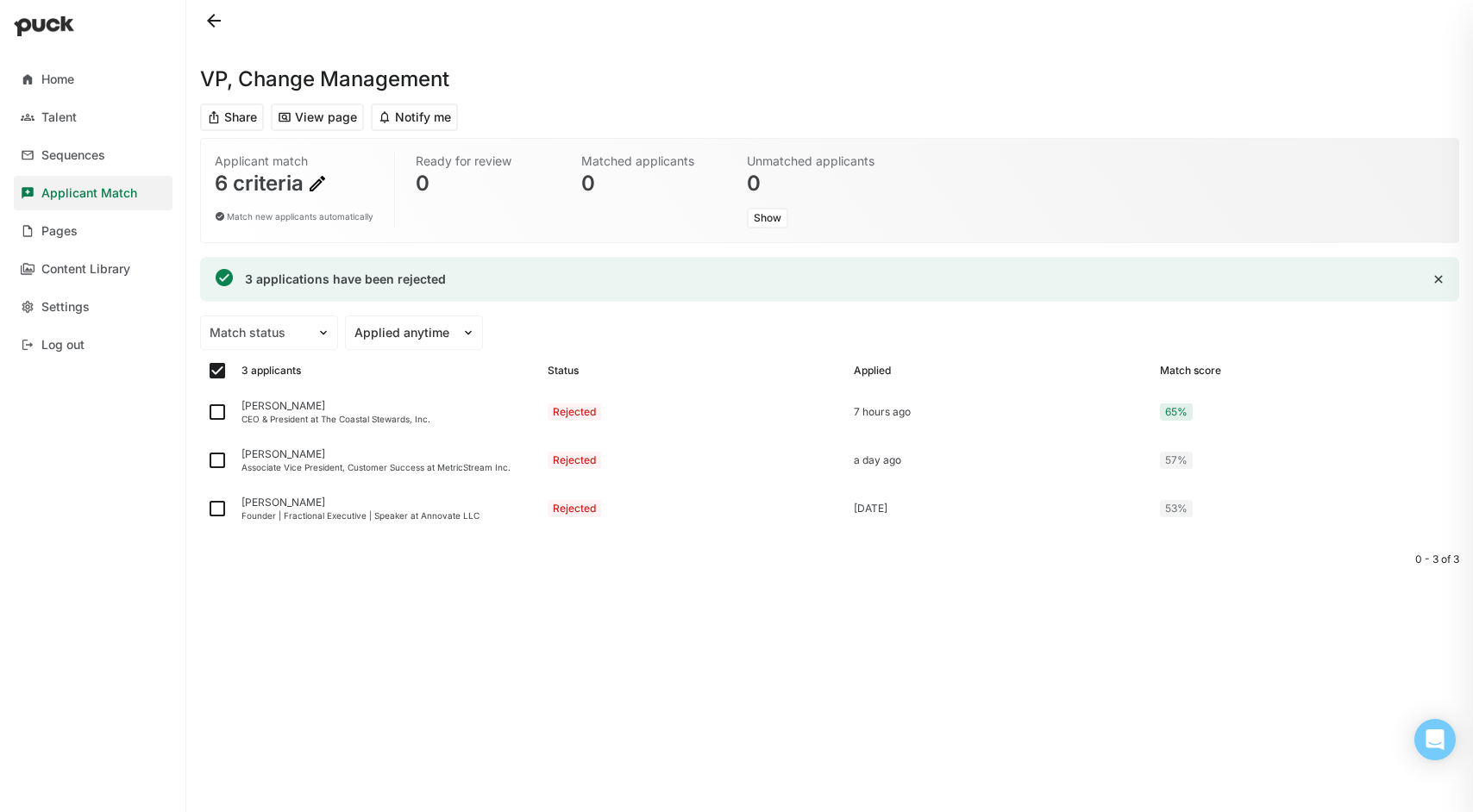
click at [117, 190] on div "Applicant Match" at bounding box center [90, 193] width 96 height 14
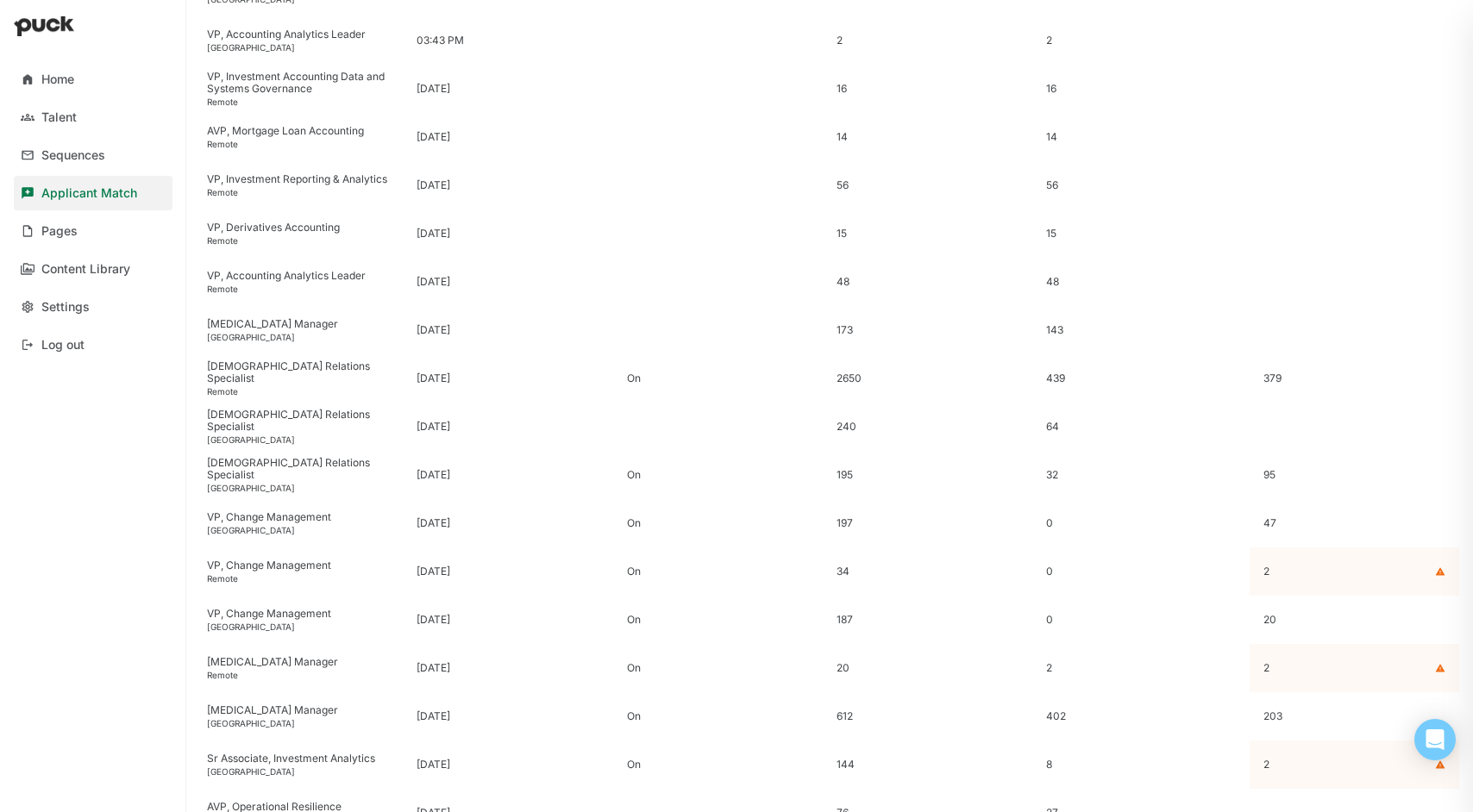
scroll to position [601, 0]
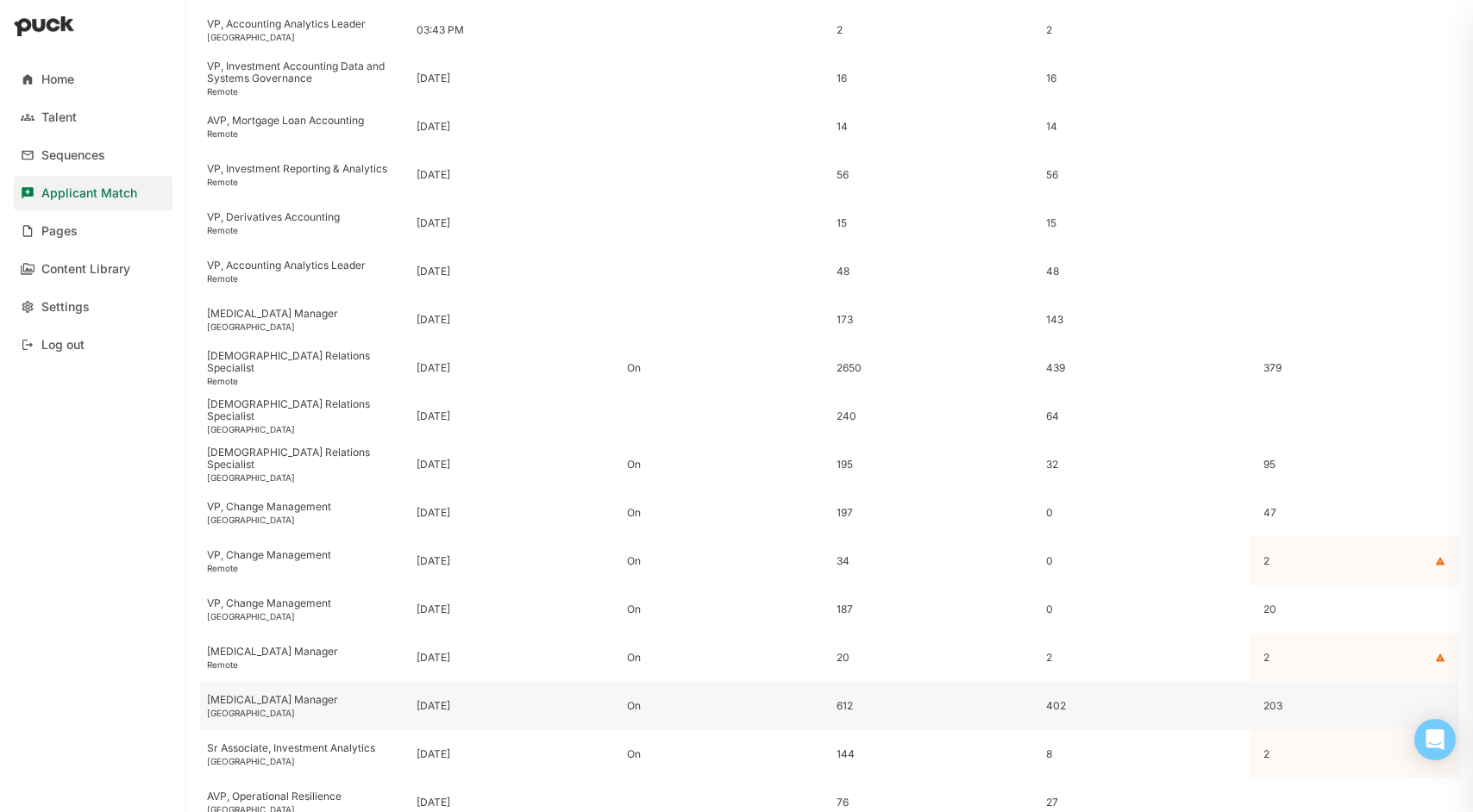
click at [247, 707] on div "[MEDICAL_DATA] Manager [GEOGRAPHIC_DATA]" at bounding box center [305, 705] width 209 height 48
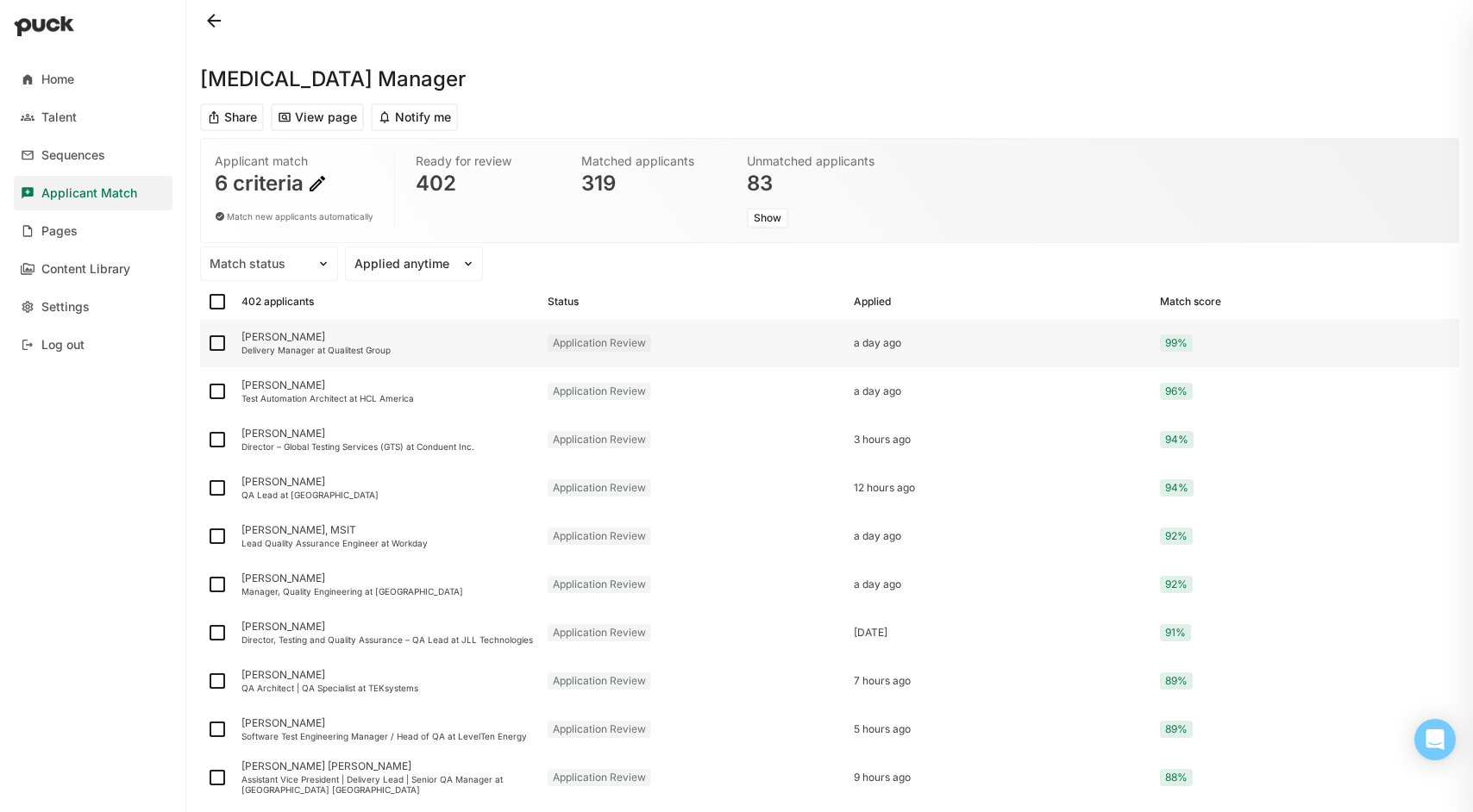
click at [215, 352] on img at bounding box center [217, 343] width 21 height 21
click at [207, 344] on input "checkbox" at bounding box center [206, 343] width 1 height 1
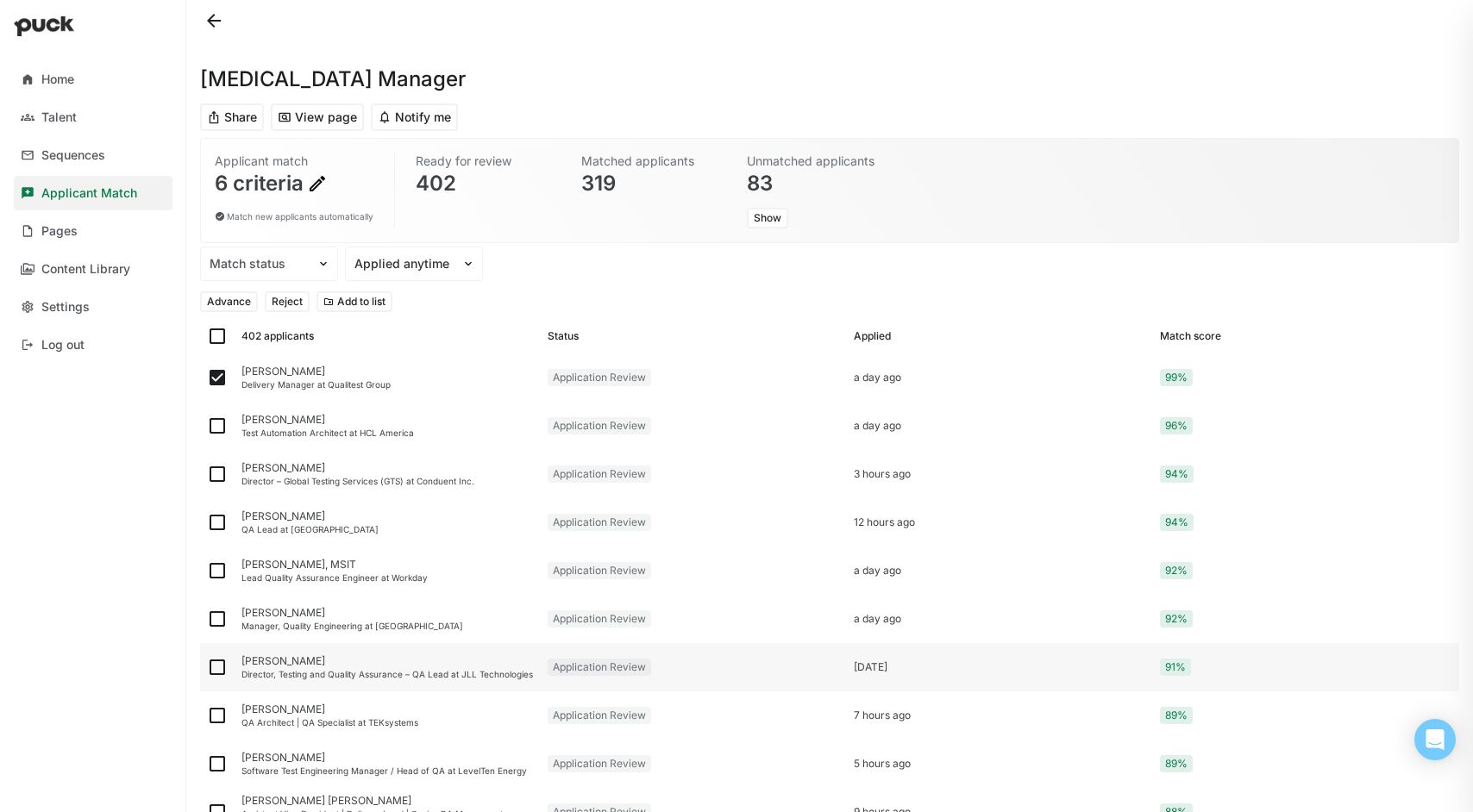
click at [218, 668] on img at bounding box center [217, 667] width 21 height 21
click at [207, 668] on input "checkbox" at bounding box center [206, 667] width 1 height 1
click at [216, 626] on img at bounding box center [217, 619] width 21 height 21
click at [207, 620] on input "checkbox" at bounding box center [206, 619] width 1 height 1
click at [226, 569] on img at bounding box center [217, 570] width 21 height 21
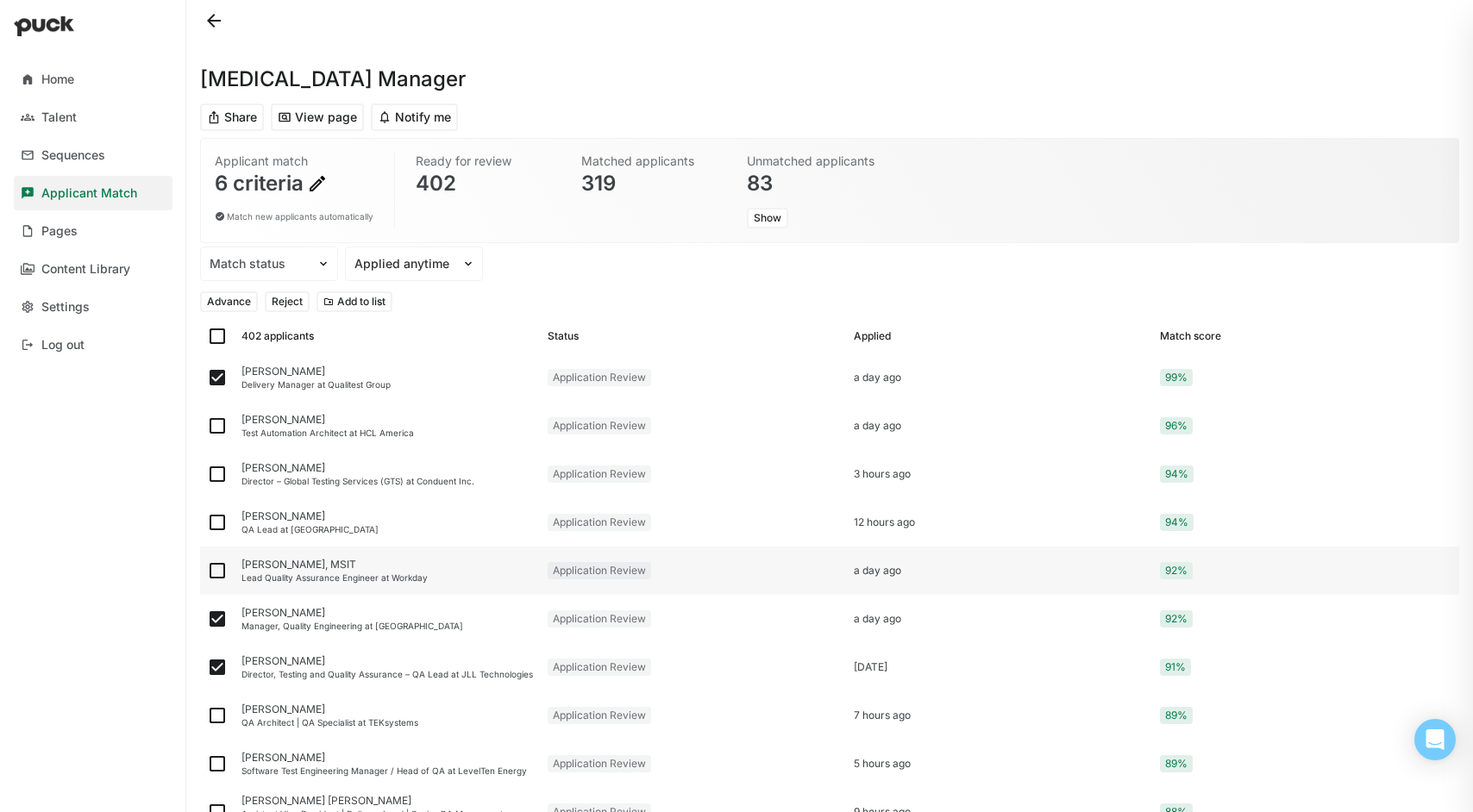
click at [207, 571] on input "checkbox" at bounding box center [206, 571] width 1 height 1
click at [224, 521] on img at bounding box center [217, 522] width 21 height 21
click at [207, 522] on input "checkbox" at bounding box center [206, 522] width 1 height 1
click at [222, 476] on img at bounding box center [217, 474] width 21 height 21
click at [207, 475] on input "checkbox" at bounding box center [206, 474] width 1 height 1
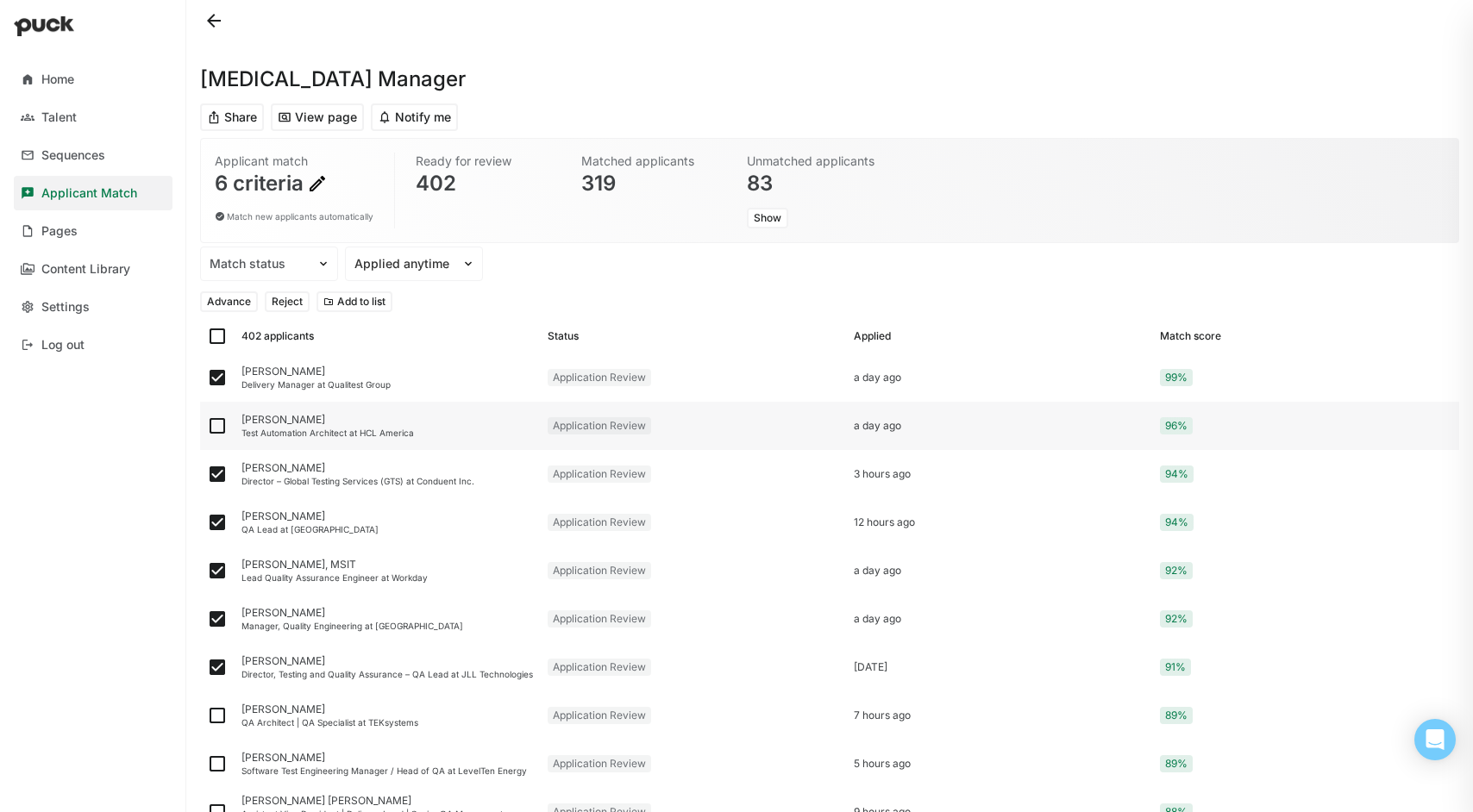
click at [217, 429] on img at bounding box center [217, 425] width 21 height 21
click at [207, 427] on input "checkbox" at bounding box center [206, 426] width 1 height 1
click at [238, 307] on button "Advance" at bounding box center [229, 302] width 58 height 21
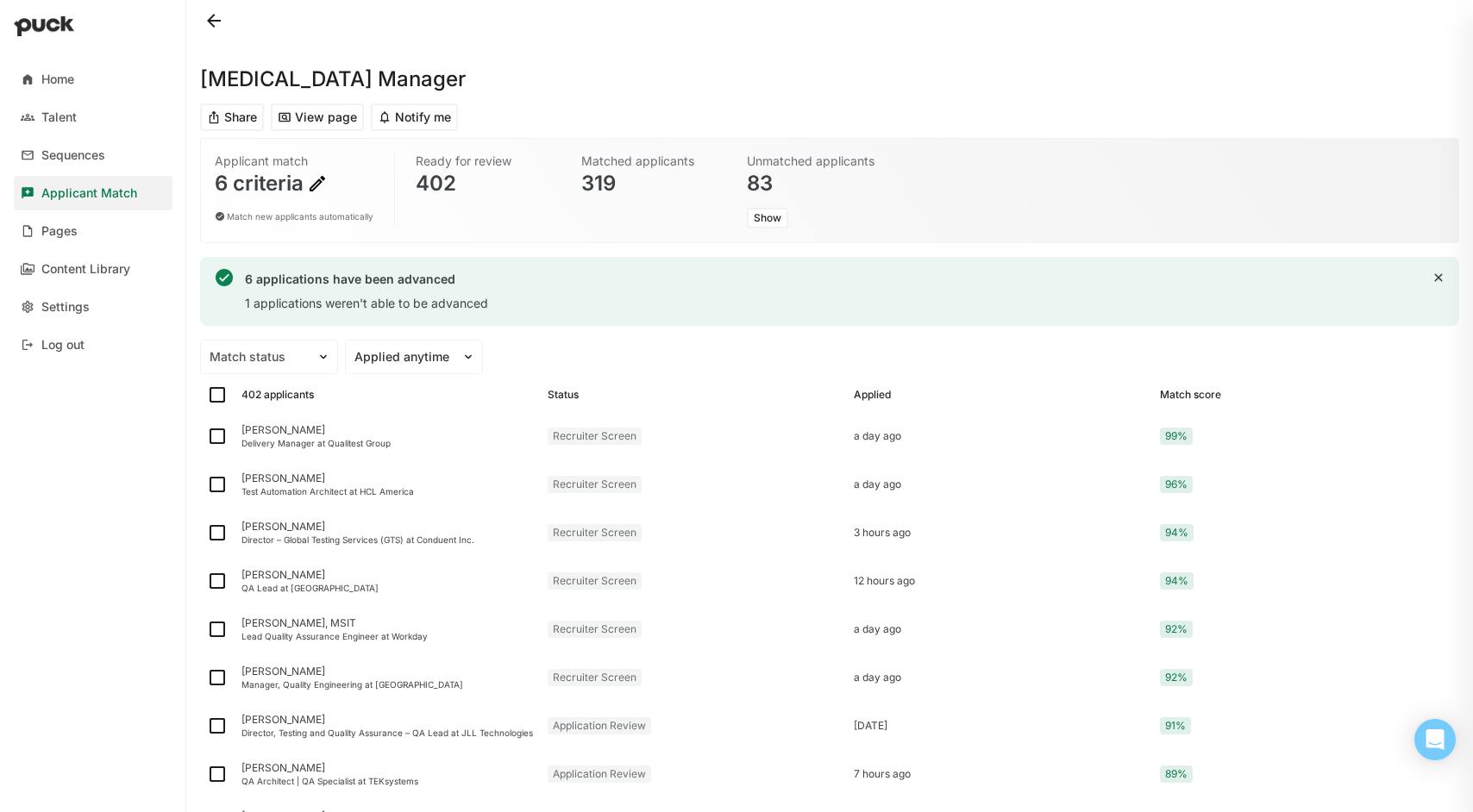
click at [218, 398] on img at bounding box center [217, 394] width 21 height 21
click at [207, 396] on input "checkbox" at bounding box center [206, 395] width 1 height 1
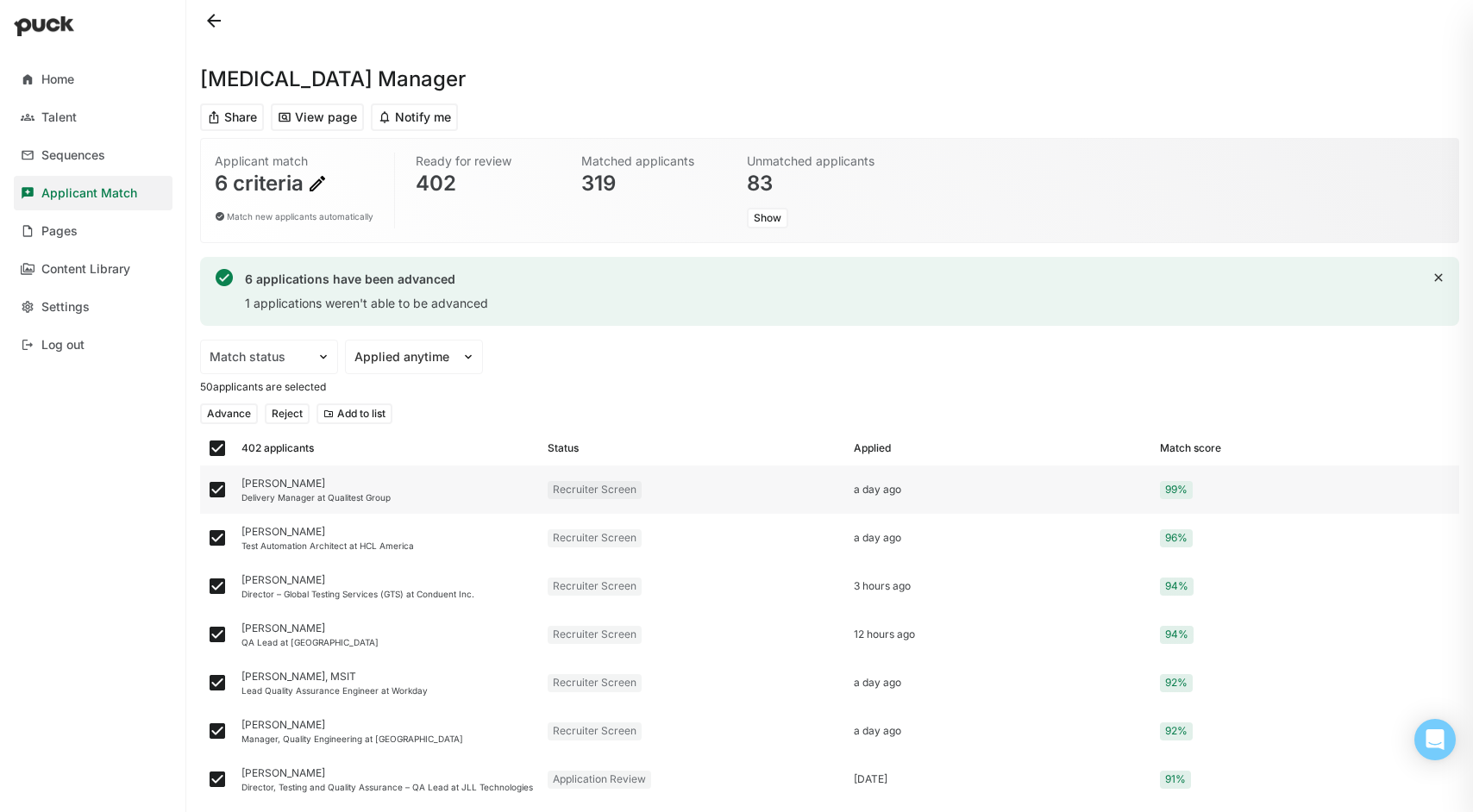
click at [222, 487] on img at bounding box center [217, 489] width 21 height 21
click at [207, 489] on input "checkbox" at bounding box center [206, 489] width 1 height 1
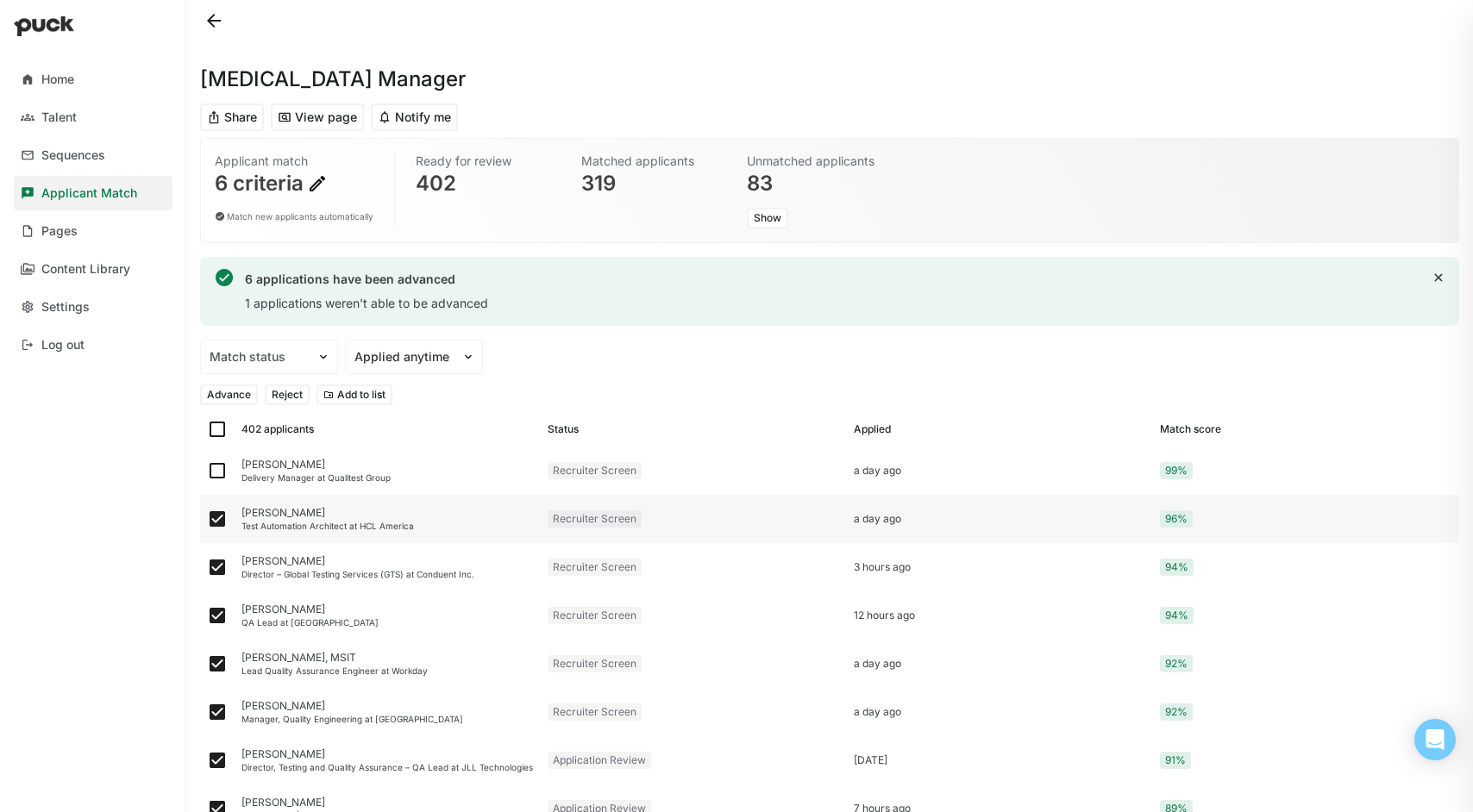
click at [219, 521] on img at bounding box center [217, 518] width 21 height 21
click at [207, 520] on input "checkbox" at bounding box center [206, 519] width 1 height 1
click at [217, 563] on img at bounding box center [217, 566] width 21 height 21
click at [207, 567] on input "checkbox" at bounding box center [206, 567] width 1 height 1
click at [218, 615] on img at bounding box center [217, 615] width 21 height 21
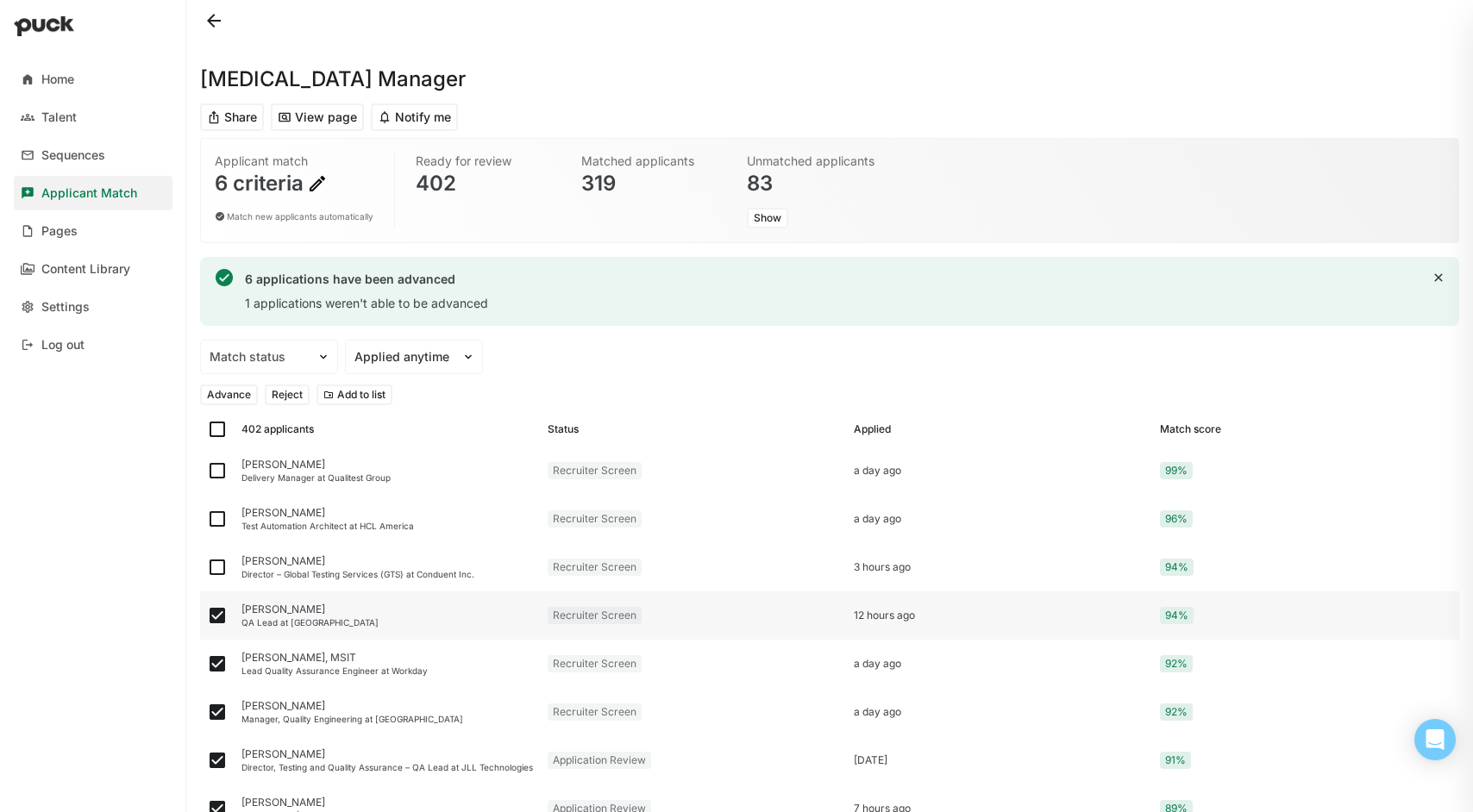
click at [207, 615] on input "checkbox" at bounding box center [206, 615] width 1 height 1
click at [216, 661] on img at bounding box center [217, 663] width 21 height 21
click at [207, 663] on input "checkbox" at bounding box center [206, 663] width 1 height 1
click at [215, 708] on img at bounding box center [217, 711] width 21 height 21
click at [207, 712] on input "checkbox" at bounding box center [206, 712] width 1 height 1
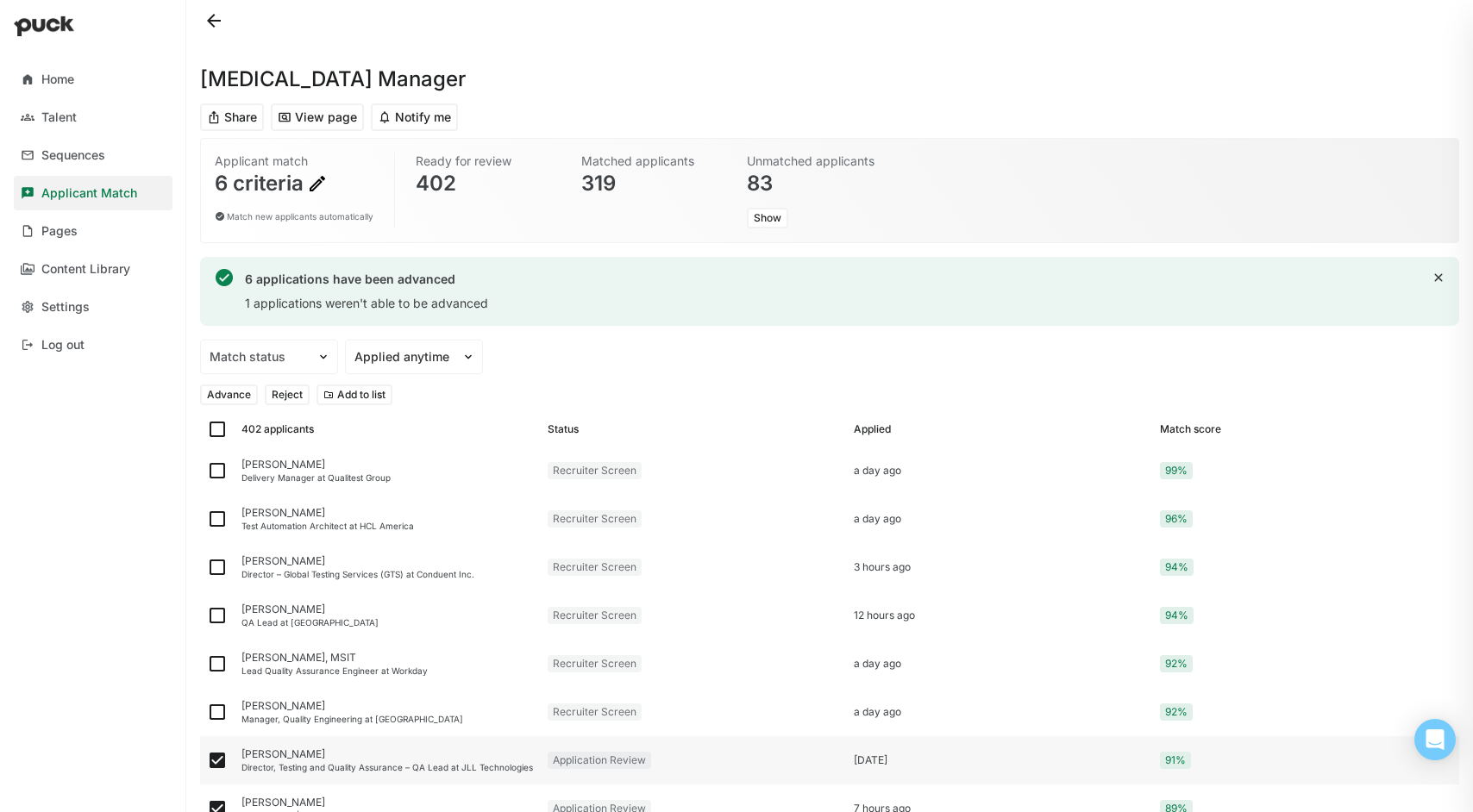
click at [218, 757] on img at bounding box center [217, 760] width 21 height 21
click at [207, 760] on input "checkbox" at bounding box center [206, 760] width 1 height 1
click at [288, 395] on button "Reject" at bounding box center [286, 394] width 44 height 21
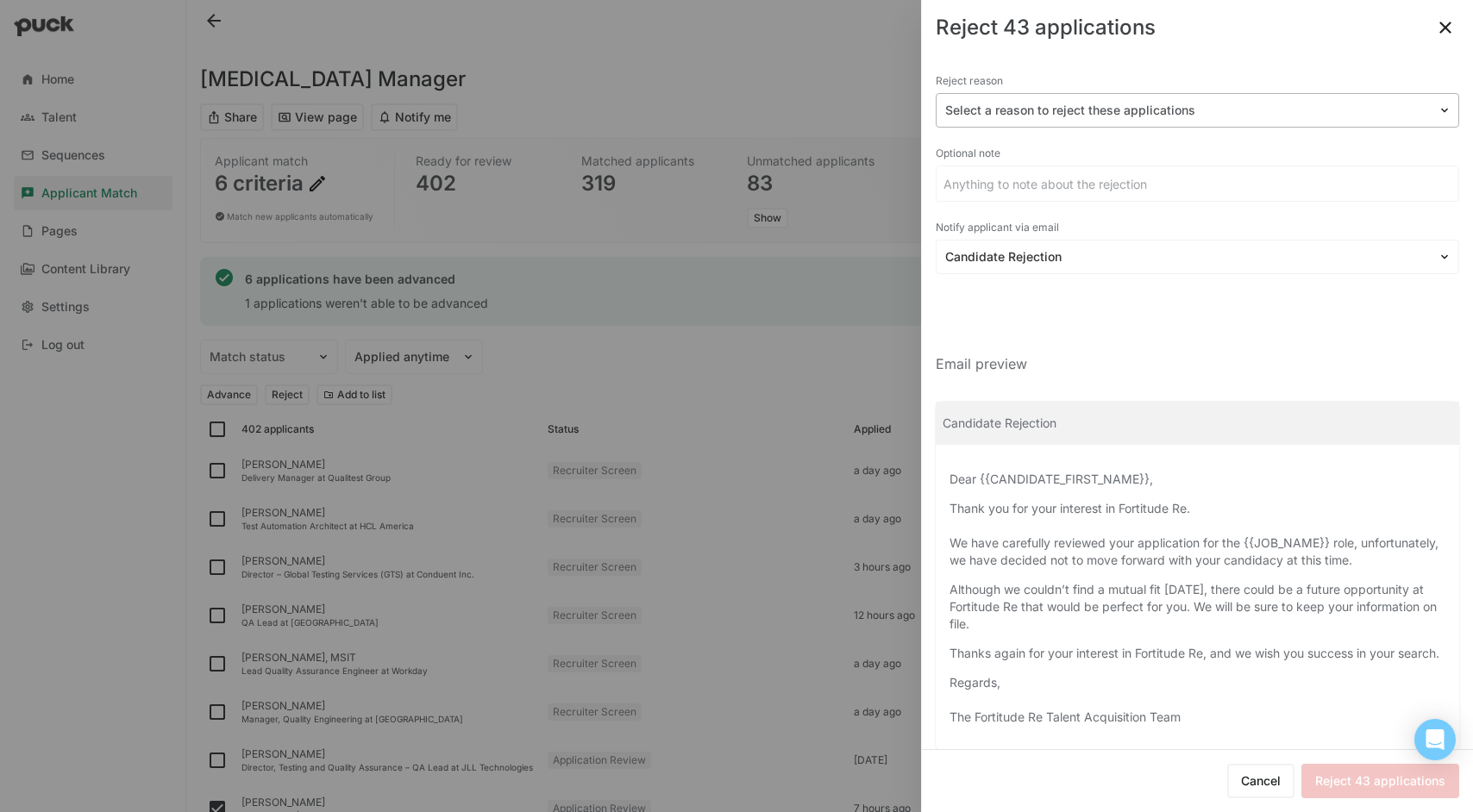
click at [1438, 104] on img at bounding box center [1444, 110] width 14 height 14
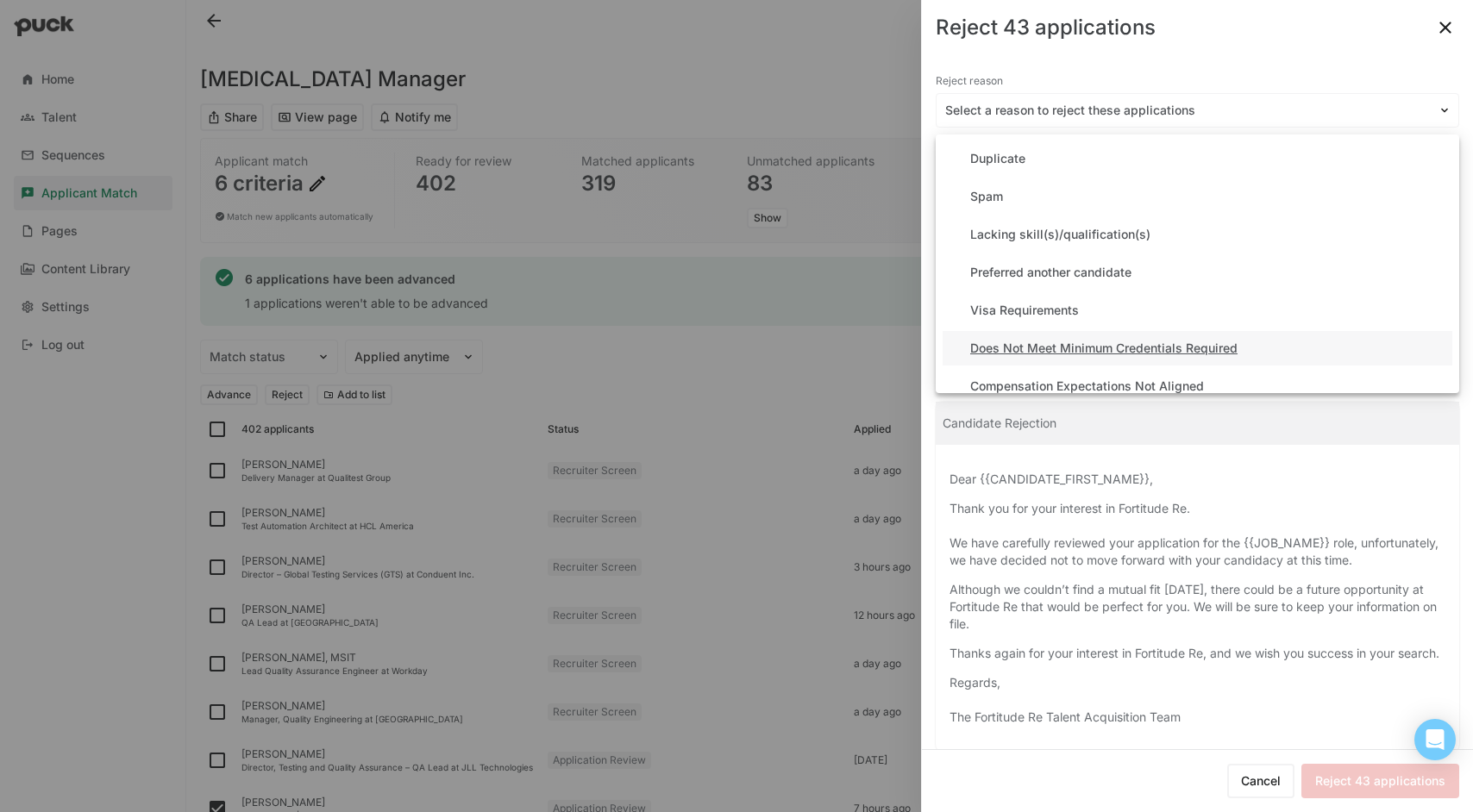
click at [1317, 334] on div "Does Not Meet Minimum Credentials Required" at bounding box center [1197, 348] width 509 height 34
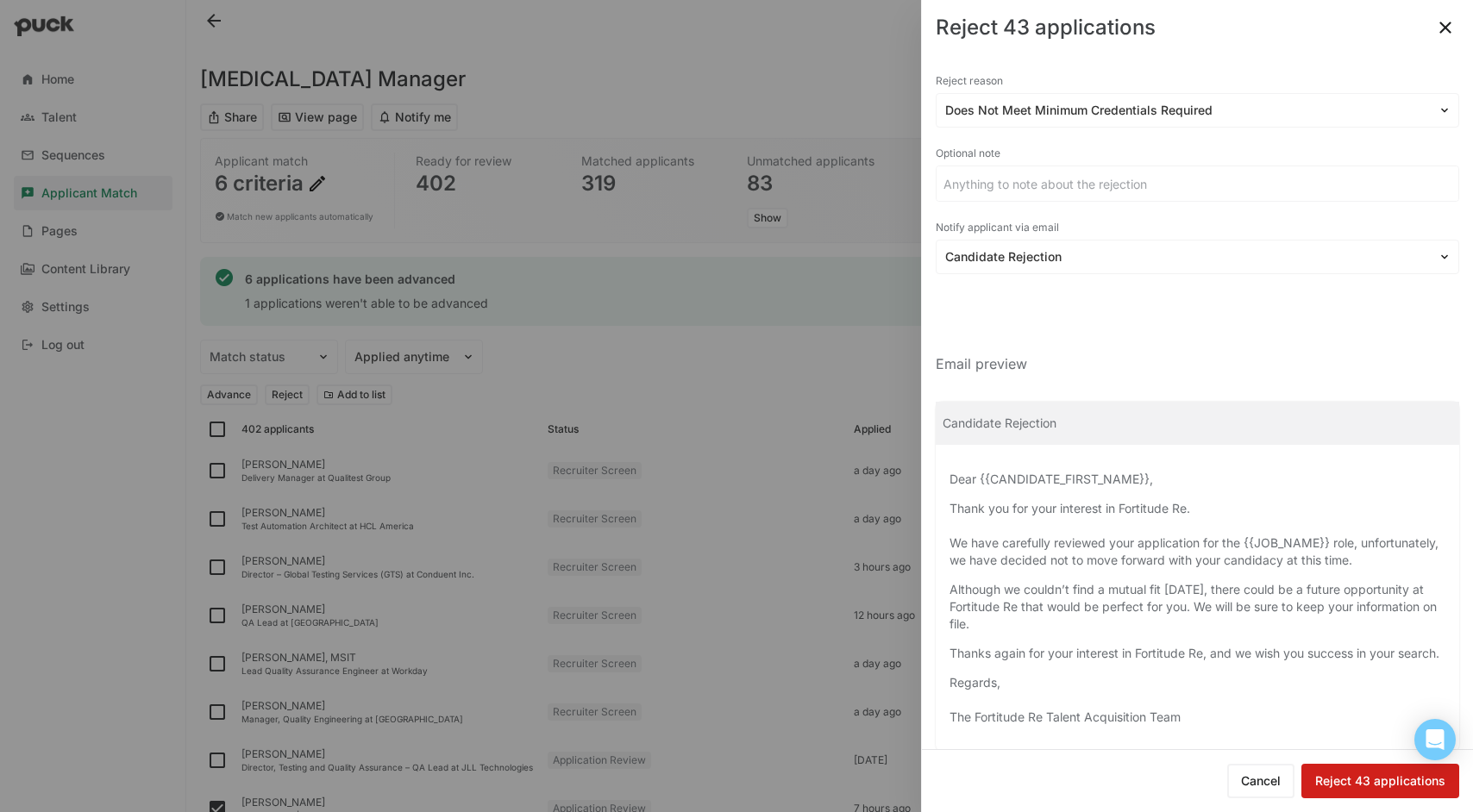
click at [1382, 776] on button "Reject 43 applications" at bounding box center [1380, 781] width 158 height 34
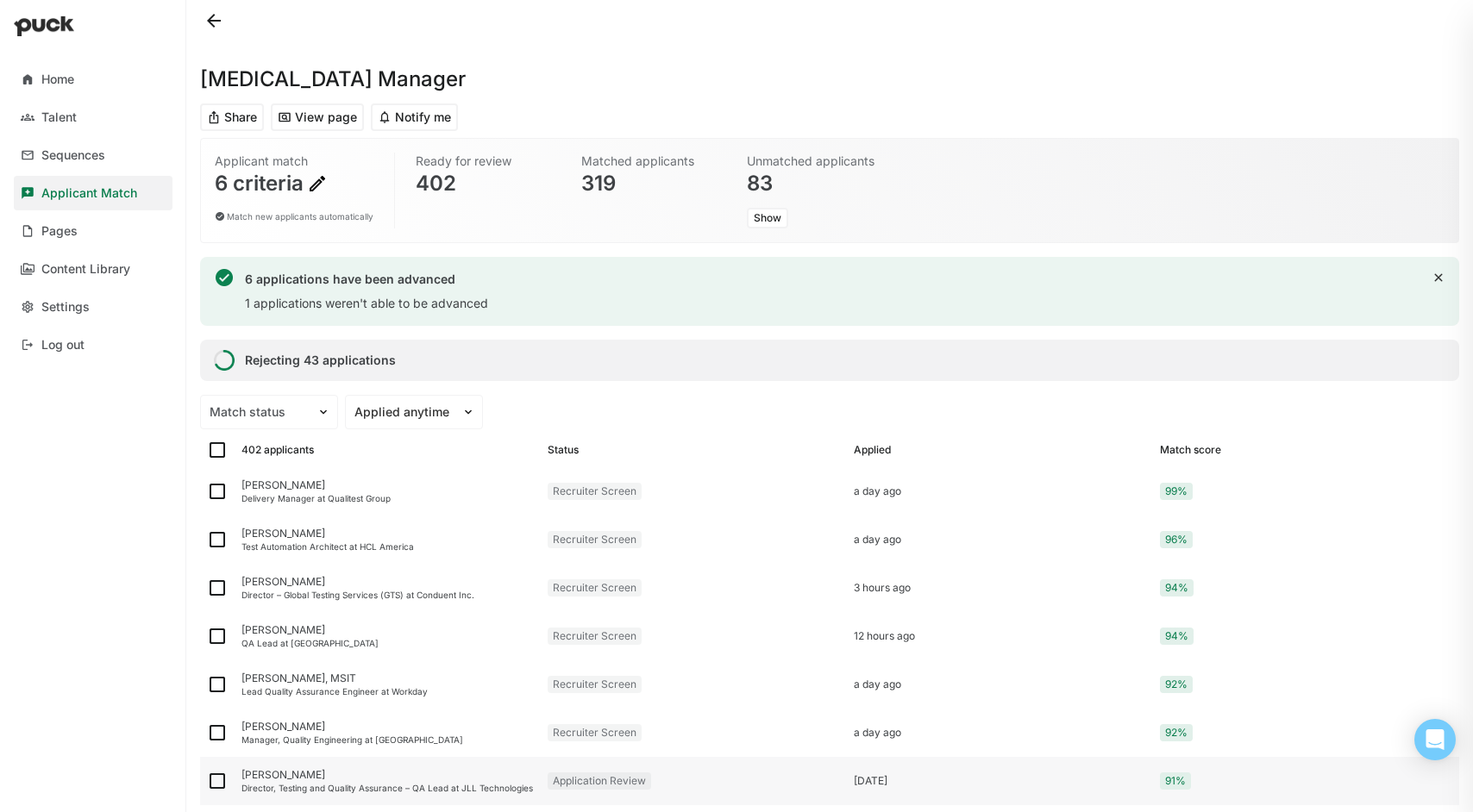
click at [1381, 774] on div "91%" at bounding box center [1306, 780] width 306 height 48
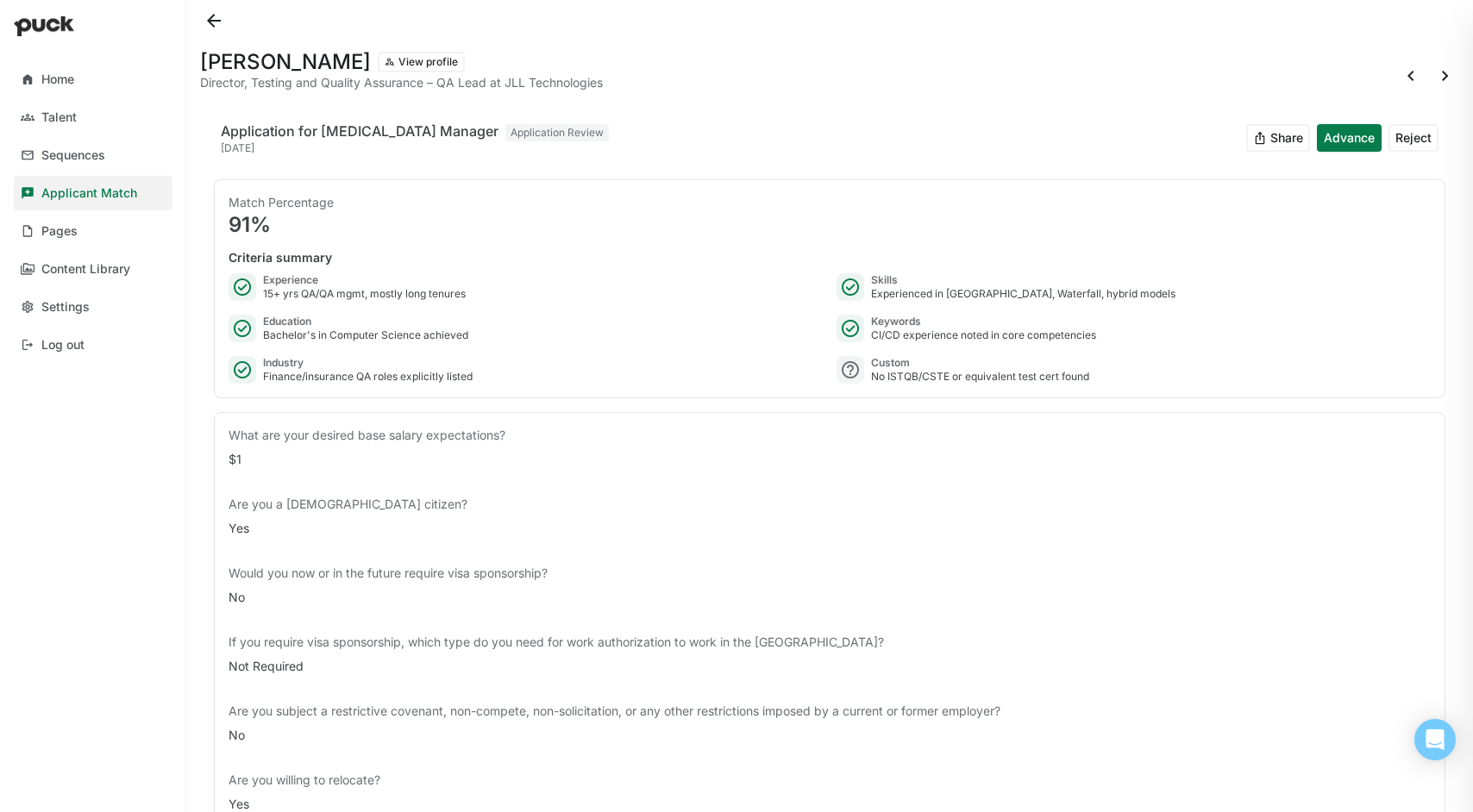
click at [1381, 774] on div "Are you willing to relocate?" at bounding box center [829, 779] width 1202 height 17
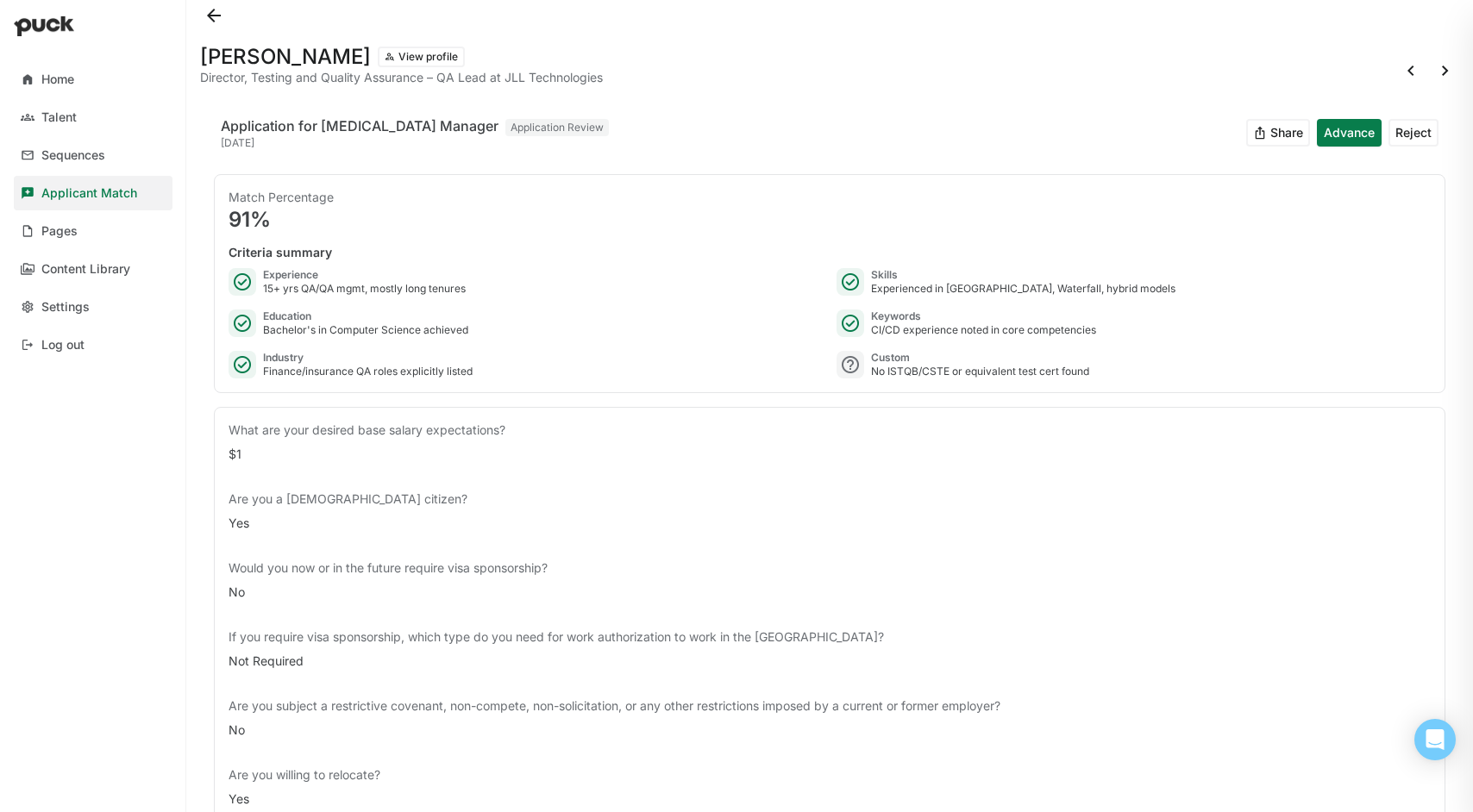
click at [121, 193] on div "Applicant Match" at bounding box center [90, 193] width 96 height 14
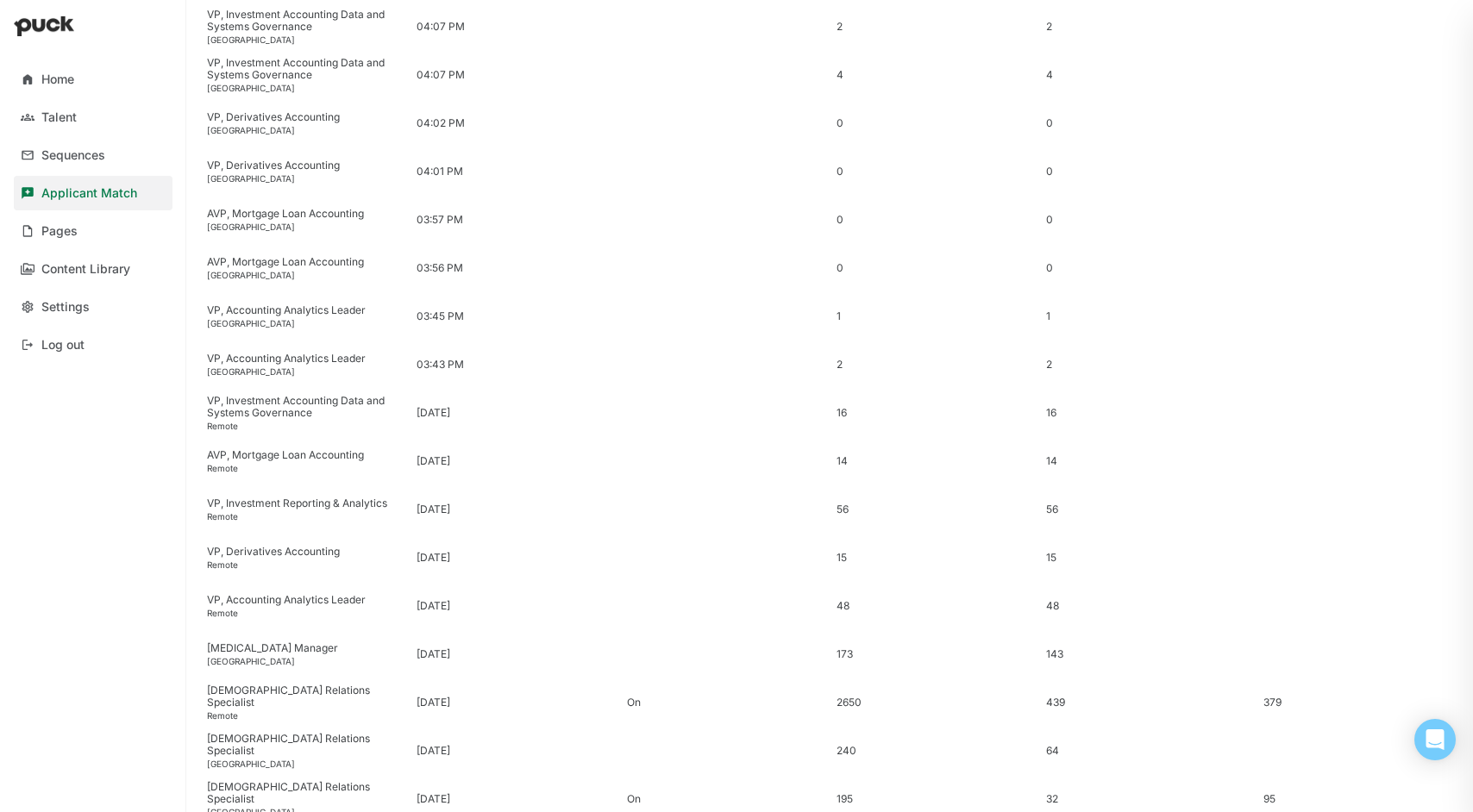
scroll to position [269, 0]
click at [231, 653] on div "[GEOGRAPHIC_DATA]" at bounding box center [305, 658] width 196 height 10
